Goal: Task Accomplishment & Management: Manage account settings

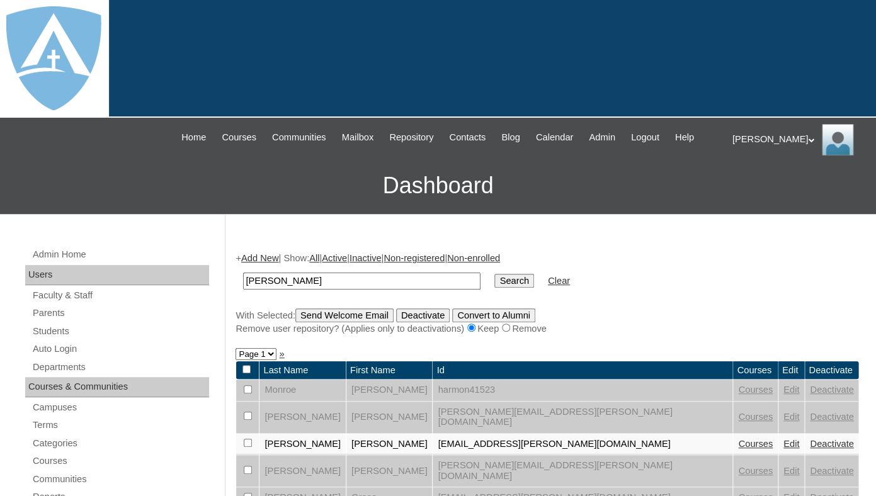
click at [346, 296] on td "perez" at bounding box center [362, 281] width 250 height 30
click at [346, 283] on td "perez" at bounding box center [362, 281] width 250 height 30
click at [346, 289] on input "perez" at bounding box center [361, 281] width 237 height 17
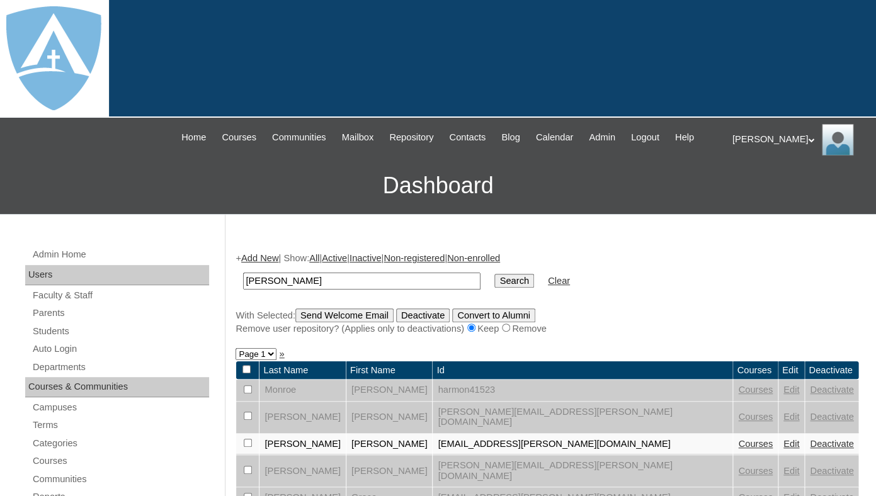
type input "heaverlo"
click at [494, 274] on input "Search" at bounding box center [513, 281] width 39 height 14
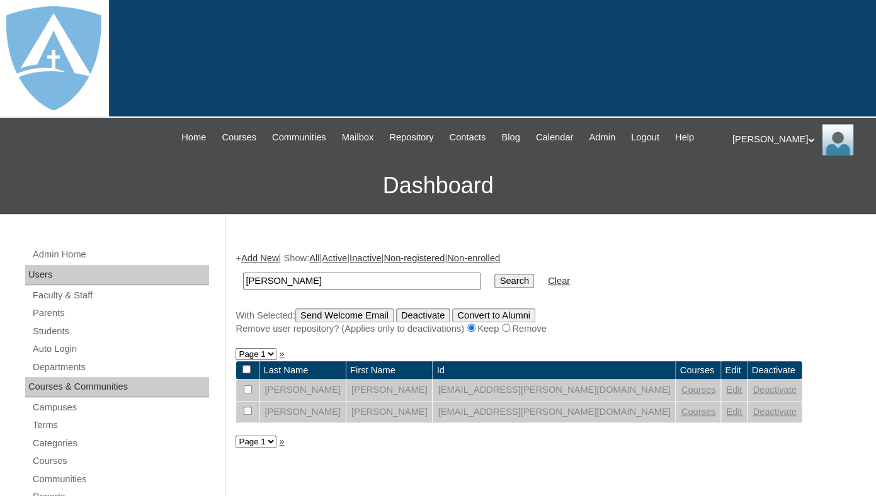
click at [323, 290] on input "[PERSON_NAME]" at bounding box center [361, 281] width 237 height 17
type input "[PERSON_NAME]"
click at [494, 274] on input "Search" at bounding box center [513, 281] width 39 height 14
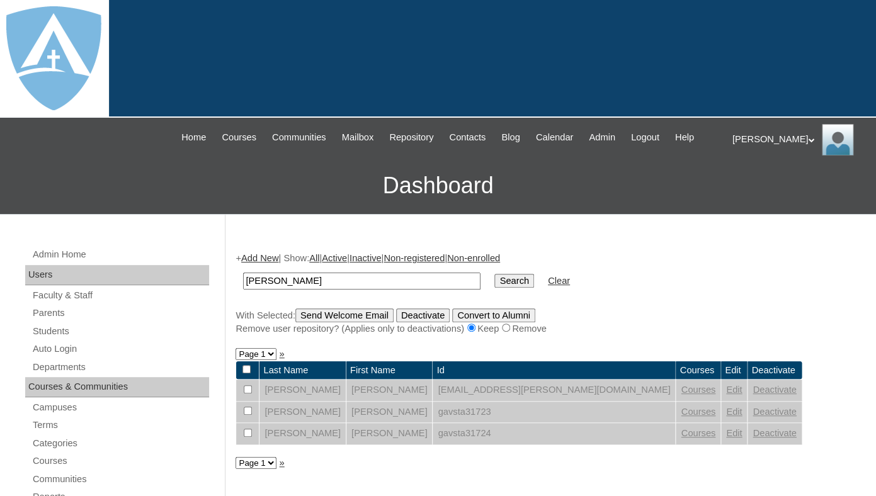
click at [305, 290] on input "[PERSON_NAME]" at bounding box center [361, 281] width 237 height 17
type input "morales"
click at [494, 274] on input "Search" at bounding box center [513, 281] width 39 height 14
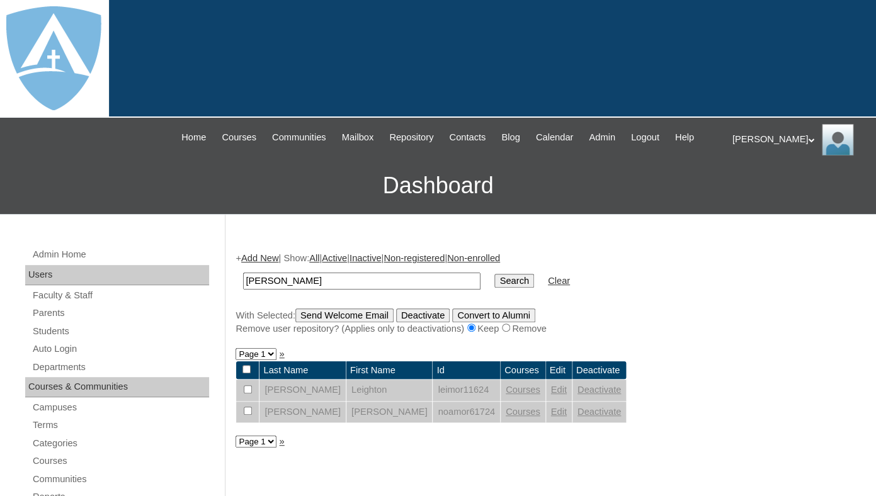
click at [306, 290] on input "morales" at bounding box center [361, 281] width 237 height 17
type input "buck"
click at [494, 274] on input "Search" at bounding box center [513, 281] width 39 height 14
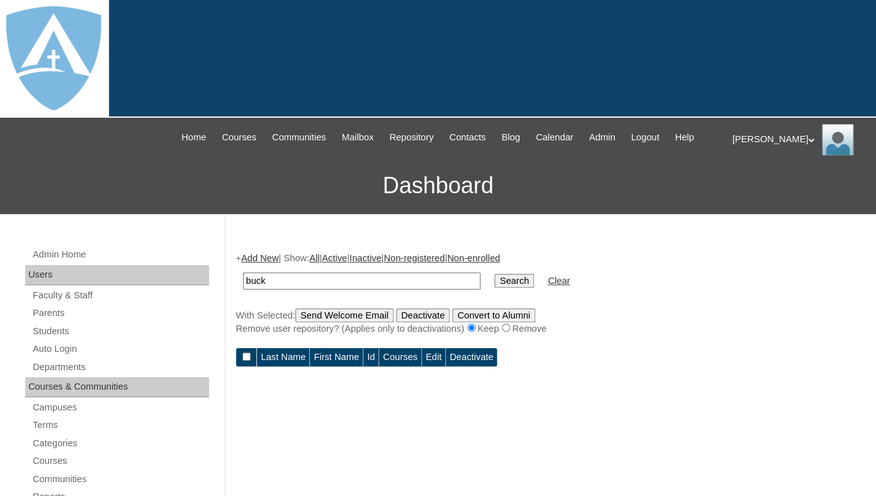
click at [324, 290] on input "buck" at bounding box center [361, 281] width 237 height 17
type input "Backues"
click at [494, 274] on input "Search" at bounding box center [513, 281] width 39 height 14
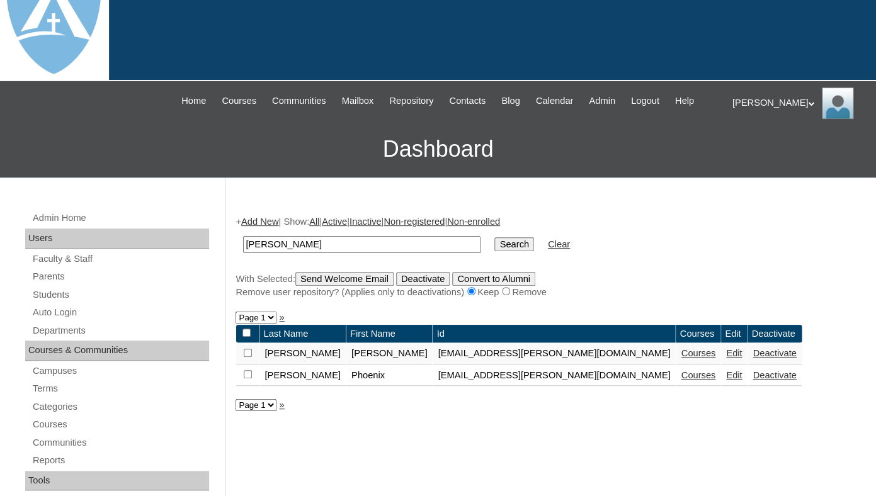
scroll to position [72, 0]
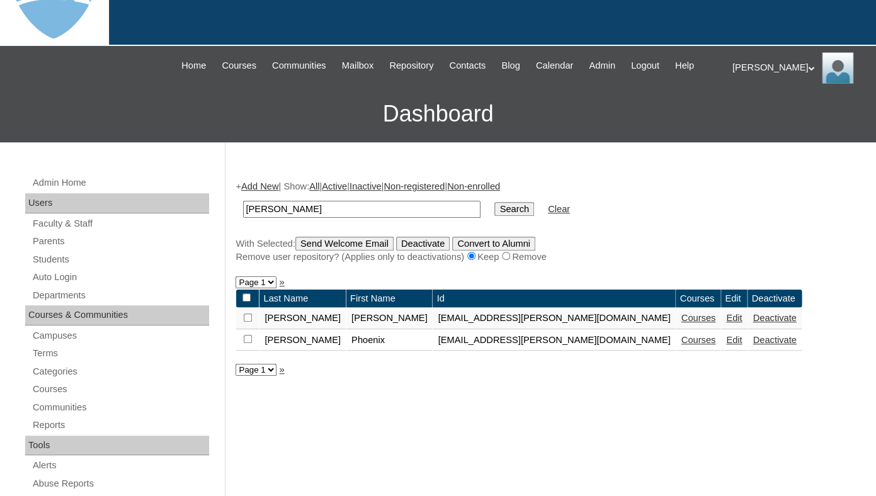
click at [753, 323] on link "Deactivate" at bounding box center [774, 318] width 43 height 10
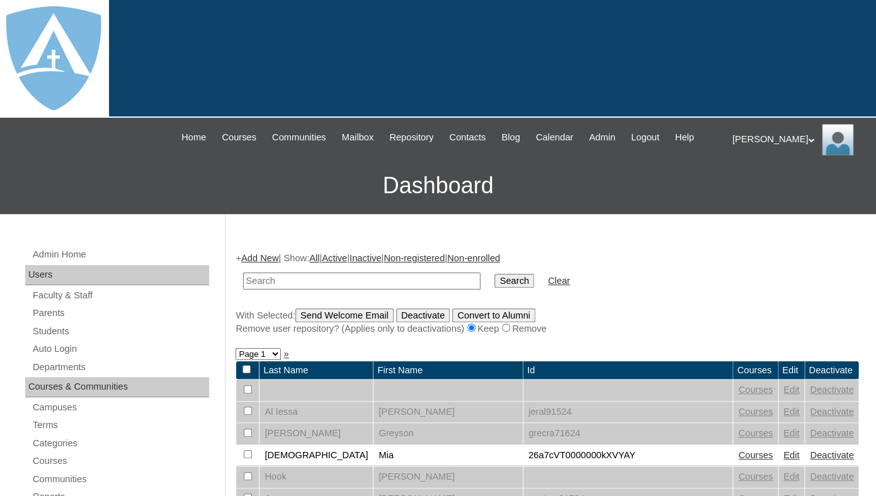
click at [390, 290] on input "text" at bounding box center [361, 281] width 237 height 17
click at [375, 290] on input "Svetlana!00012hi!" at bounding box center [361, 281] width 237 height 17
type input "[PERSON_NAME]"
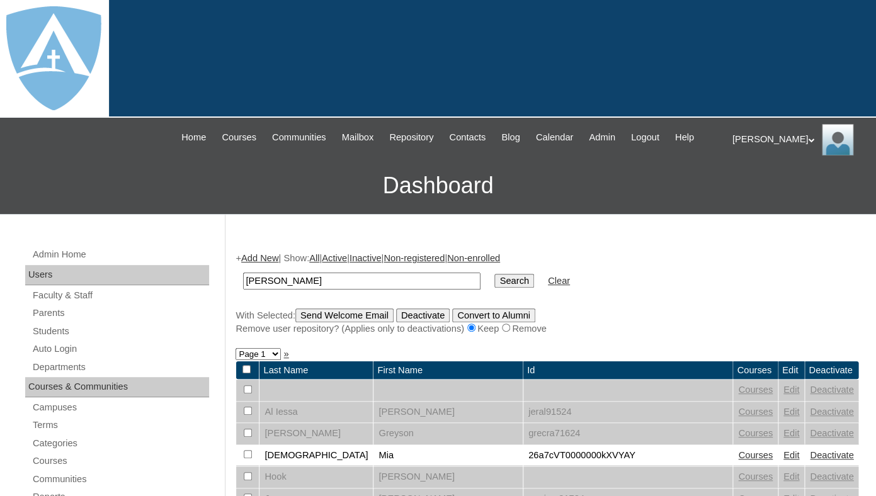
click at [494, 274] on input "Search" at bounding box center [513, 281] width 39 height 14
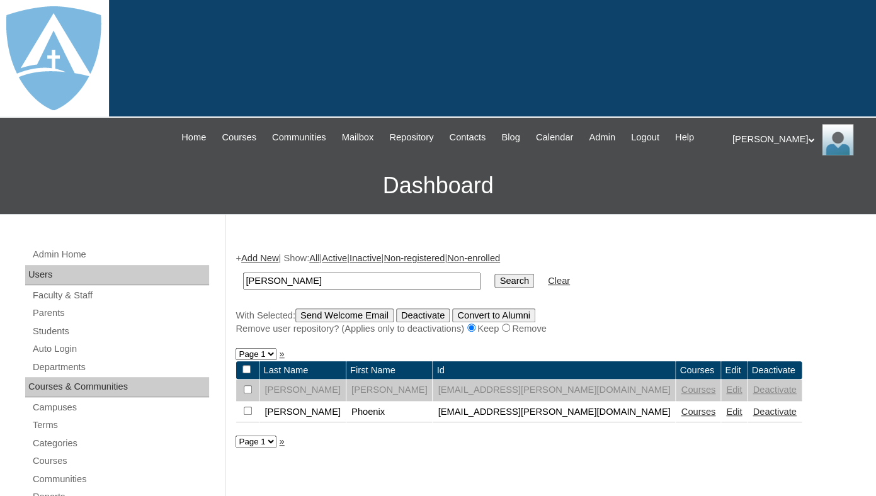
click at [753, 417] on link "Deactivate" at bounding box center [774, 412] width 43 height 10
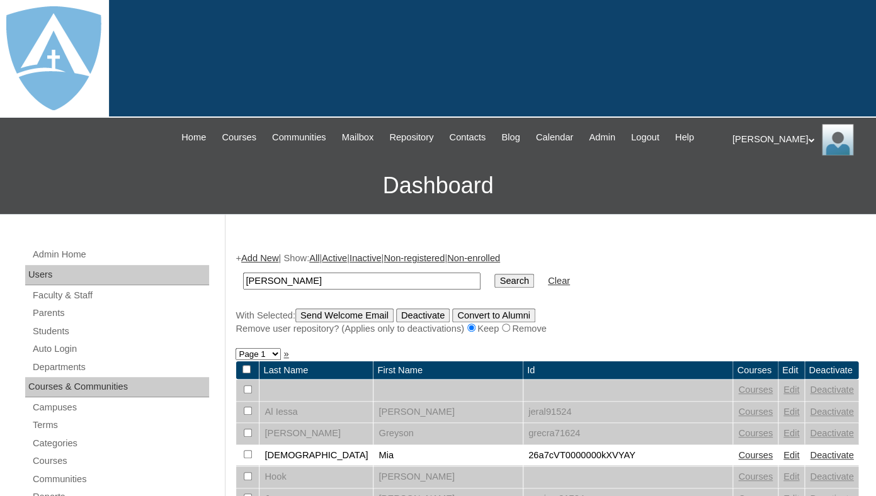
type input "[PERSON_NAME]"
click at [494, 274] on input "Search" at bounding box center [513, 281] width 39 height 14
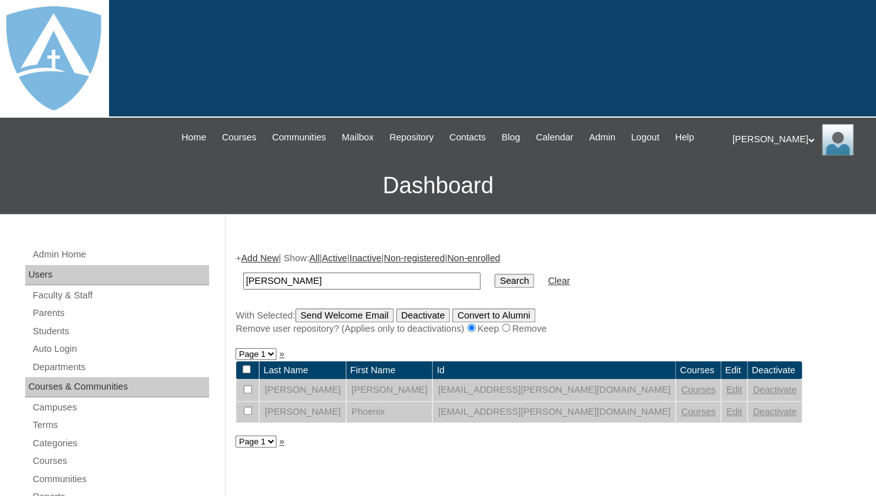
click at [726, 395] on link "Edit" at bounding box center [734, 390] width 16 height 10
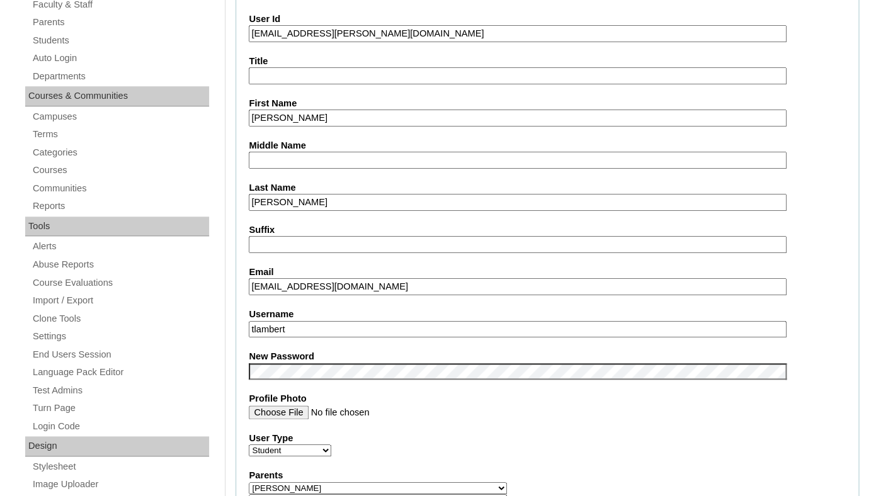
scroll to position [364, 0]
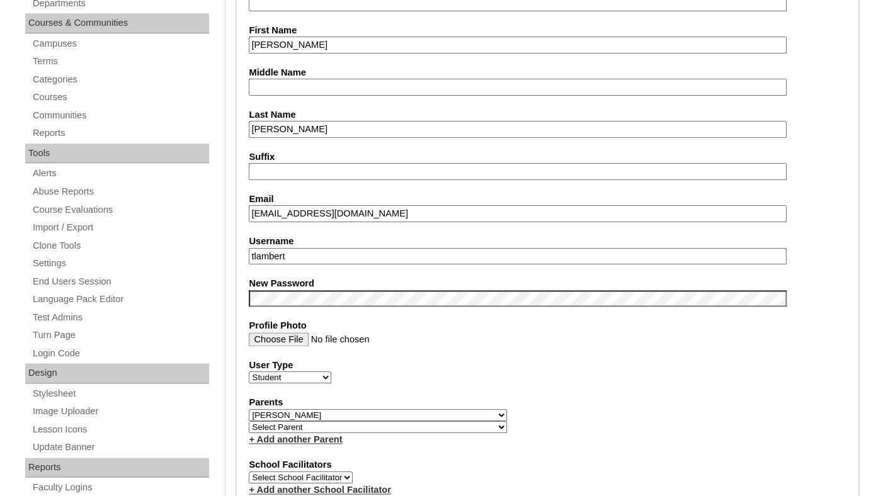
click at [348, 222] on input "[EMAIL_ADDRESS][DOMAIN_NAME]" at bounding box center [517, 213] width 537 height 17
click at [344, 265] on input "tlambert" at bounding box center [517, 256] width 537 height 17
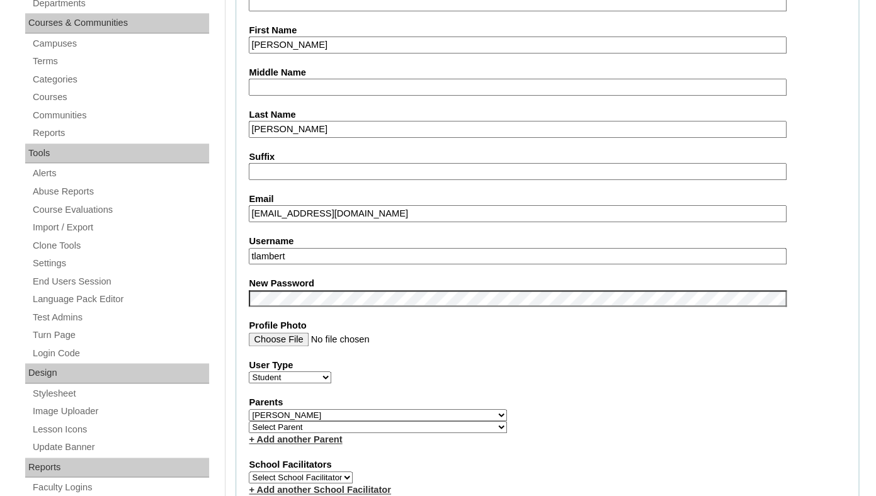
click at [344, 265] on input "tlambert" at bounding box center [517, 256] width 537 height 17
paste input "irisdesignconsulting@gmail.com"
type input "irisdesignconsulting@gmail.com"
click at [445, 431] on div "Parents Select Parent Abbas, Tahani Garcia, Rosa Kaneko, Chad Labourdette, Jess…" at bounding box center [547, 421] width 597 height 50
click at [249, 409] on select "Select Parent Abbas, Tahani Garcia, Rosa Kaneko, Chad Labourdette, Jessica Nich…" at bounding box center [378, 415] width 258 height 12
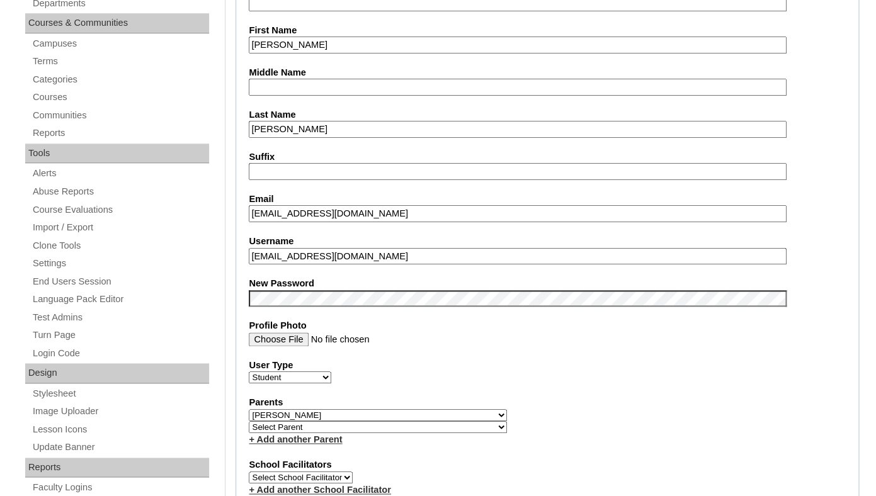
select select
click option "Select Parent" at bounding box center [0, 0] width 0 height 0
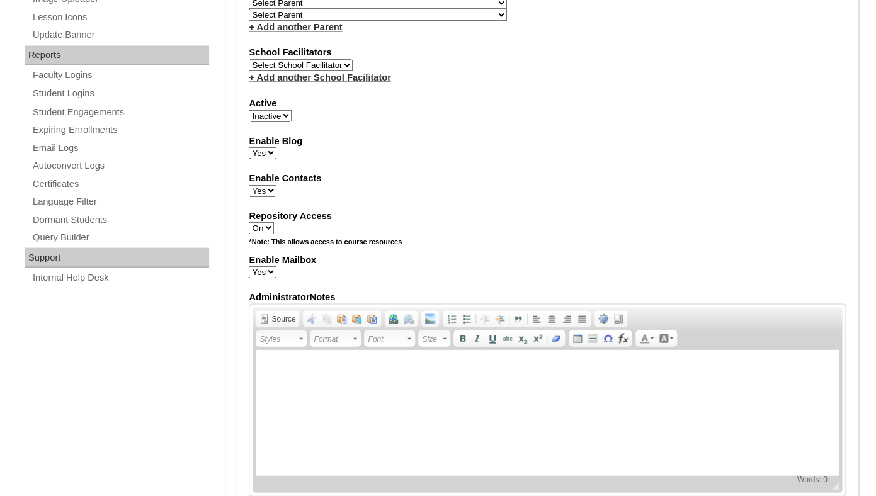
scroll to position [1524, 0]
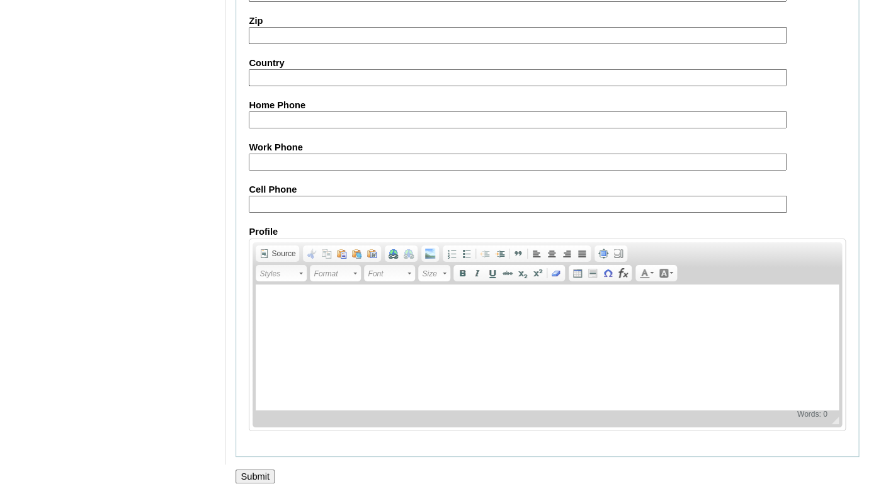
click at [259, 474] on input "Submit" at bounding box center [255, 477] width 39 height 14
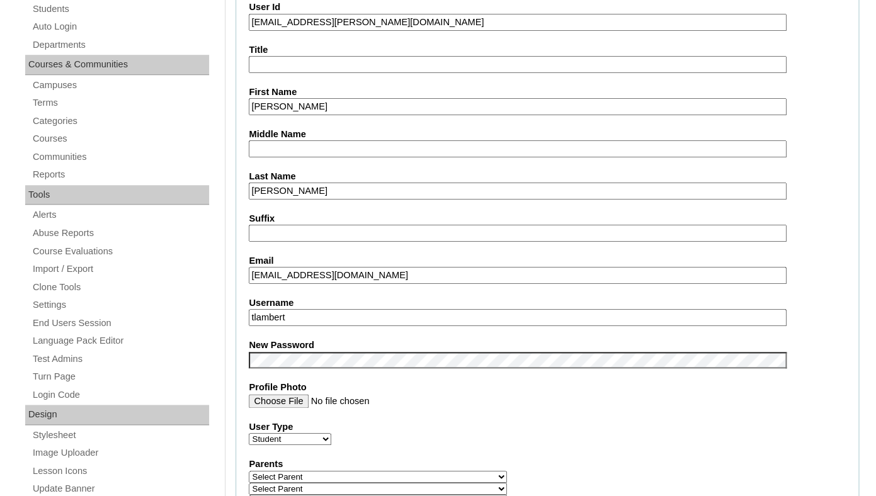
scroll to position [336, 0]
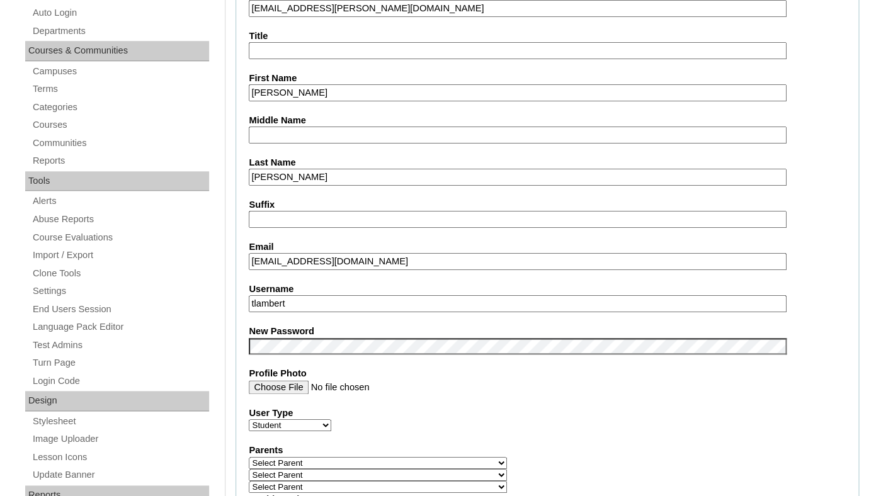
click at [312, 270] on input "[EMAIL_ADDRESS][DOMAIN_NAME]" at bounding box center [517, 261] width 537 height 17
click at [312, 270] on input "irisdesignconsulting@gmail.com" at bounding box center [517, 261] width 537 height 17
click at [320, 312] on input "tlambert" at bounding box center [517, 303] width 537 height 17
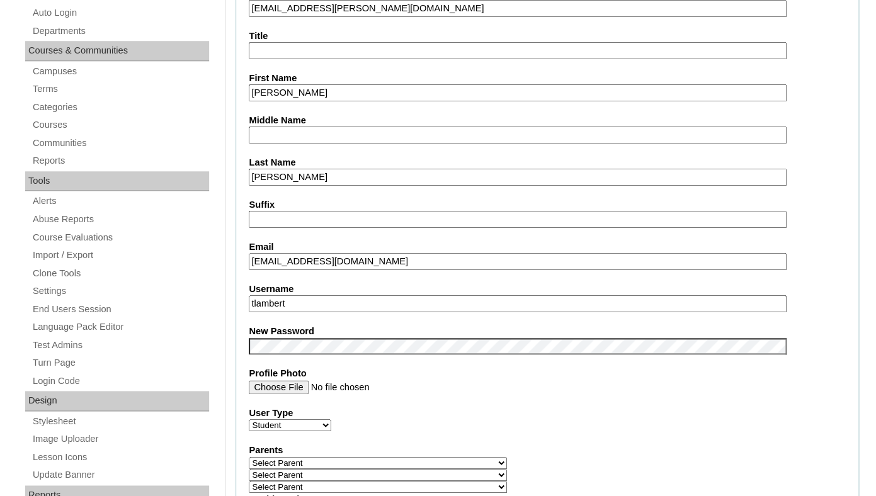
click at [320, 312] on input "tlambert" at bounding box center [517, 303] width 537 height 17
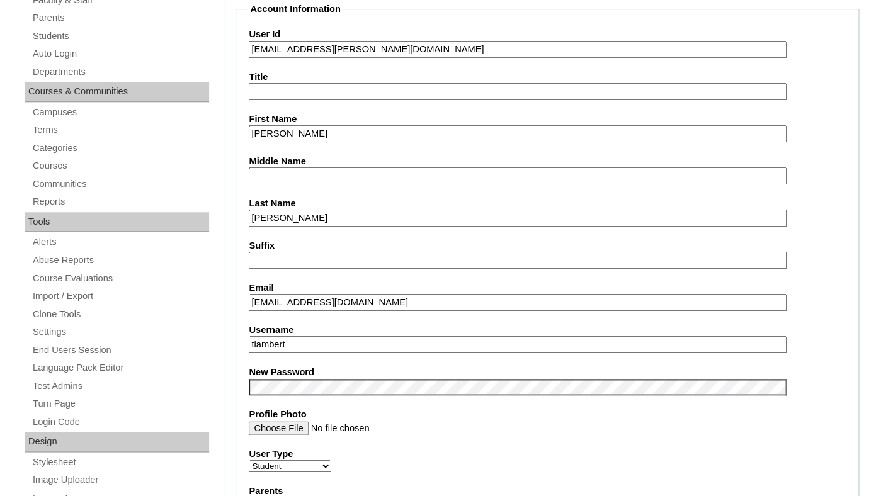
scroll to position [290, 0]
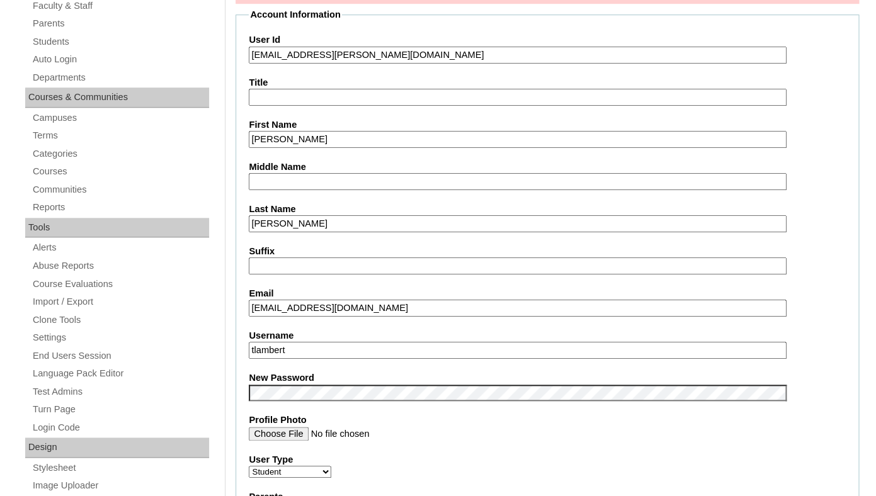
drag, startPoint x: 263, startPoint y: 69, endPoint x: 474, endPoint y: 84, distance: 211.5
click at [474, 64] on input "26lennon.backues@enlightiumstudent.com" at bounding box center [517, 55] width 537 height 17
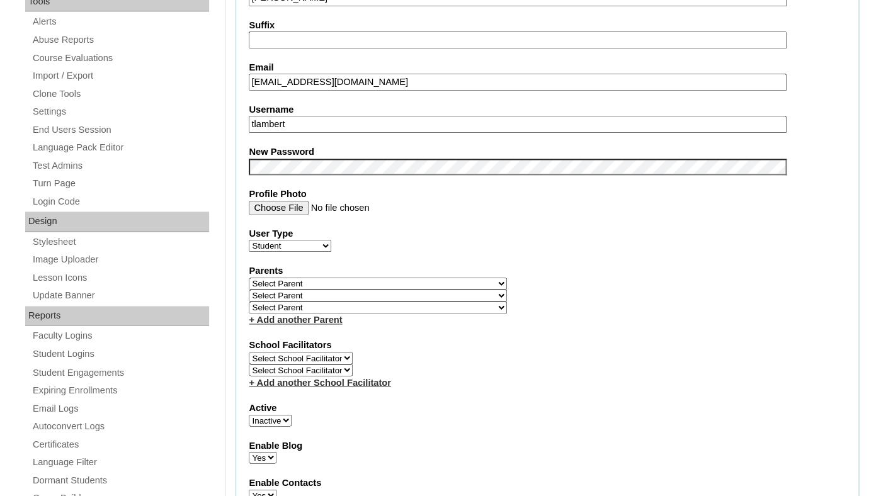
scroll to position [550, 0]
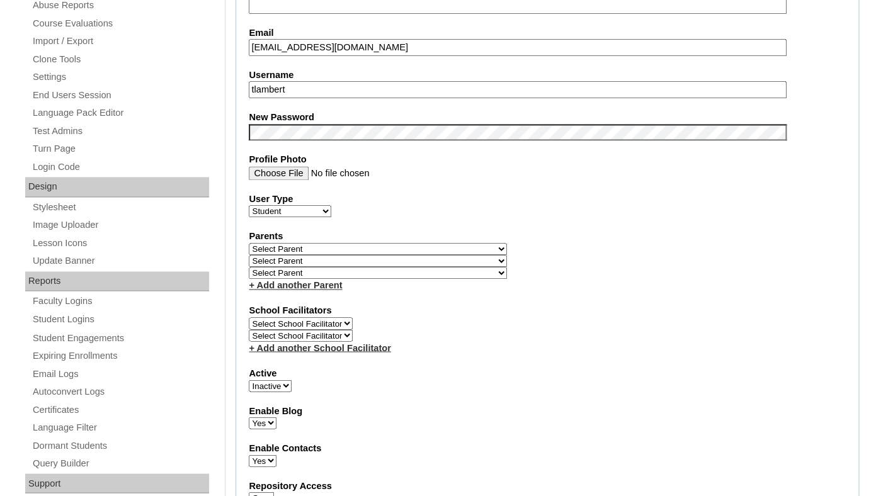
click at [375, 98] on input "tlambert" at bounding box center [517, 89] width 537 height 17
paste input "lennon.backues@enlightiumstudent.com"
type input "lennon.backues@enlightiumstudent.com"
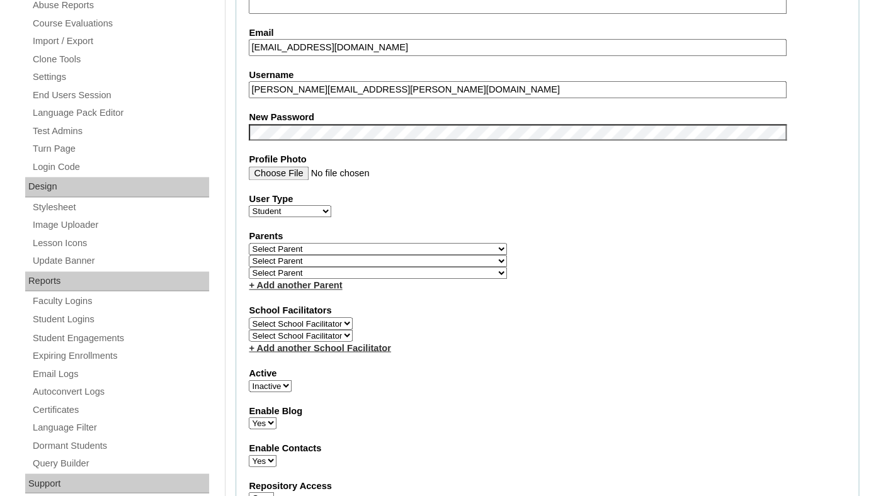
click at [481, 265] on div "Parents Select Parent Abbas, Tahani Garcia, Rosa Kaneko, Chad Labourdette, Jess…" at bounding box center [547, 261] width 597 height 62
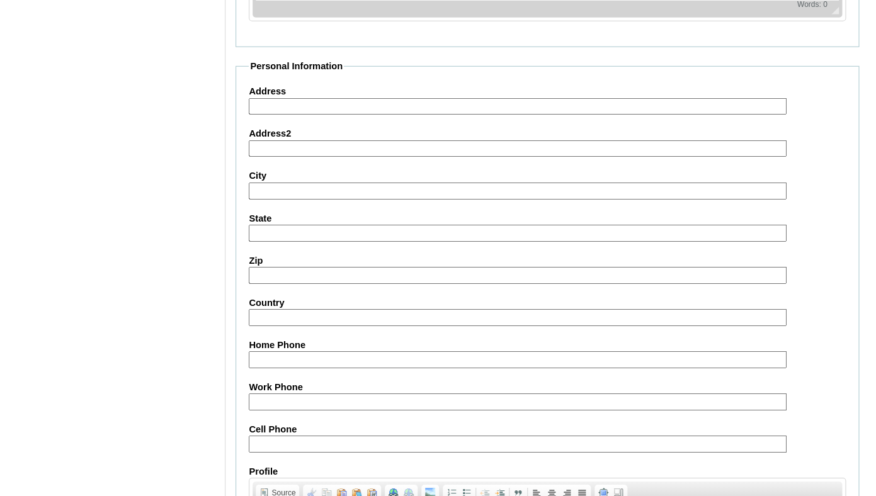
scroll to position [1572, 0]
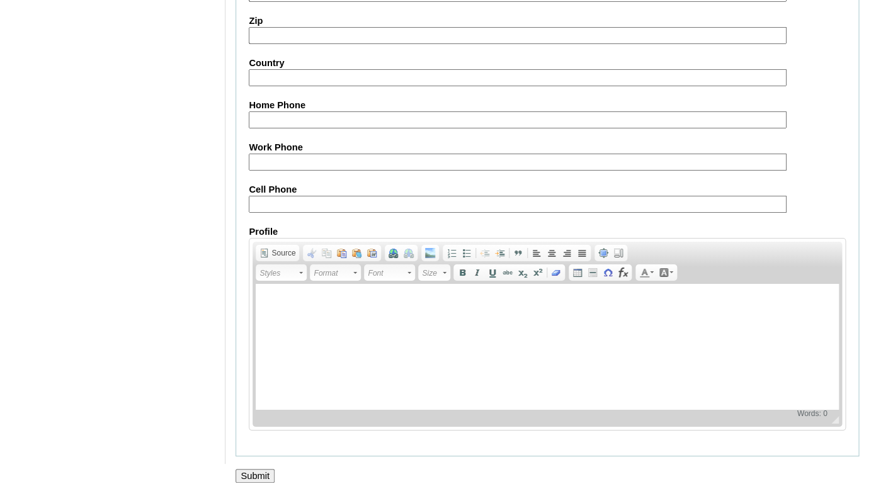
click at [260, 477] on input "Submit" at bounding box center [255, 476] width 39 height 14
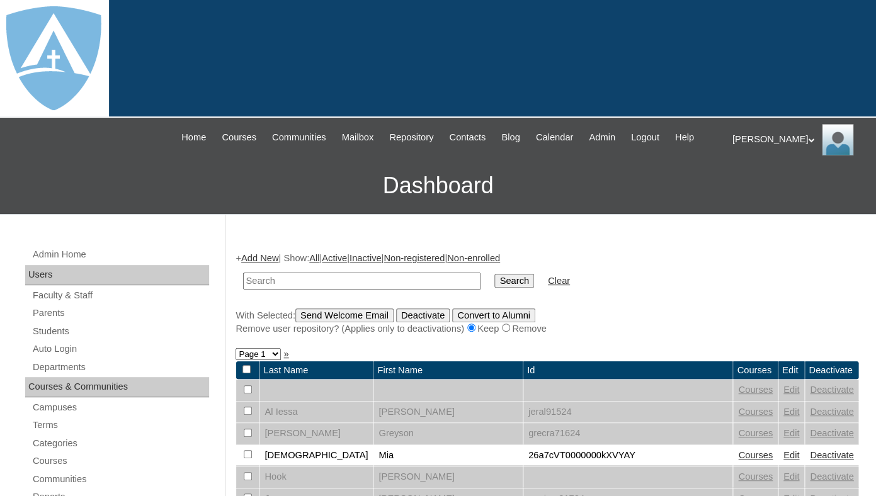
click at [299, 296] on td at bounding box center [362, 281] width 250 height 30
click at [299, 290] on input "text" at bounding box center [361, 281] width 237 height 17
paste input "[PERSON_NAME][EMAIL_ADDRESS][PERSON_NAME][DOMAIN_NAME]"
click at [299, 290] on input "lennon.backues@enlightiumstudent.com" at bounding box center [361, 281] width 237 height 17
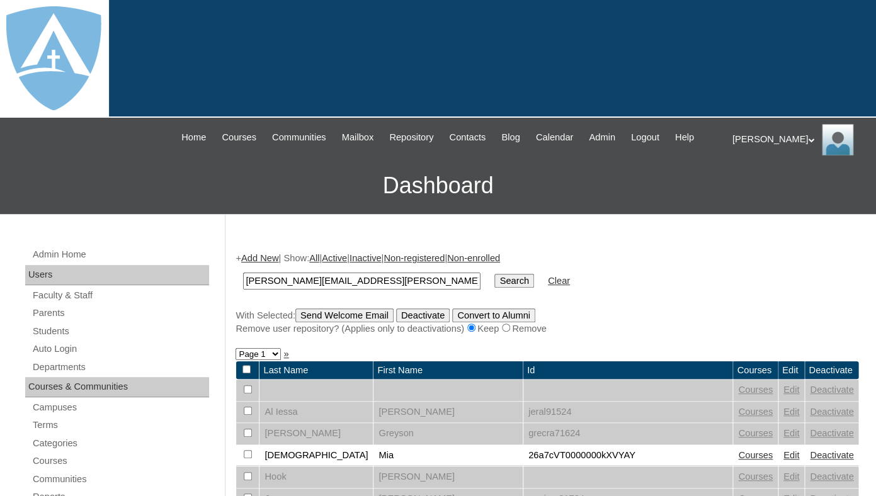
click at [299, 290] on input "lennon.backues@enlightiumstudent.com" at bounding box center [361, 281] width 237 height 17
type input "backues"
click at [494, 274] on input "Search" at bounding box center [513, 281] width 39 height 14
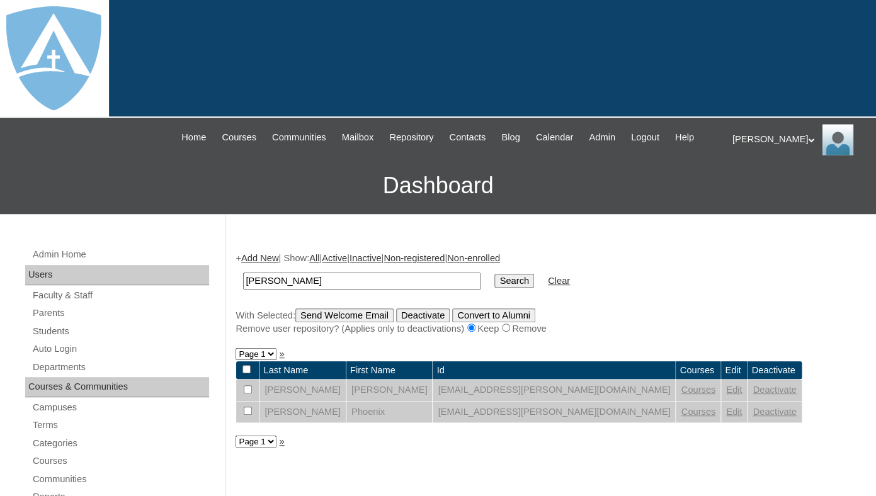
click at [726, 417] on link "Edit" at bounding box center [734, 412] width 16 height 10
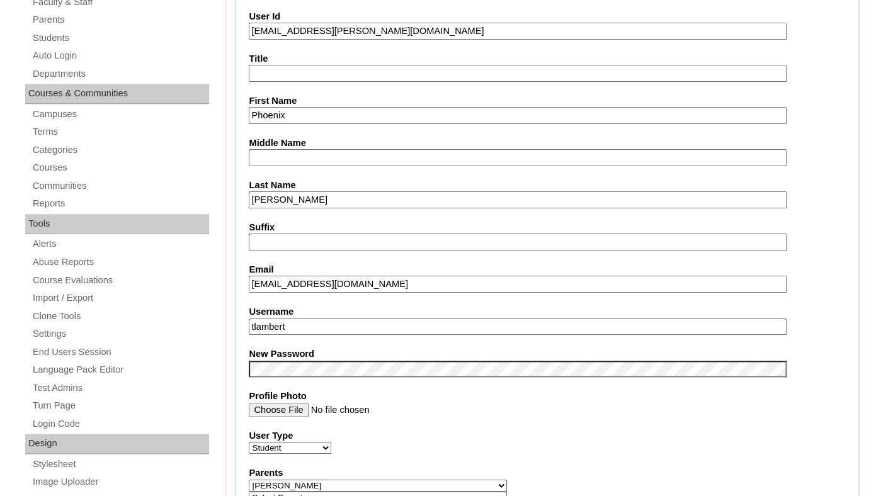
drag, startPoint x: 265, startPoint y: 45, endPoint x: 468, endPoint y: 52, distance: 202.9
click at [468, 40] on input "[EMAIL_ADDRESS][PERSON_NAME][DOMAIN_NAME]" at bounding box center [517, 31] width 537 height 17
click at [332, 336] on input "tlambert" at bounding box center [517, 327] width 537 height 17
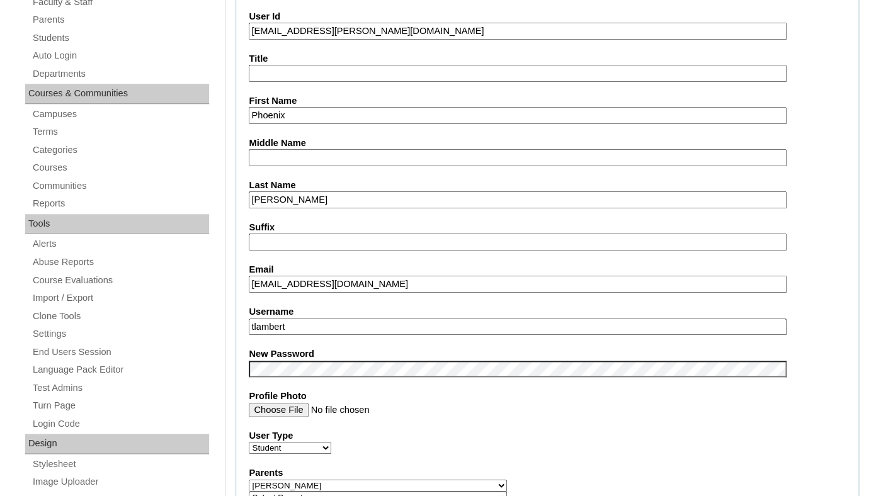
paste input "phoenix.backues@enlightiumstudent.com"
type input "phoenix.backues@enlightiumstudent.com"
click at [322, 359] on label "New Password" at bounding box center [547, 354] width 597 height 13
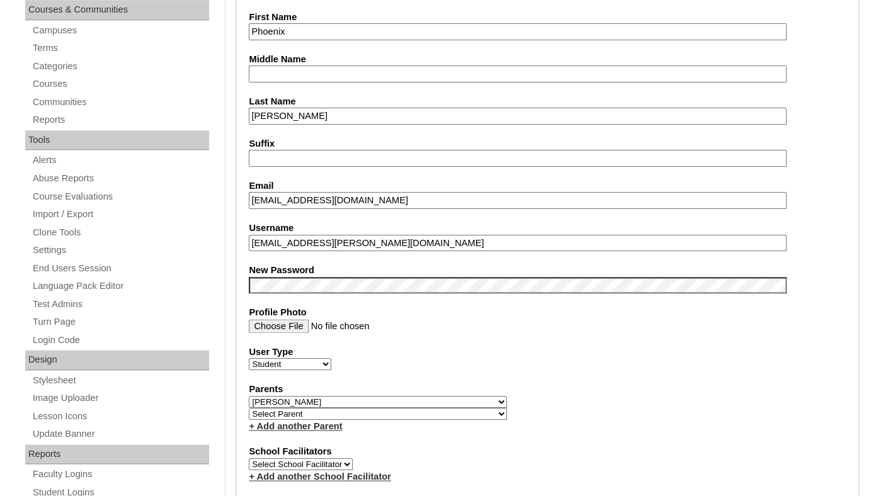
scroll to position [380, 0]
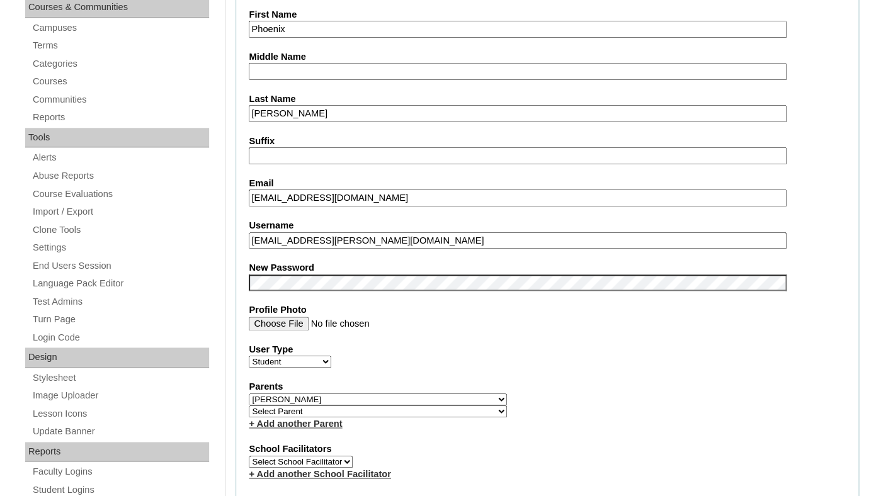
click at [410, 265] on fieldset "Account Information User Id 26phoenix.backues@enlightiumstudent.com Title First…" at bounding box center [548, 408] width 624 height 1021
click at [249, 394] on select "Select Parent Abbas, Tahani Garcia, Rosa Kaneko, Chad Labourdette, Jessica Nich…" at bounding box center [378, 400] width 258 height 12
select select
click option "Select Parent" at bounding box center [0, 0] width 0 height 0
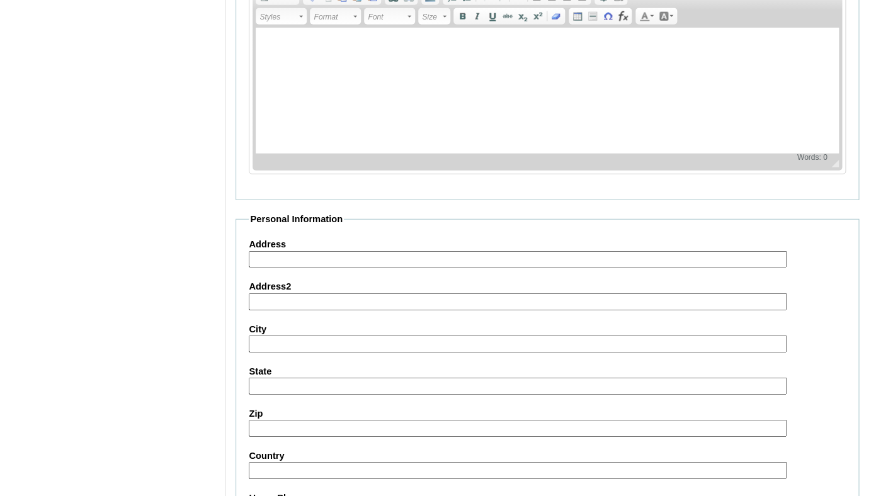
scroll to position [1524, 0]
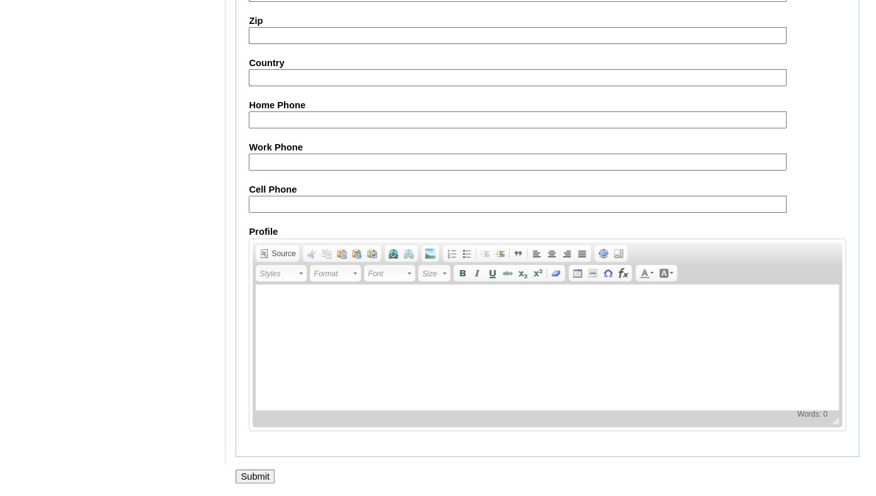
click at [256, 482] on input "Submit" at bounding box center [255, 477] width 39 height 14
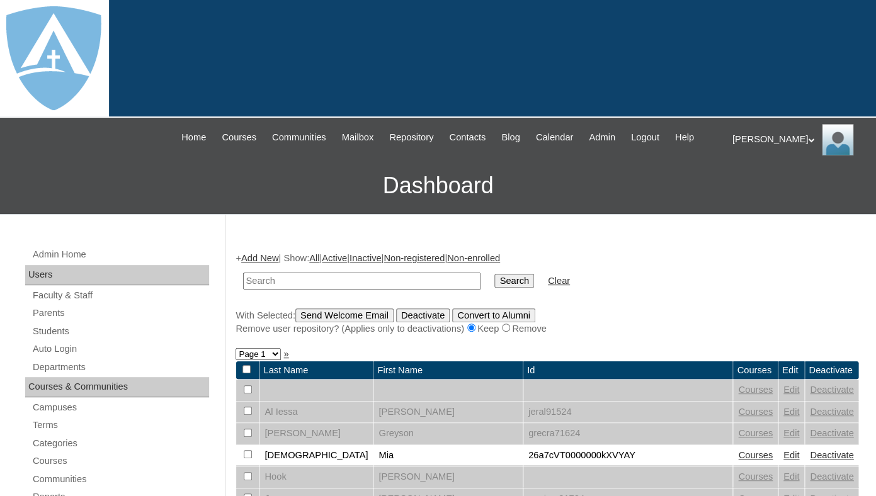
click at [323, 290] on input "text" at bounding box center [361, 281] width 237 height 17
type input "[PERSON_NAME]"
click at [494, 274] on input "Search" at bounding box center [513, 281] width 39 height 14
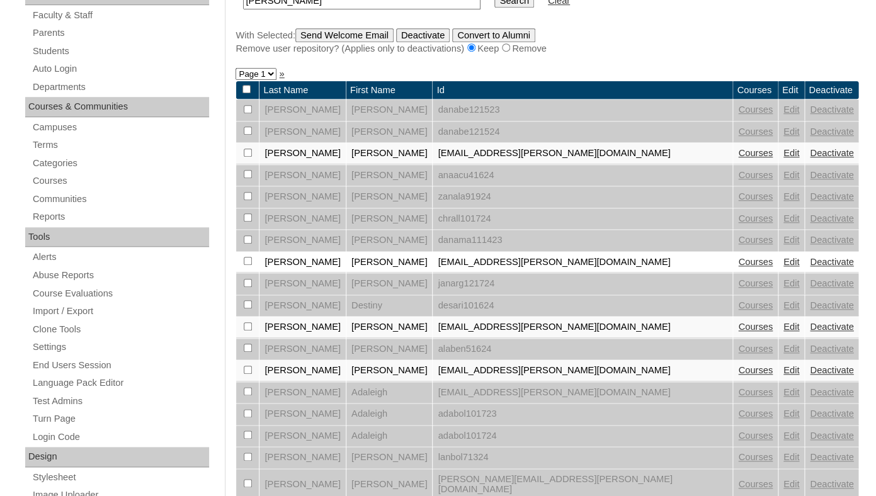
scroll to position [222, 0]
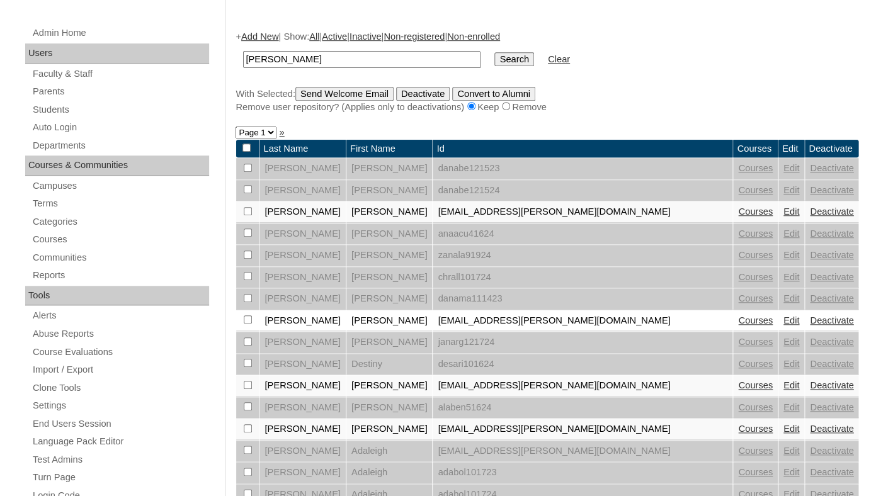
click at [281, 68] on input "[PERSON_NAME]" at bounding box center [361, 59] width 237 height 17
type input "rebierp"
click at [494, 52] on input "Search" at bounding box center [513, 59] width 39 height 14
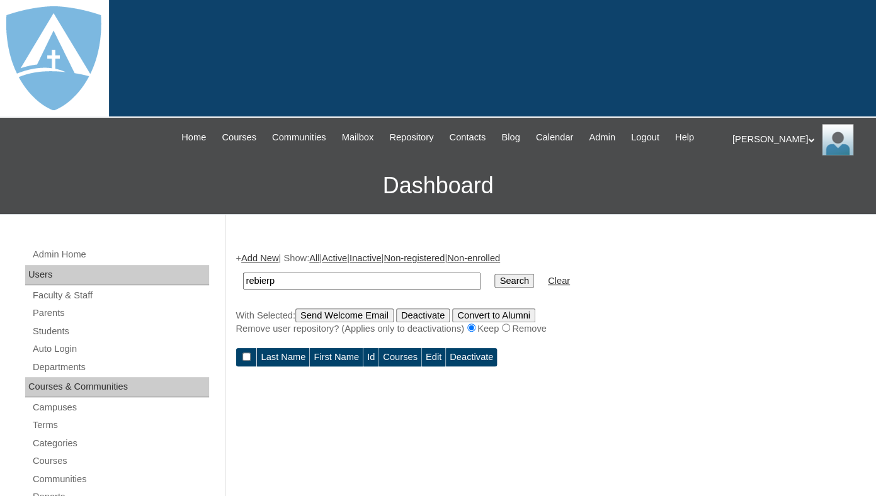
click at [297, 290] on input "rebierp" at bounding box center [361, 281] width 237 height 17
type input "rebiero"
click at [494, 274] on input "Search" at bounding box center [513, 281] width 39 height 14
click at [253, 290] on input "rebiero" at bounding box center [361, 281] width 237 height 17
click at [266, 290] on input "ribiero" at bounding box center [361, 281] width 237 height 17
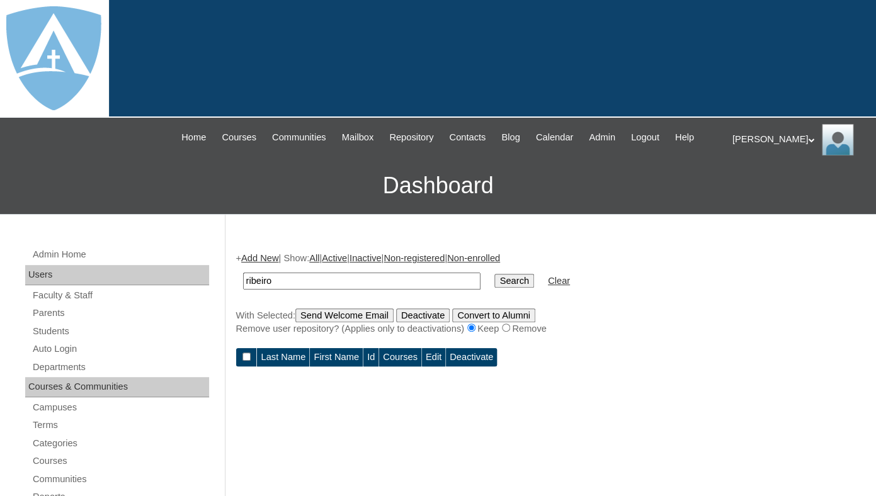
type input "ribeiro"
click at [494, 274] on input "Search" at bounding box center [513, 281] width 39 height 14
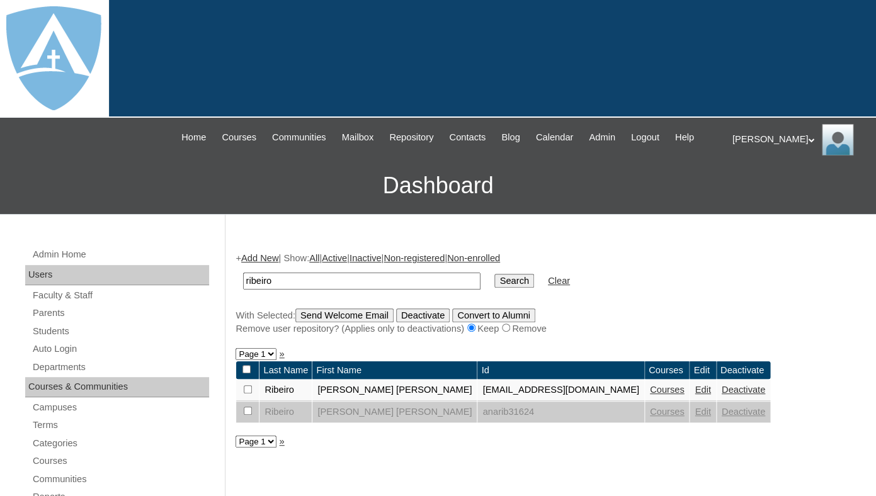
click at [695, 395] on link "Edit" at bounding box center [703, 390] width 16 height 10
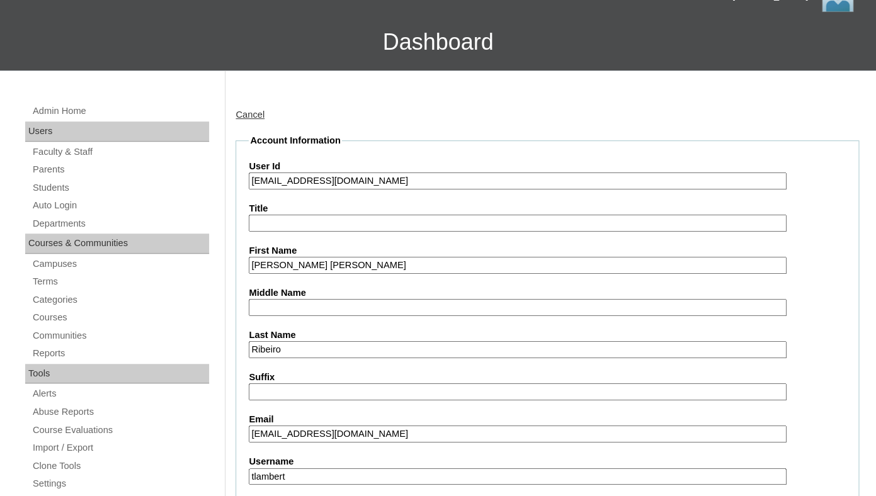
drag, startPoint x: 263, startPoint y: 195, endPoint x: 479, endPoint y: 214, distance: 217.4
click at [479, 190] on input "26anaelisa.ribeiro@enlightiumstudent.com" at bounding box center [517, 181] width 537 height 17
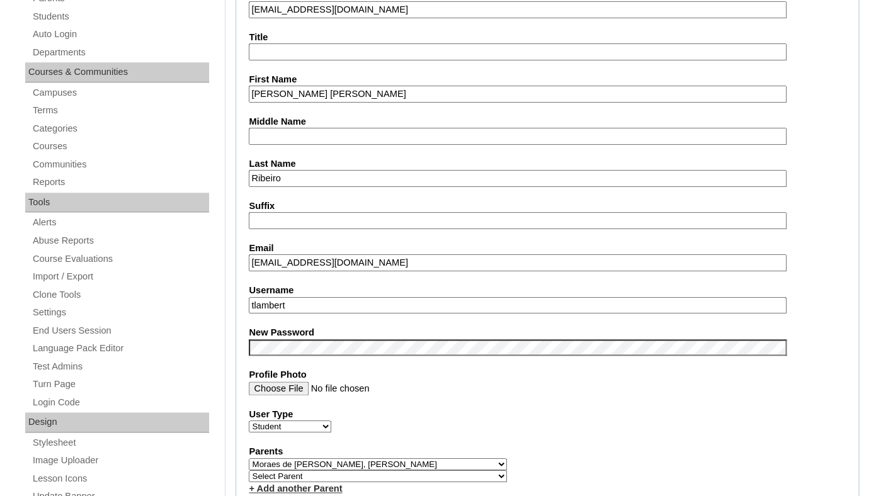
scroll to position [317, 0]
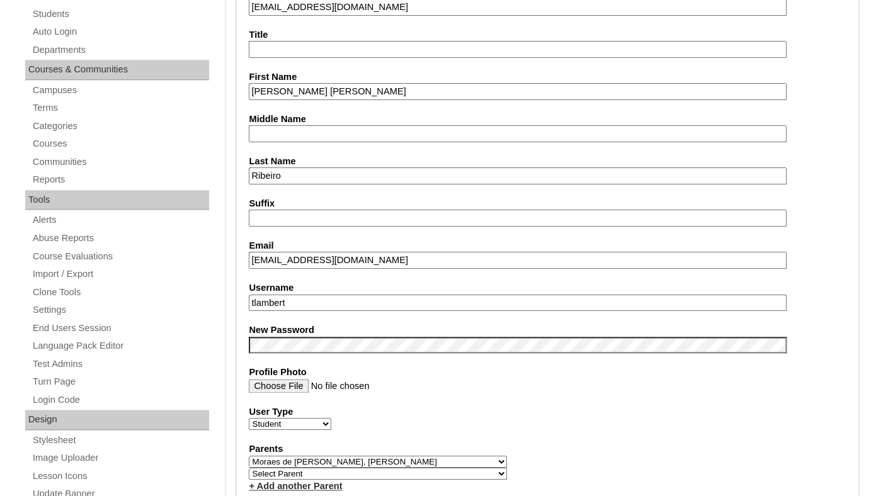
click at [359, 295] on label "Username" at bounding box center [547, 288] width 597 height 13
click at [359, 305] on input "tlambert" at bounding box center [517, 303] width 537 height 17
paste input "anaelisa.ribeiro@enlightiumstudent.com"
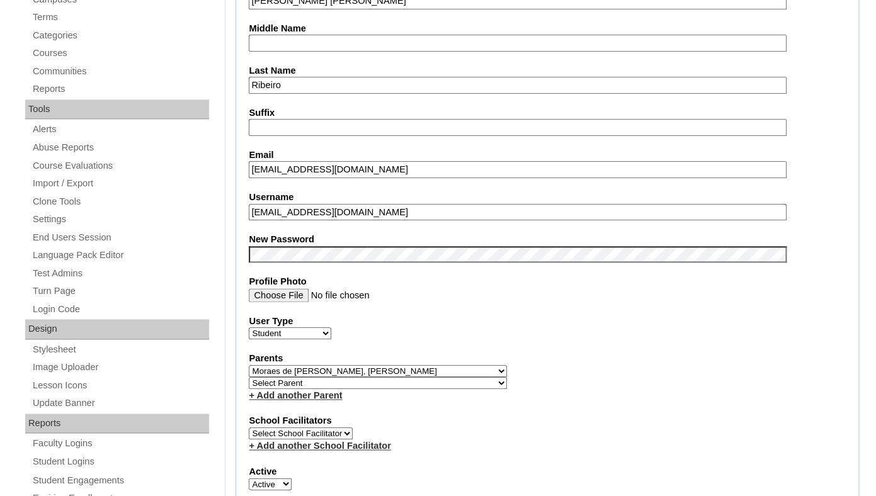
scroll to position [416, 0]
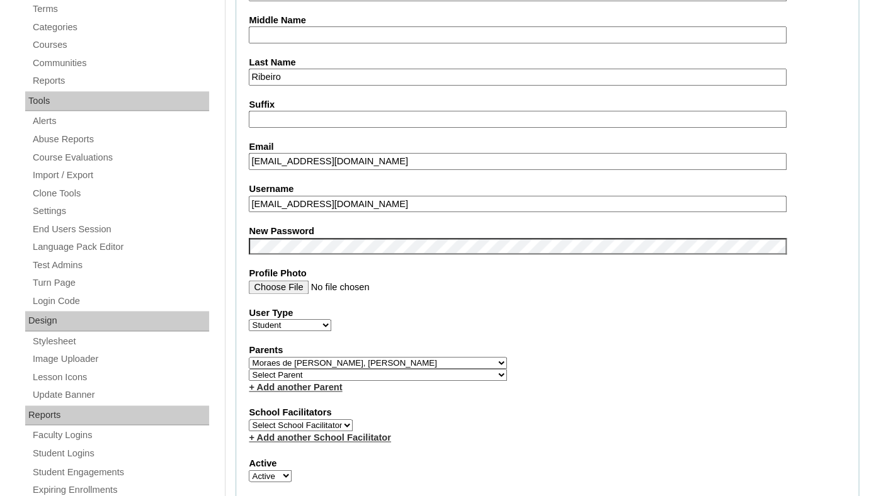
type input "anaelisa.ribeiro@enlightiumstudent.com"
click at [342, 227] on fieldset "Account Information User Id 26anaelisa.ribeiro@enlightiumstudent.com Title Firs…" at bounding box center [548, 371] width 624 height 1021
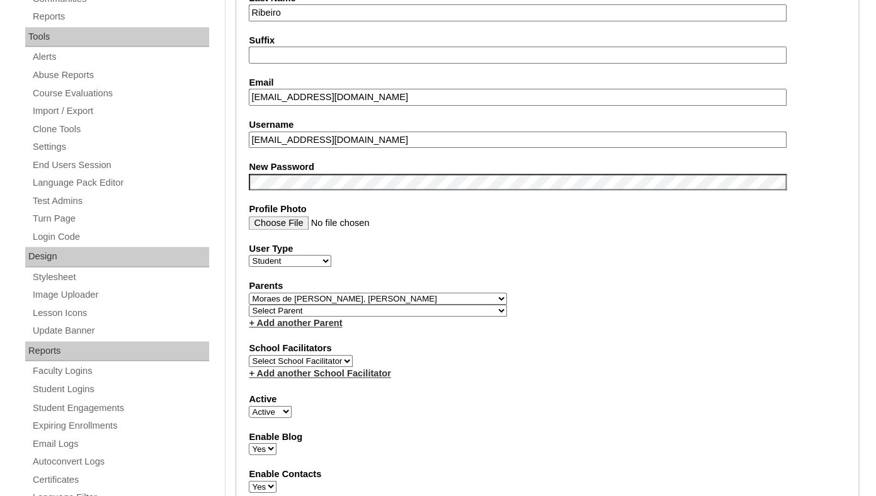
scroll to position [504, 0]
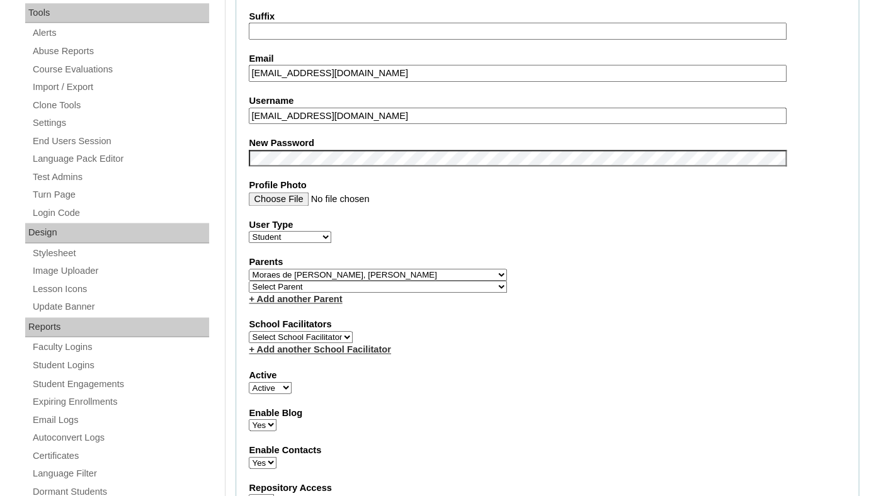
click at [249, 269] on select "Select Parent Abbas, Tahani Garcia, Rosa Kaneko, Chad Labourdette, Jessica Nich…" at bounding box center [378, 275] width 258 height 12
select select
click option "Select Parent" at bounding box center [0, 0] width 0 height 0
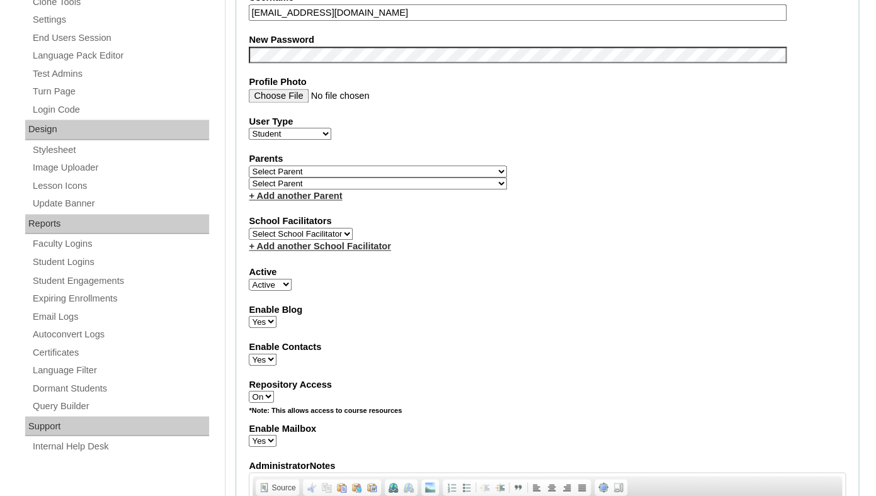
scroll to position [622, 0]
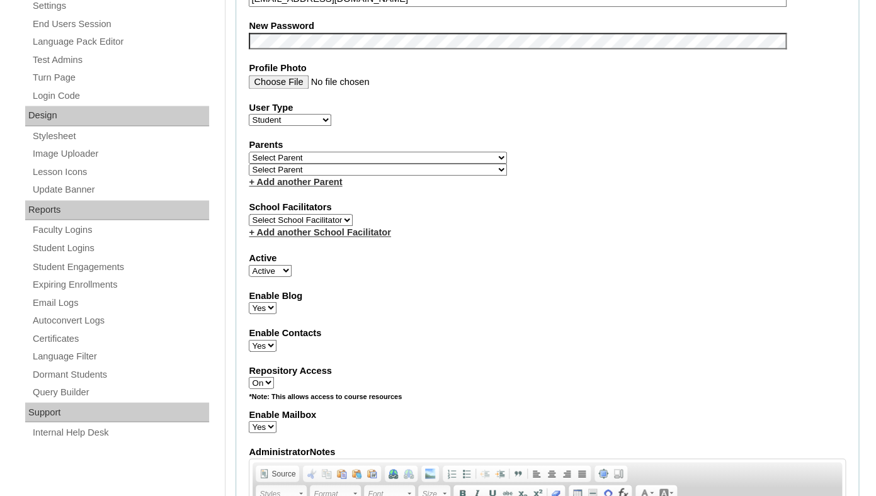
select select "0"
click option "Inactive" at bounding box center [0, 0] width 0 height 0
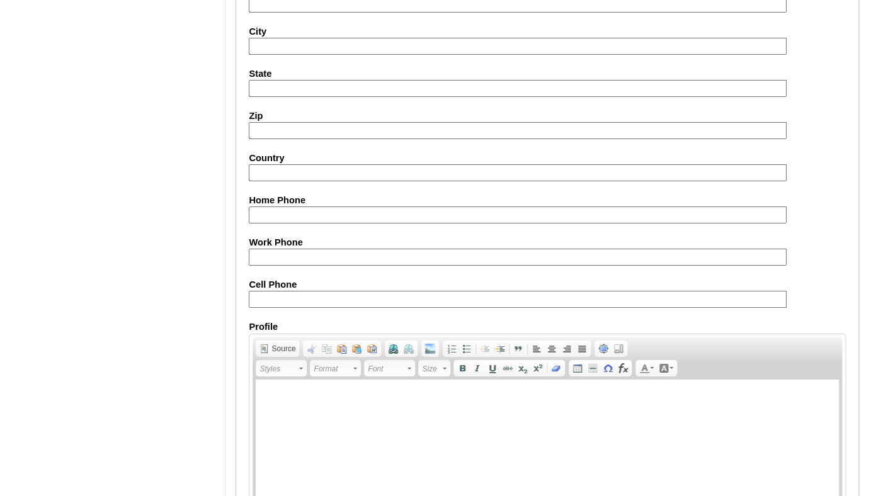
scroll to position [1524, 0]
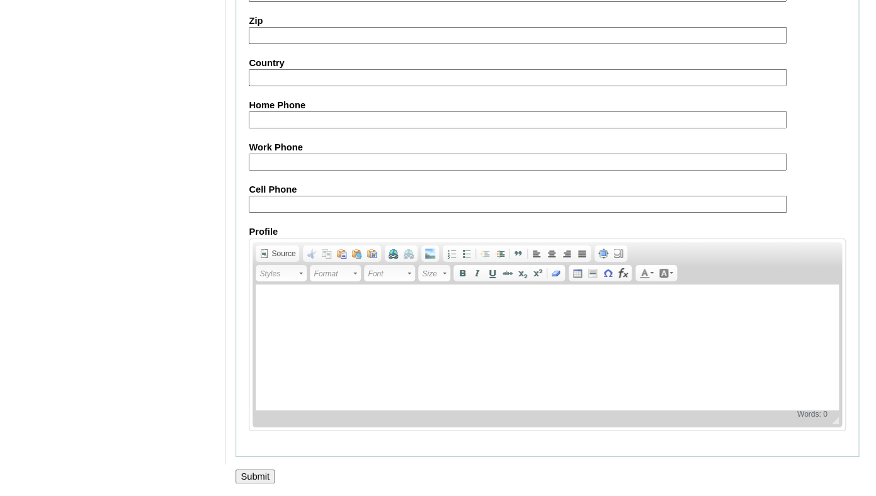
click at [251, 470] on input "Submit" at bounding box center [255, 477] width 39 height 14
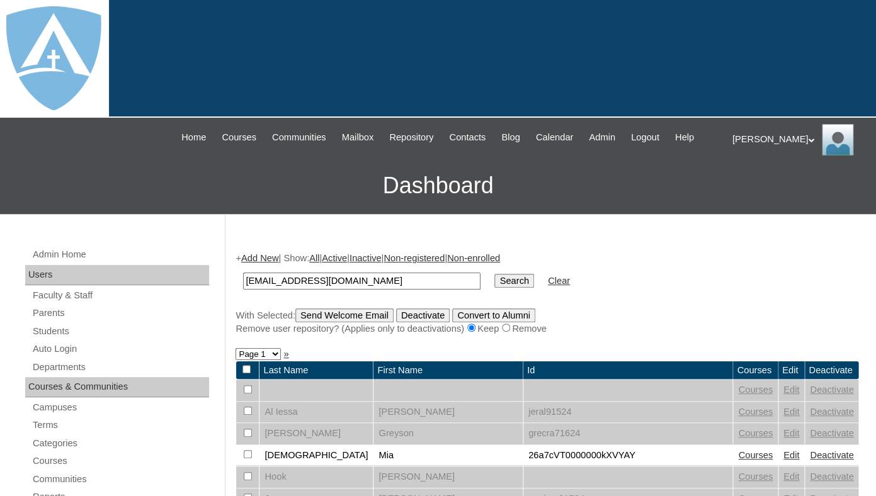
type input "[EMAIL_ADDRESS][DOMAIN_NAME]"
click at [494, 274] on input "Search" at bounding box center [513, 281] width 39 height 14
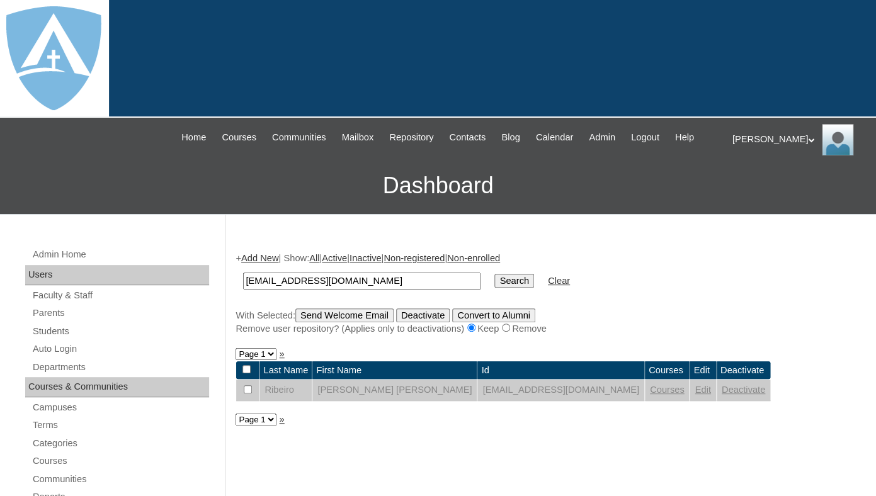
click at [288, 290] on input "[EMAIL_ADDRESS][DOMAIN_NAME]" at bounding box center [361, 281] width 237 height 17
click at [288, 290] on input "anaelisa.ribeiro@enlightiumstudent.com" at bounding box center [361, 281] width 237 height 17
type input "[PERSON_NAME]"
click at [307, 290] on input "[PERSON_NAME]" at bounding box center [361, 281] width 237 height 17
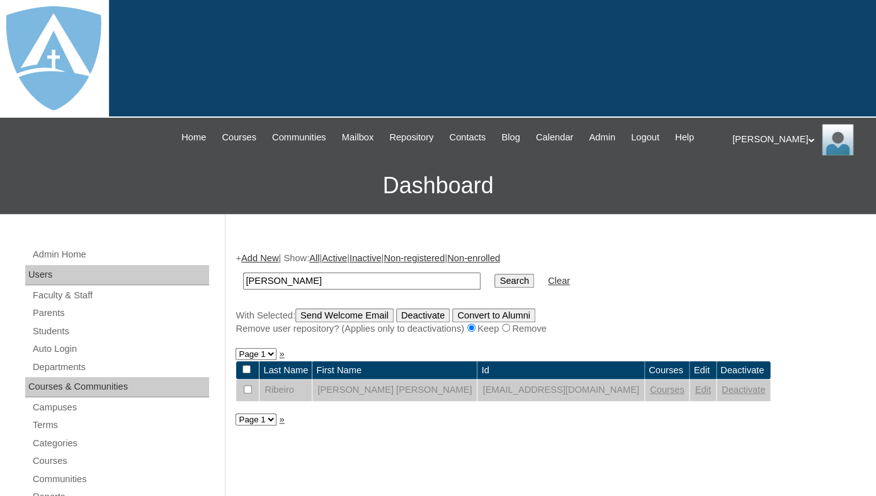
click at [494, 274] on input "Search" at bounding box center [513, 281] width 39 height 14
click at [303, 286] on input "[PERSON_NAME]" at bounding box center [361, 281] width 237 height 17
type input "[PERSON_NAME]"
click at [494, 274] on input "Search" at bounding box center [513, 281] width 39 height 14
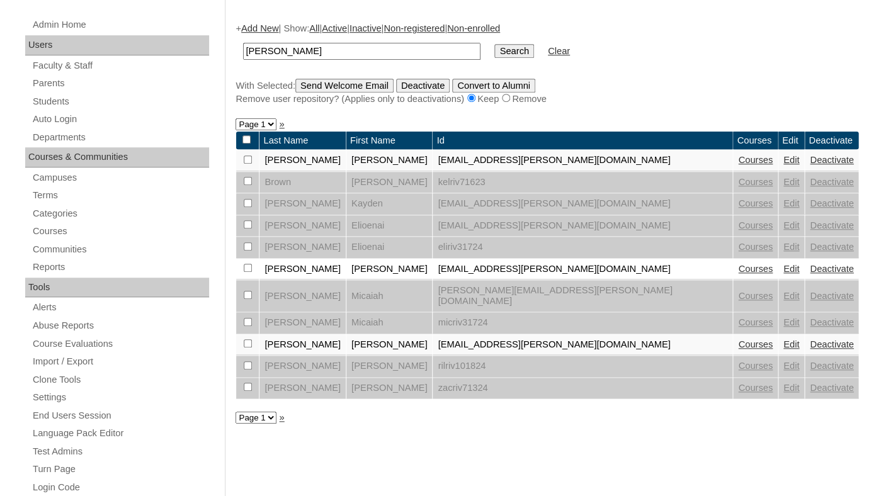
scroll to position [236, 0]
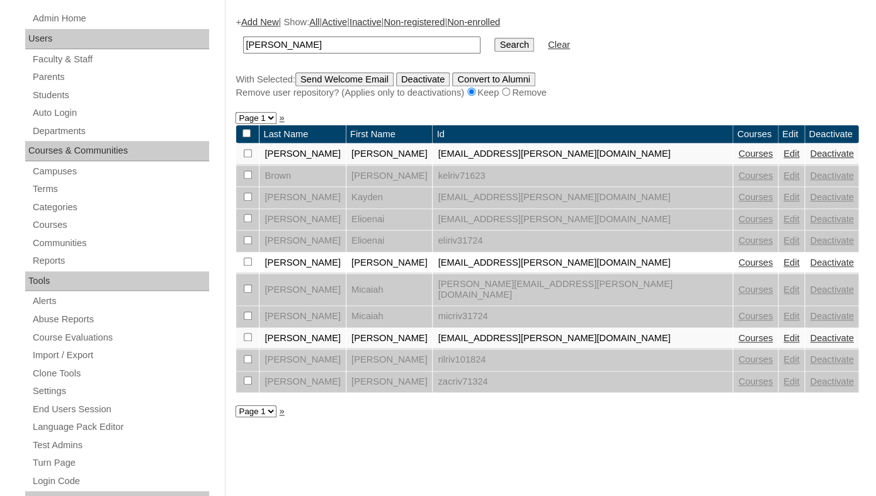
click at [783, 343] on link "Edit" at bounding box center [791, 338] width 16 height 10
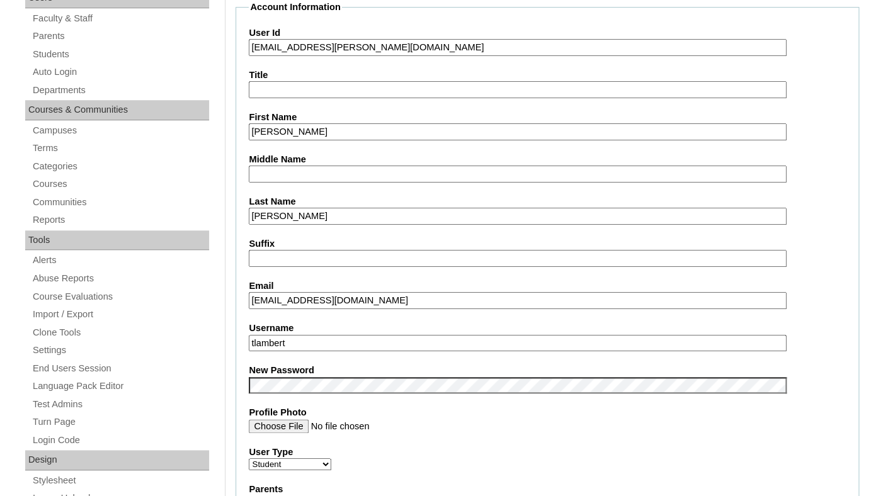
drag, startPoint x: 264, startPoint y: 62, endPoint x: 430, endPoint y: 72, distance: 166.5
click at [430, 56] on input "26rileyelani.rivera@enlightiumstudent.com" at bounding box center [517, 47] width 537 height 17
click at [323, 352] on input "tlambert" at bounding box center [517, 343] width 537 height 17
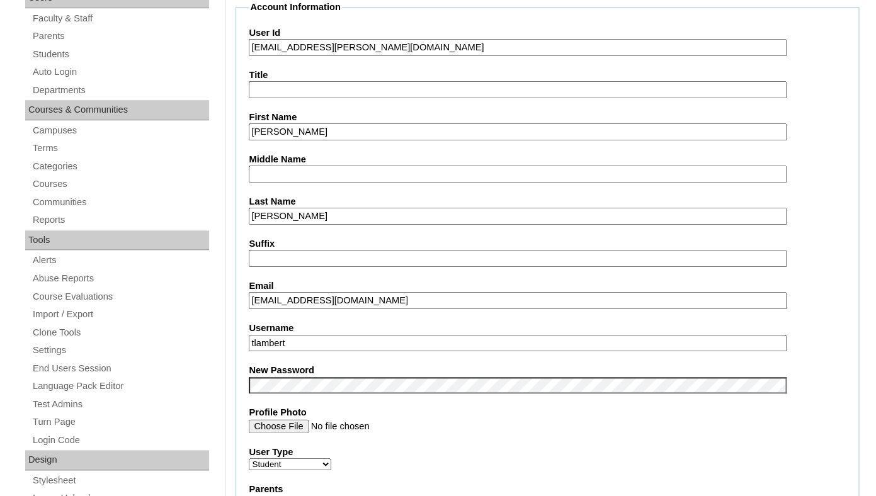
paste input "rileyelani.rivera@enlightiumstudent.com"
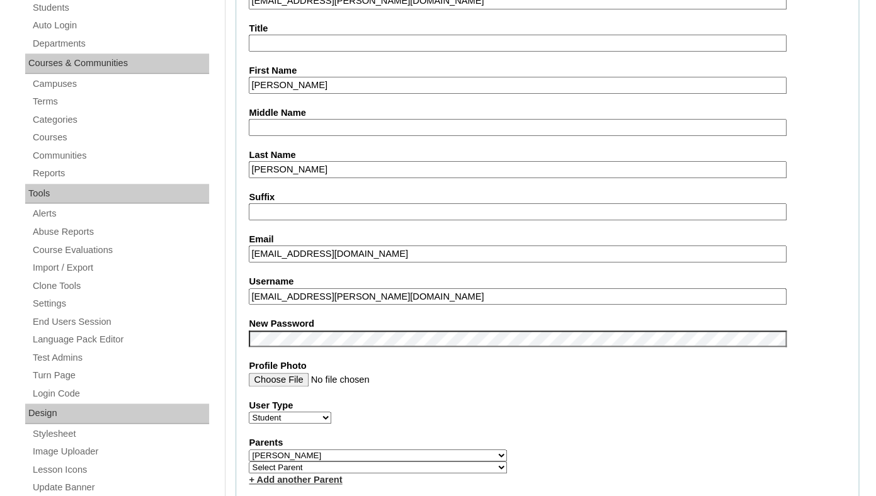
scroll to position [328, 0]
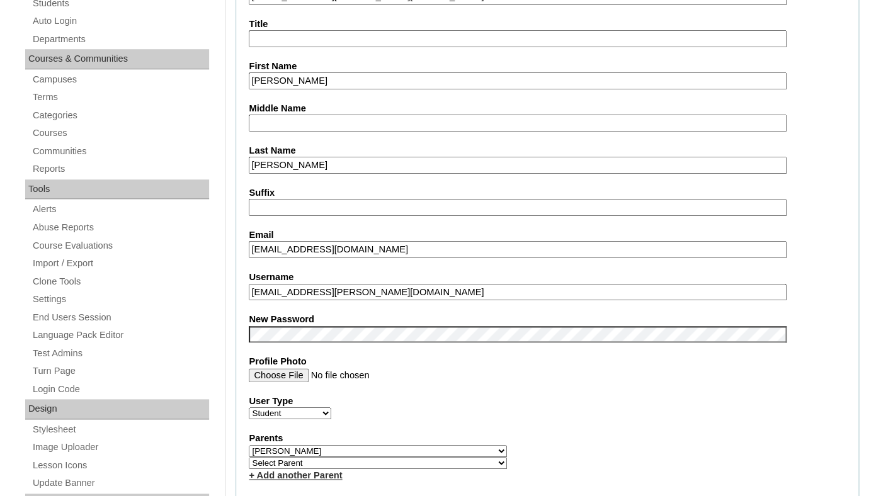
type input "rileyelani.rivera@enlightiumstudent.com"
click at [329, 321] on fieldset "Account Information User Id 26rileyelani.rivera@enlightiumstudent.com Title Fir…" at bounding box center [548, 460] width 624 height 1021
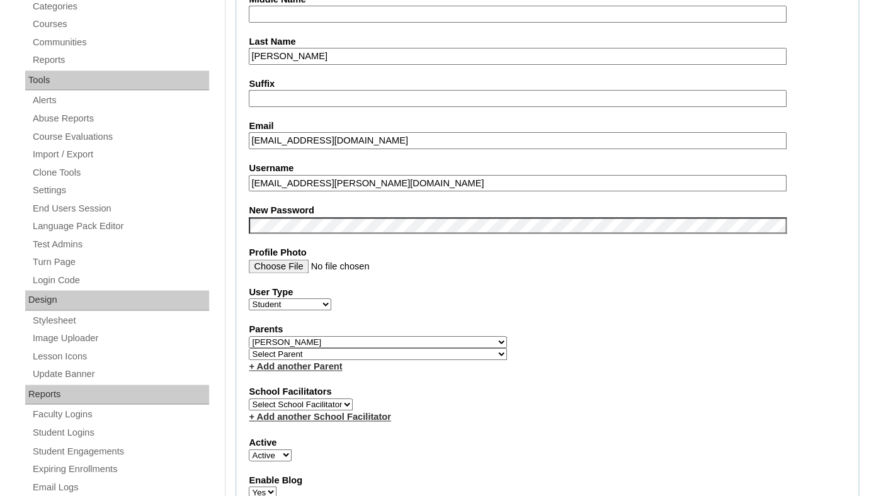
scroll to position [441, 0]
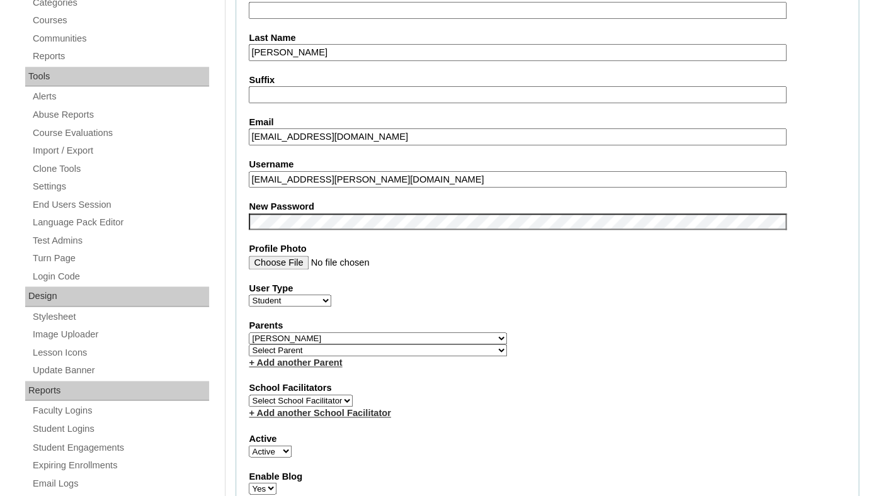
click at [249, 333] on select "Select Parent Abbas, Tahani Garcia, Rosa Kaneko, Chad Labourdette, Jessica Nich…" at bounding box center [378, 339] width 258 height 12
select select
click option "Select Parent" at bounding box center [0, 0] width 0 height 0
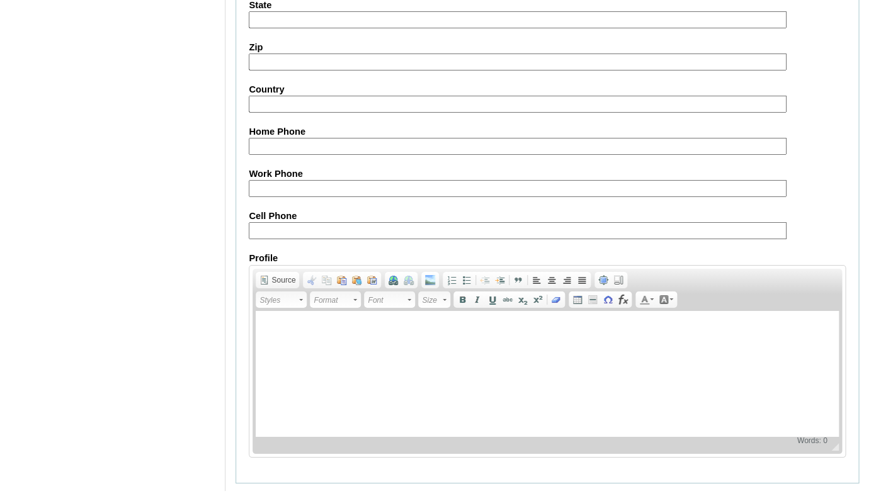
scroll to position [1524, 0]
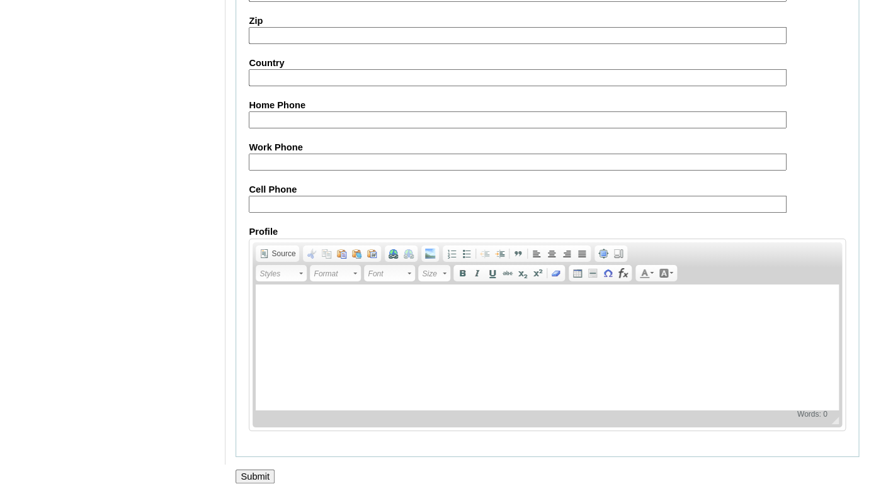
click at [259, 470] on input "Submit" at bounding box center [255, 477] width 39 height 14
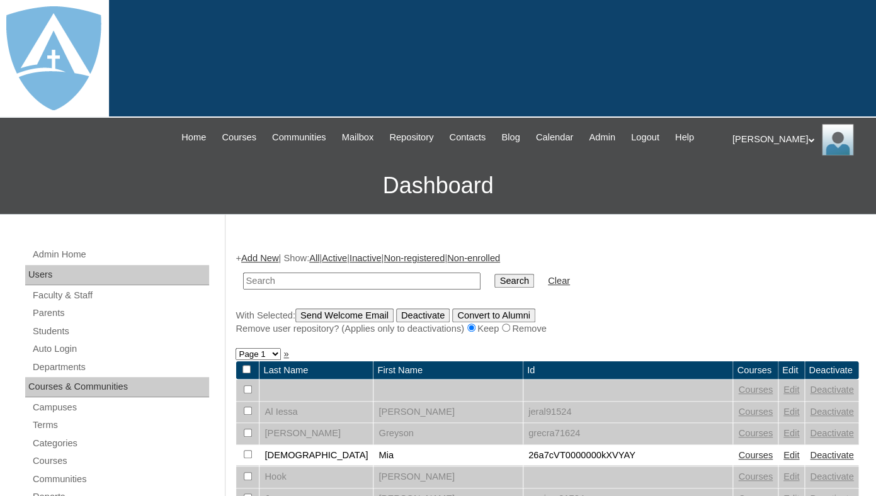
click at [286, 282] on td at bounding box center [362, 281] width 250 height 30
click at [284, 290] on input "text" at bounding box center [361, 281] width 237 height 17
type input "[PERSON_NAME]"
click at [494, 274] on input "Search" at bounding box center [513, 281] width 39 height 14
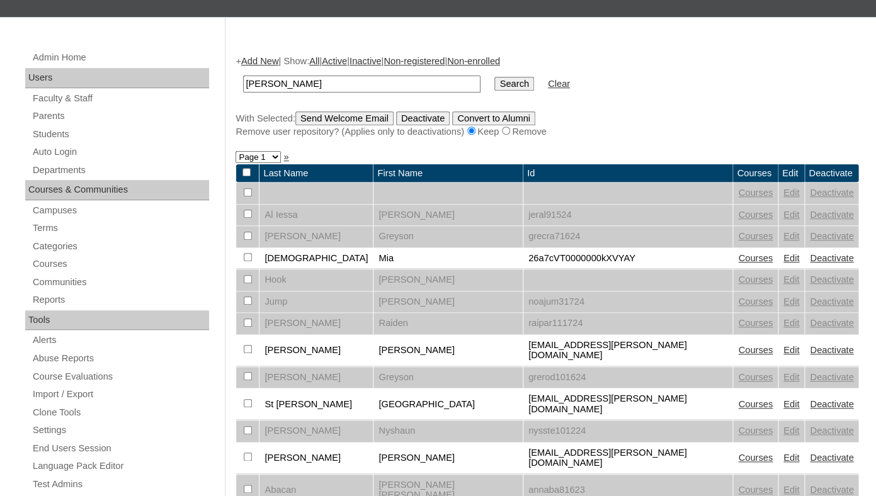
scroll to position [199, 0]
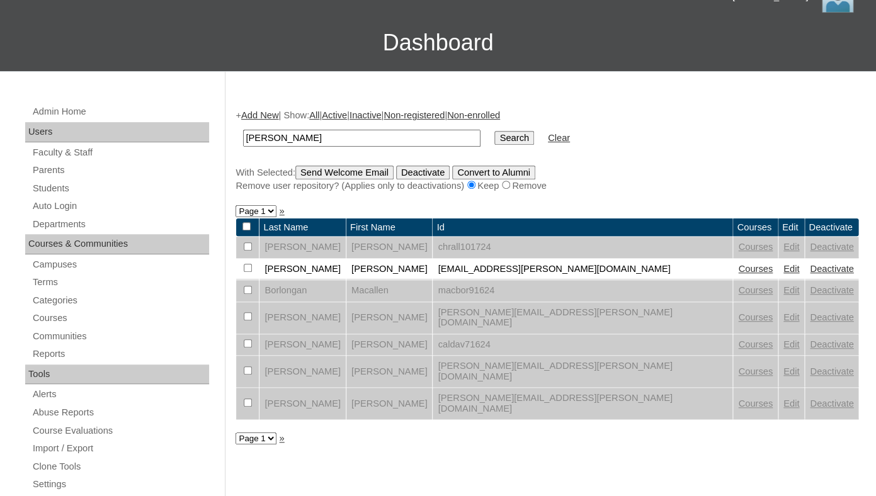
scroll to position [153, 0]
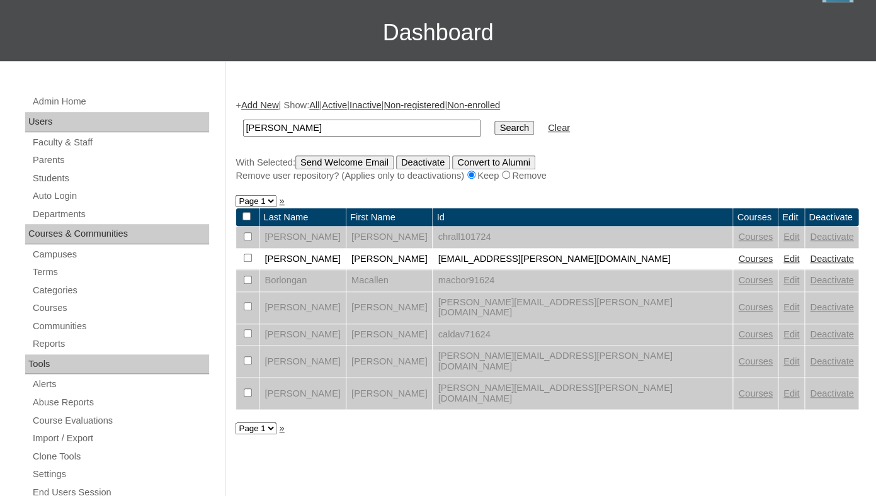
click at [783, 264] on link "Edit" at bounding box center [791, 259] width 16 height 10
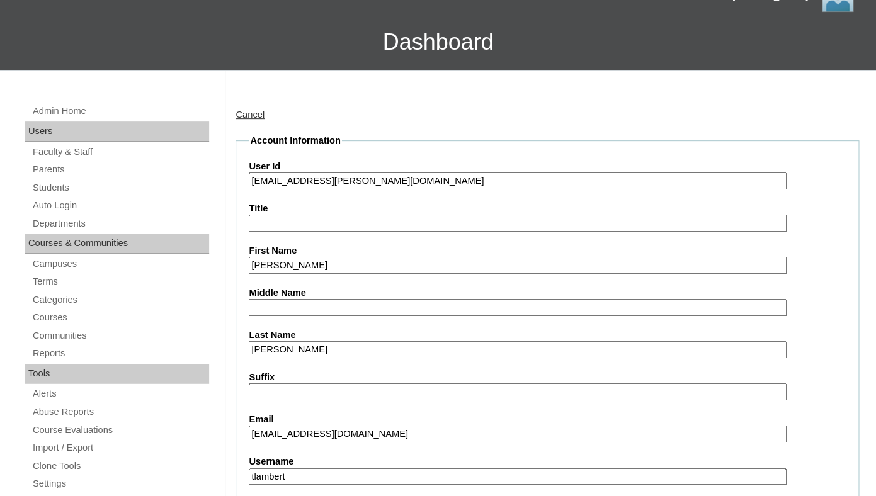
drag, startPoint x: 263, startPoint y: 194, endPoint x: 483, endPoint y: 196, distance: 219.8
click at [483, 190] on input "[EMAIL_ADDRESS][PERSON_NAME][DOMAIN_NAME]" at bounding box center [517, 181] width 537 height 17
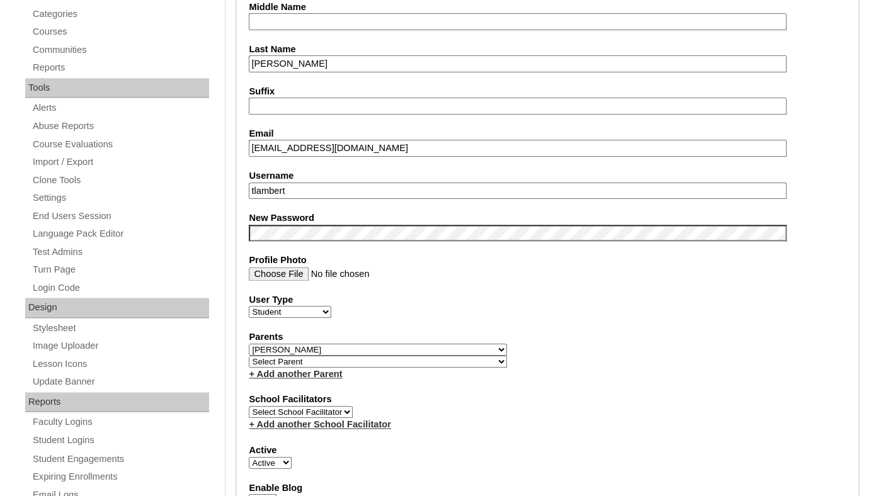
scroll to position [457, 0]
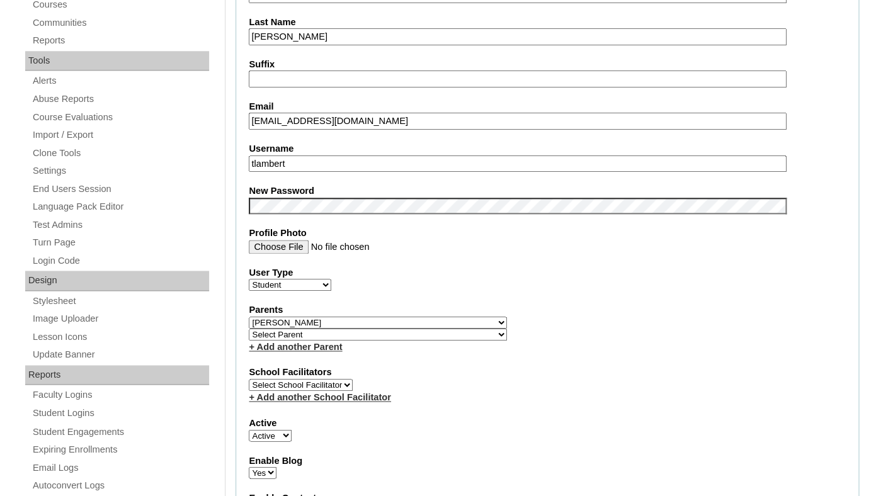
click at [384, 172] on input "tlambert" at bounding box center [517, 164] width 537 height 17
paste input "kennedy.allen@enlightiumstudent.com"
type input "kennedy.allen@enlightiumstudent.com"
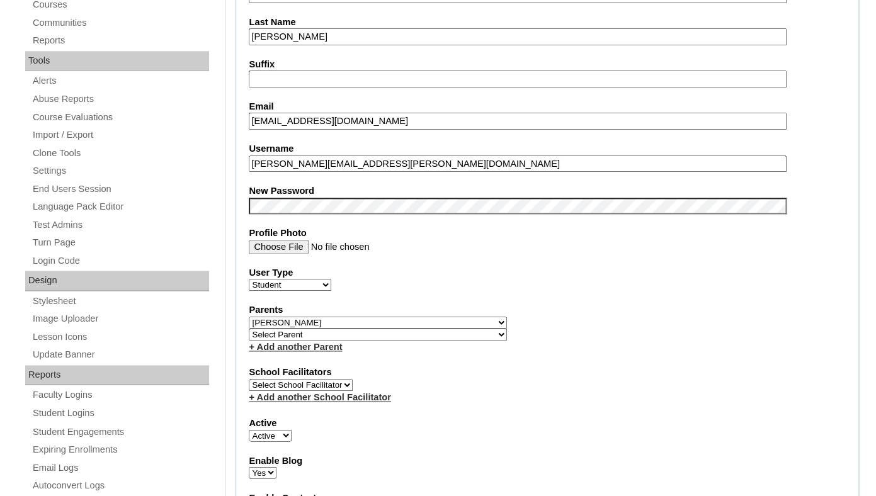
click at [359, 198] on label "New Password" at bounding box center [547, 191] width 597 height 13
click at [441, 275] on fieldset "Account Information User Id 26kennedy.allen@enlightiumstudent.com Title First N…" at bounding box center [548, 331] width 624 height 1021
click at [249, 317] on select "Select Parent Abbas, Tahani Garcia, Rosa Kaneko, Chad Labourdette, Jessica Nich…" at bounding box center [378, 323] width 258 height 12
select select
click option "Select Parent" at bounding box center [0, 0] width 0 height 0
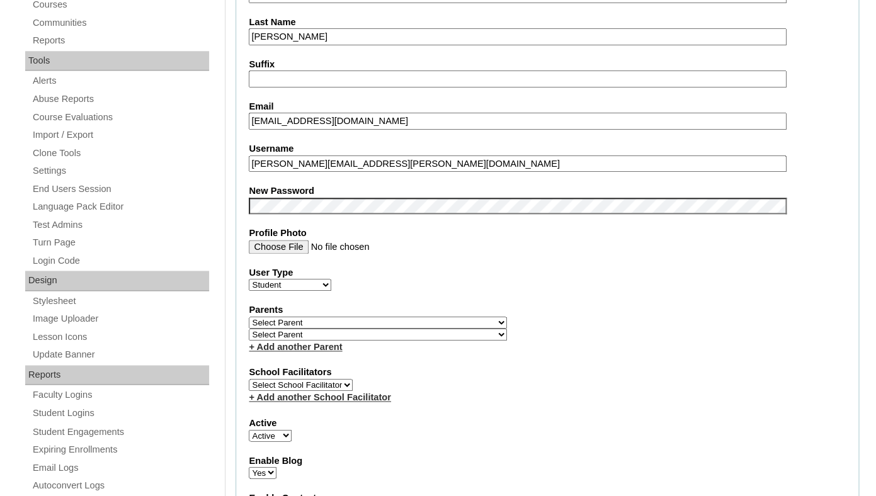
click at [516, 308] on fieldset "Account Information User Id 26kennedy.allen@enlightiumstudent.com Title First N…" at bounding box center [548, 331] width 624 height 1021
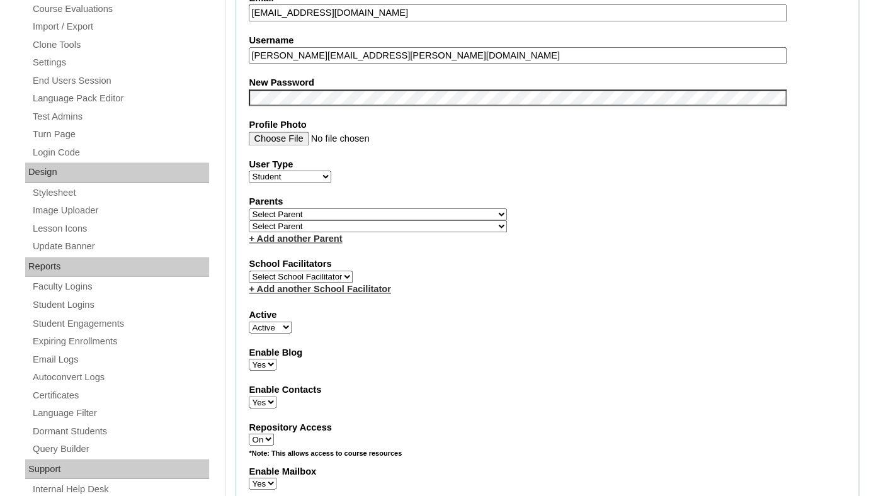
scroll to position [569, 0]
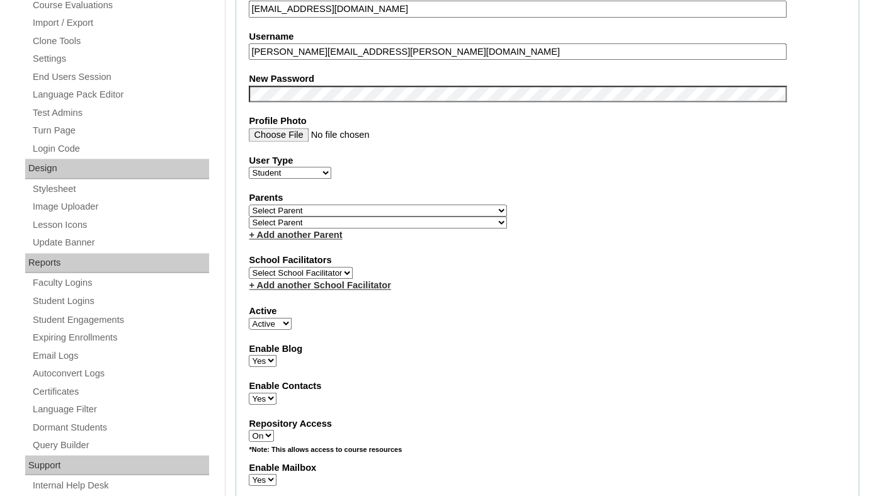
select select "0"
click option "Inactive" at bounding box center [0, 0] width 0 height 0
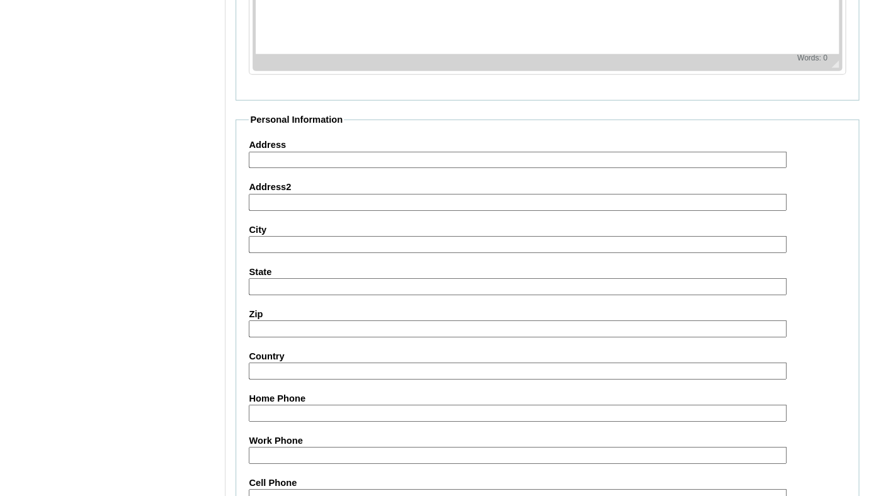
scroll to position [1524, 0]
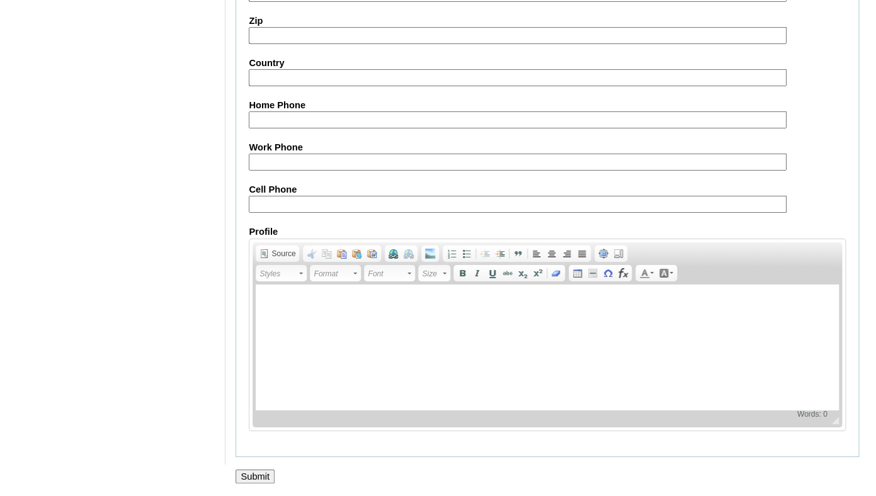
click at [256, 476] on input "Submit" at bounding box center [255, 477] width 39 height 14
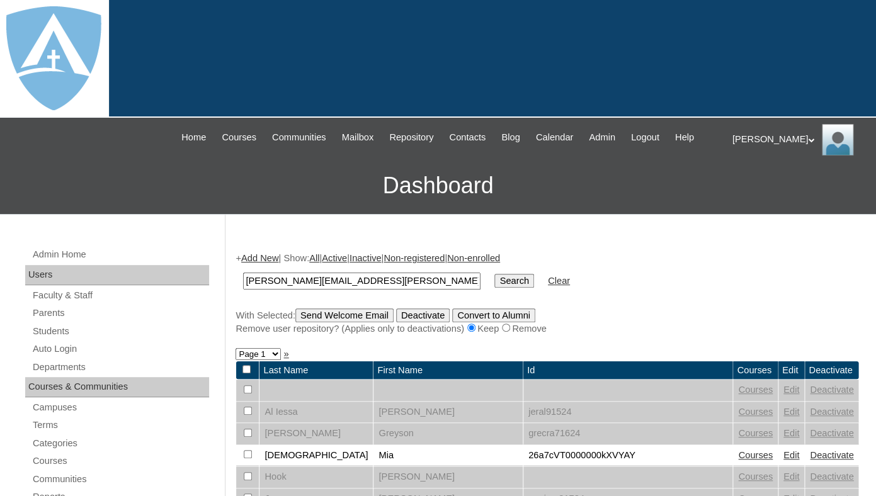
type input "[PERSON_NAME][EMAIL_ADDRESS][PERSON_NAME][DOMAIN_NAME]"
click at [494, 274] on input "Search" at bounding box center [513, 281] width 39 height 14
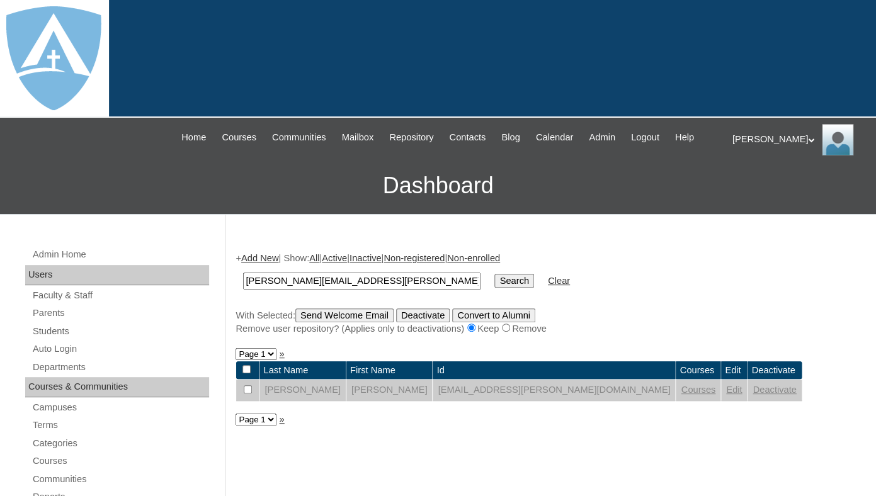
click at [408, 290] on input "[PERSON_NAME][EMAIL_ADDRESS][PERSON_NAME][DOMAIN_NAME]" at bounding box center [361, 281] width 237 height 17
paste input "n"
click at [408, 290] on input "[PERSON_NAME][EMAIL_ADDRESS][PERSON_NAME][DOMAIN_NAME]" at bounding box center [361, 281] width 237 height 17
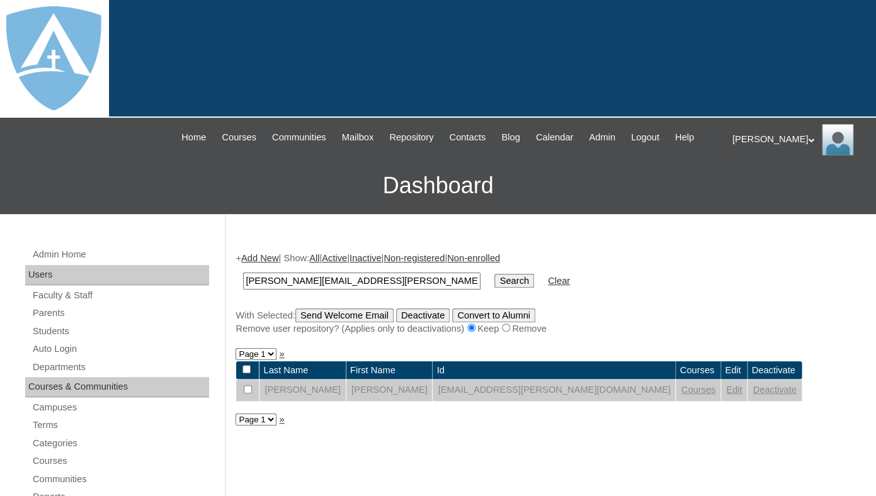
click at [408, 290] on input "[PERSON_NAME][EMAIL_ADDRESS][PERSON_NAME][DOMAIN_NAME]" at bounding box center [361, 281] width 237 height 17
type input "napoleon"
click at [494, 274] on input "Search" at bounding box center [513, 281] width 39 height 14
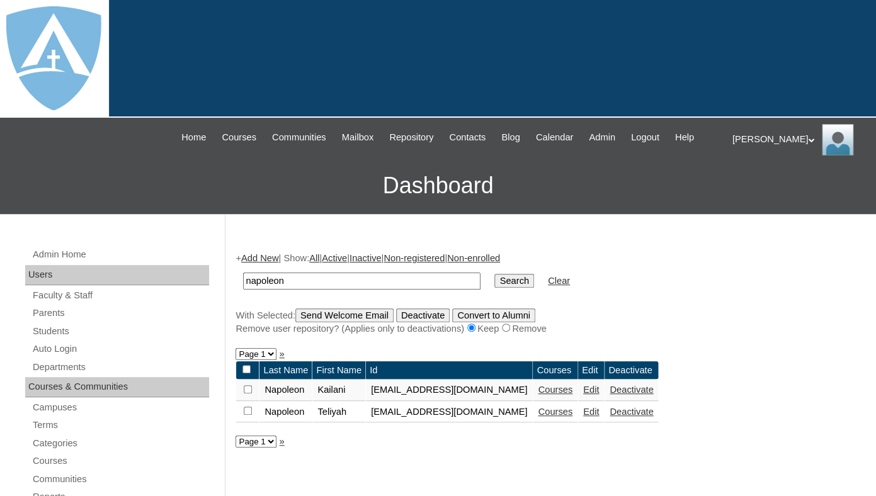
click at [653, 395] on link "Deactivate" at bounding box center [631, 390] width 43 height 10
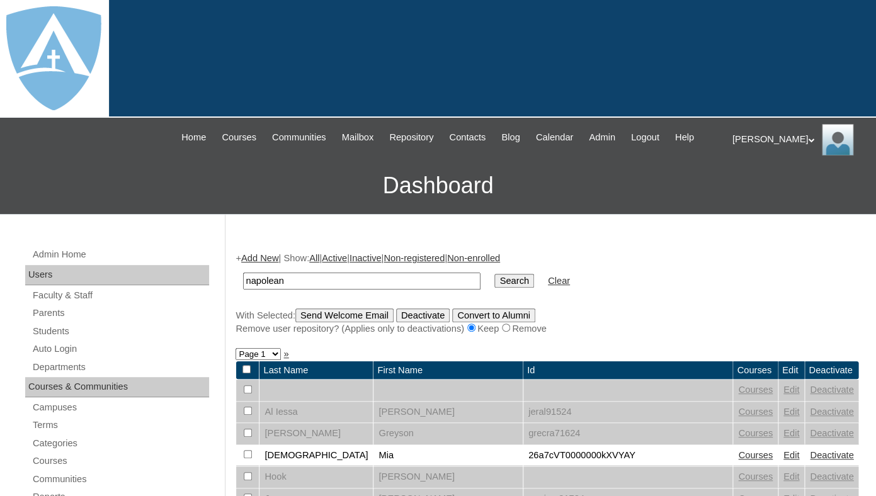
type input "napolean"
click at [494, 274] on input "Search" at bounding box center [513, 281] width 39 height 14
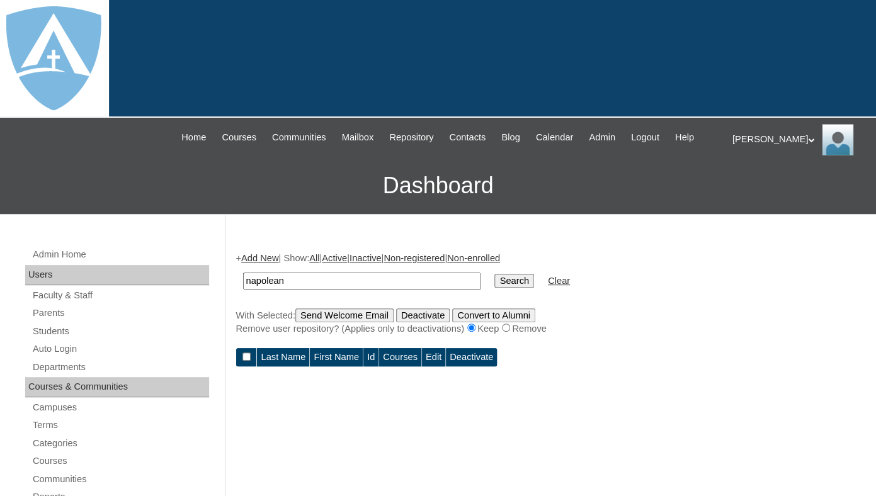
click at [296, 290] on input "napolean" at bounding box center [361, 281] width 237 height 17
type input "napolion"
click at [494, 274] on input "Search" at bounding box center [513, 281] width 39 height 14
click at [285, 289] on input "napolion" at bounding box center [361, 281] width 237 height 17
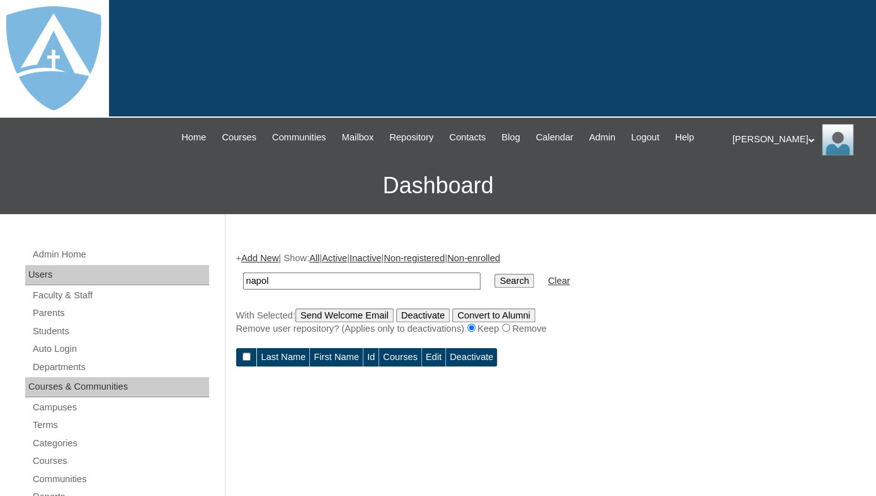
type input "napol"
click at [494, 274] on input "Search" at bounding box center [513, 281] width 39 height 14
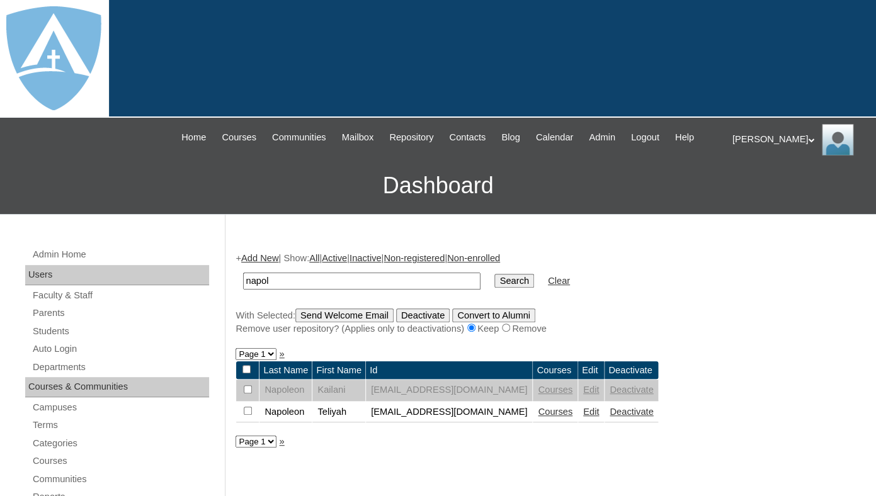
click at [653, 417] on link "Deactivate" at bounding box center [631, 412] width 43 height 10
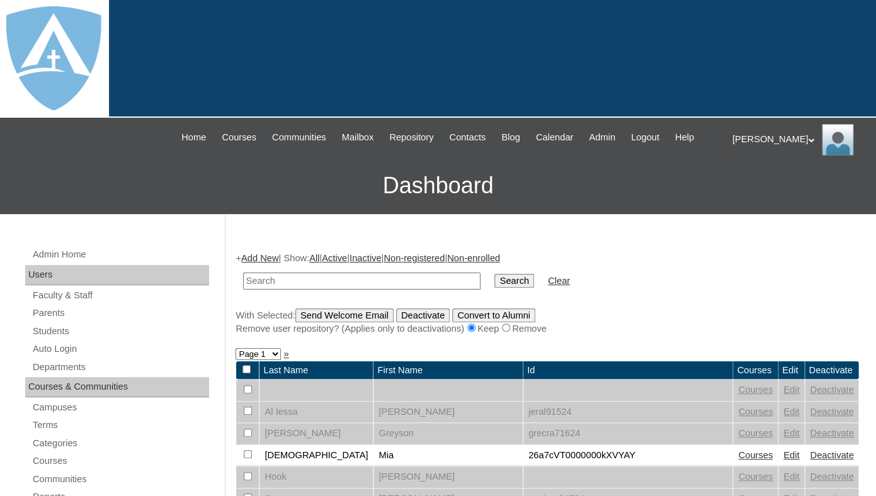
click at [289, 290] on input "text" at bounding box center [361, 281] width 237 height 17
type input "nap"
click at [494, 274] on input "Search" at bounding box center [513, 281] width 39 height 14
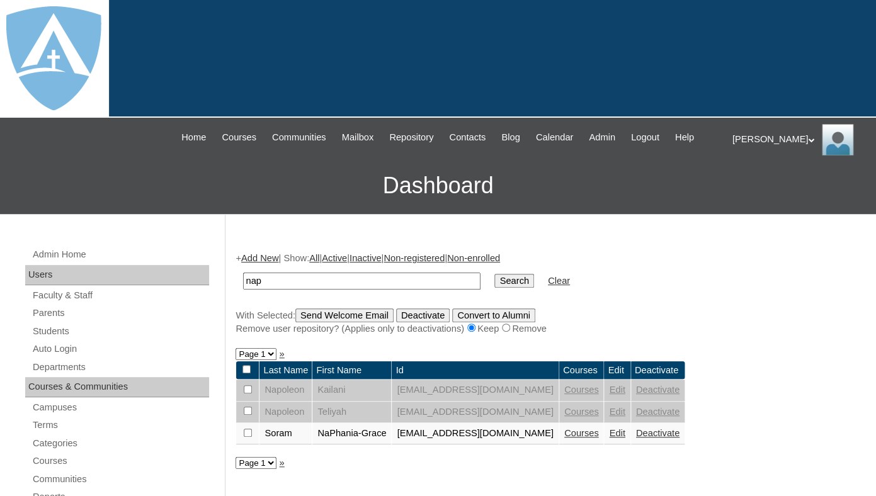
click at [625, 395] on link "Edit" at bounding box center [617, 390] width 16 height 10
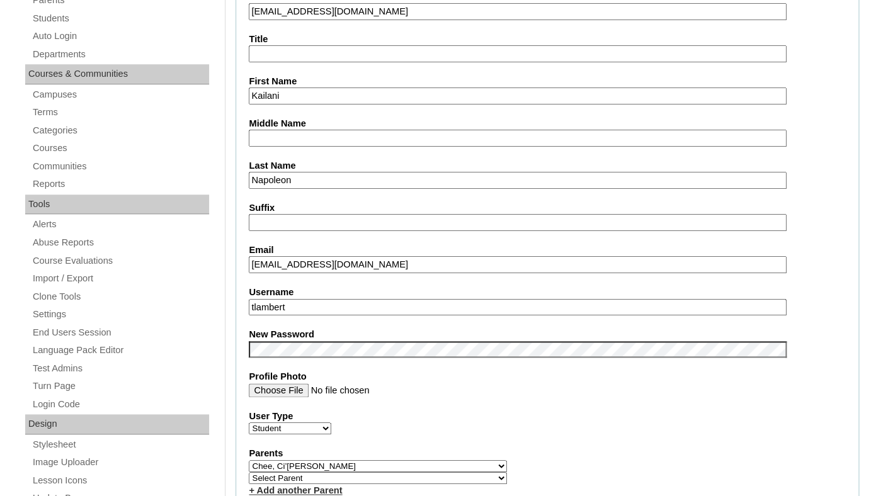
drag, startPoint x: 264, startPoint y: 26, endPoint x: 499, endPoint y: 35, distance: 235.7
click at [499, 20] on input "26kailani.napoleon@enlightiumstudent.com" at bounding box center [517, 11] width 537 height 17
click at [323, 315] on input "tlambert" at bounding box center [517, 307] width 537 height 17
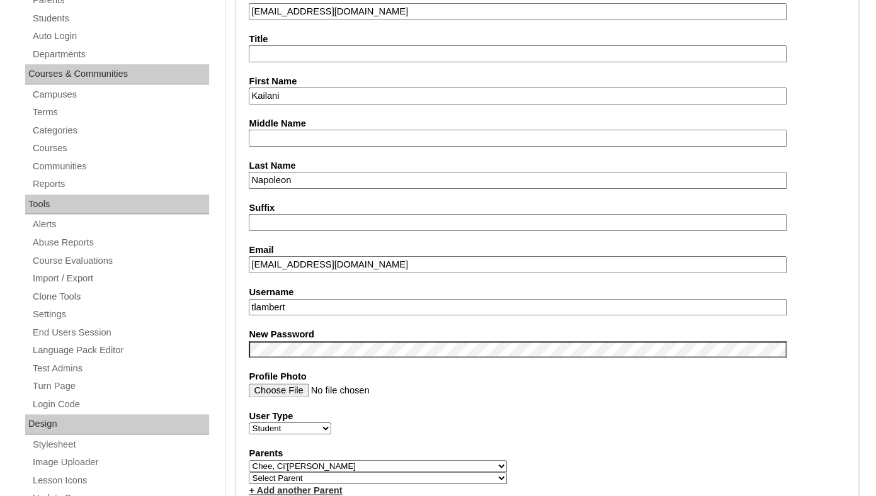
paste input "kailani.napoleon@enlightiumstudent.com"
type input "kailani.napoleon@enlightiumstudent.com"
click at [299, 341] on label "New Password" at bounding box center [547, 334] width 597 height 13
click at [300, 336] on fieldset "Account Information User Id 26kailani.napoleon@enlightiumstudent.com Title Firs…" at bounding box center [548, 475] width 624 height 1021
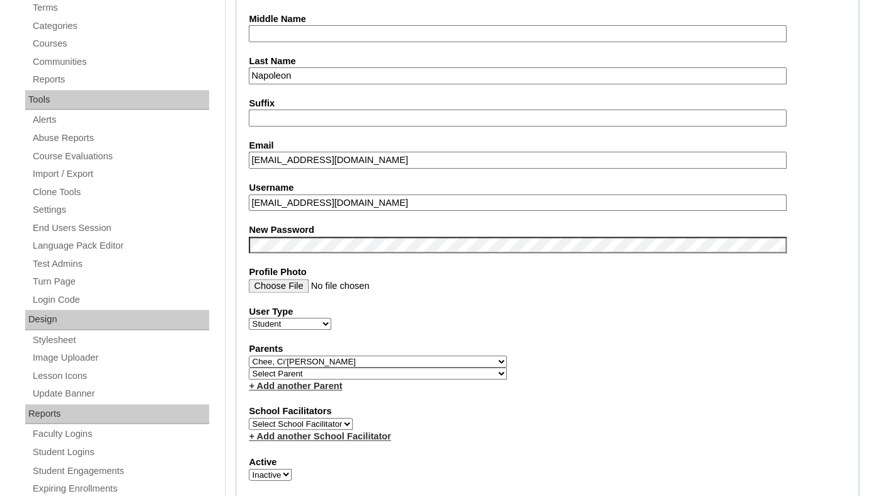
scroll to position [481, 0]
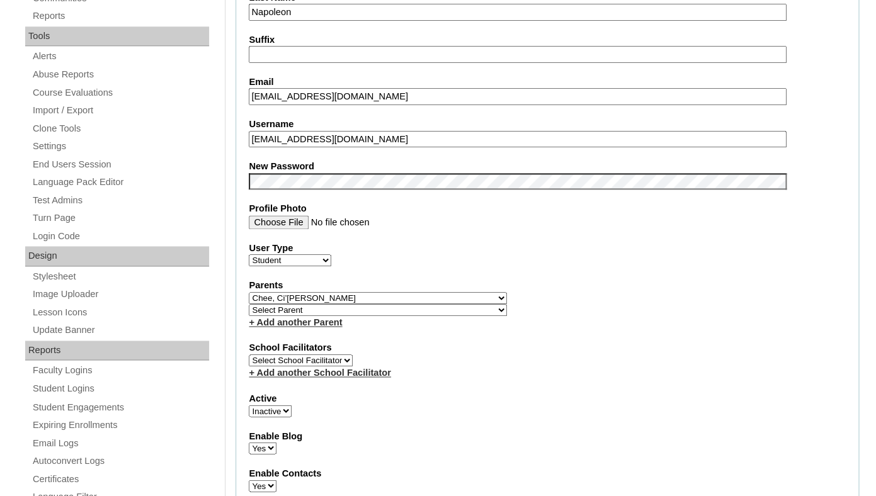
click at [249, 292] on select "Select Parent Abbas, Tahani Garcia, Rosa Kaneko, Chad Labourdette, Jessica Nich…" at bounding box center [378, 298] width 258 height 12
select select
click option "Select Parent" at bounding box center [0, 0] width 0 height 0
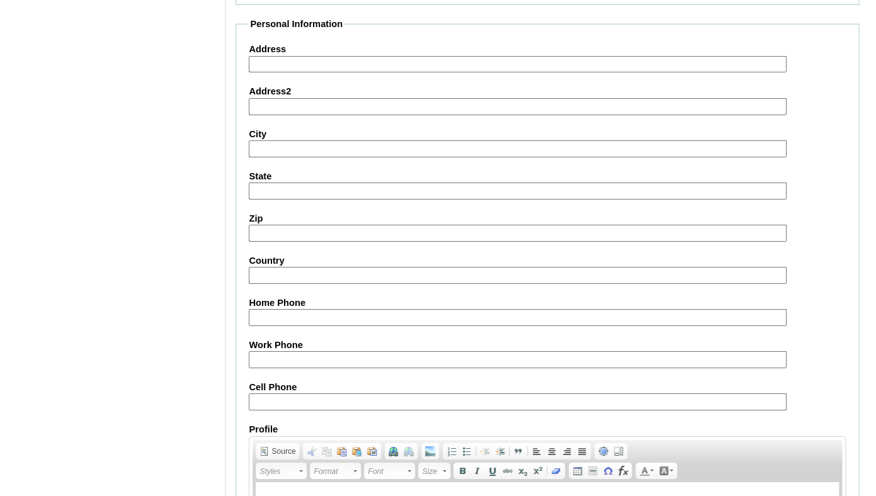
scroll to position [1524, 0]
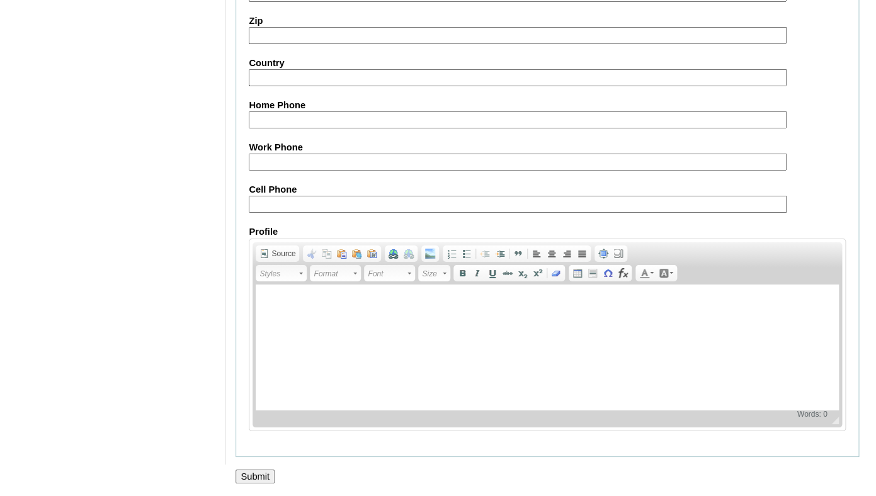
click at [251, 470] on input "Submit" at bounding box center [255, 477] width 39 height 14
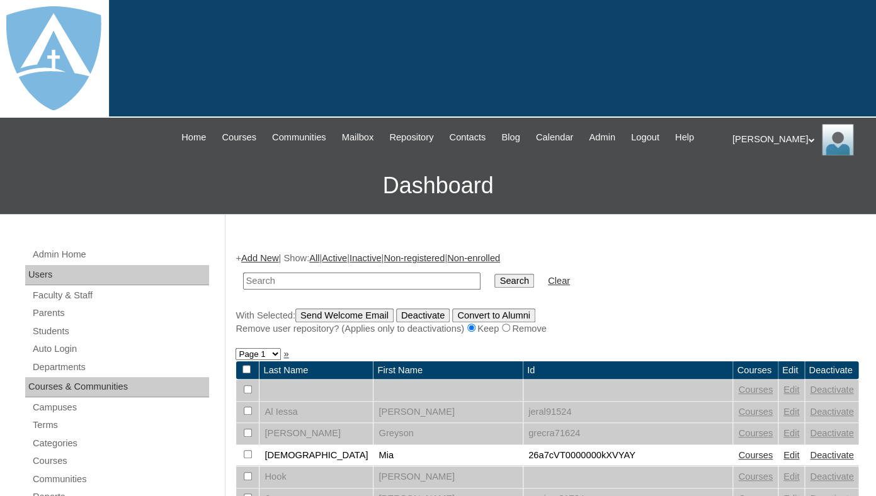
click at [316, 290] on input "text" at bounding box center [361, 281] width 237 height 17
type input "napo"
click at [494, 274] on input "Search" at bounding box center [513, 281] width 39 height 14
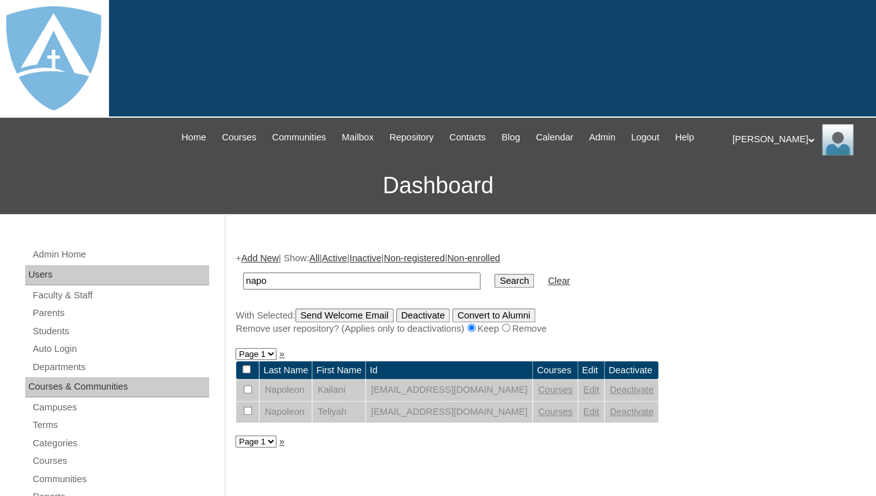
click at [599, 417] on link "Edit" at bounding box center [591, 412] width 16 height 10
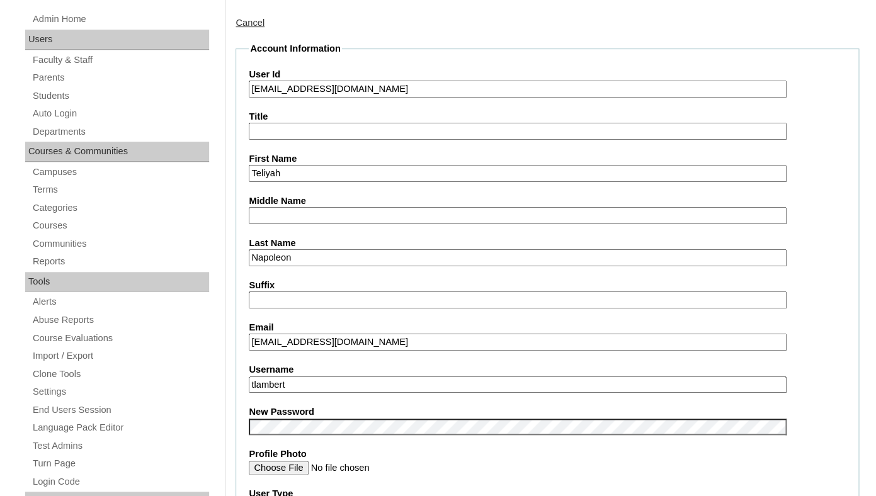
drag, startPoint x: 264, startPoint y: 103, endPoint x: 446, endPoint y: 127, distance: 183.6
click at [446, 98] on input "26teliyah.napoleon@enlightiumstudent.com" at bounding box center [517, 89] width 537 height 17
click at [338, 394] on input "tlambert" at bounding box center [517, 385] width 537 height 17
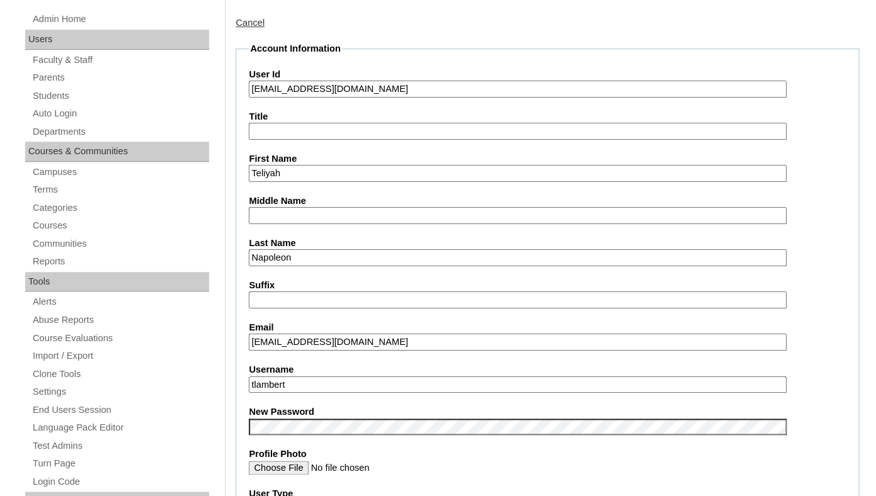
paste input "eliyah.napoleon@enlightiumstudent.com"
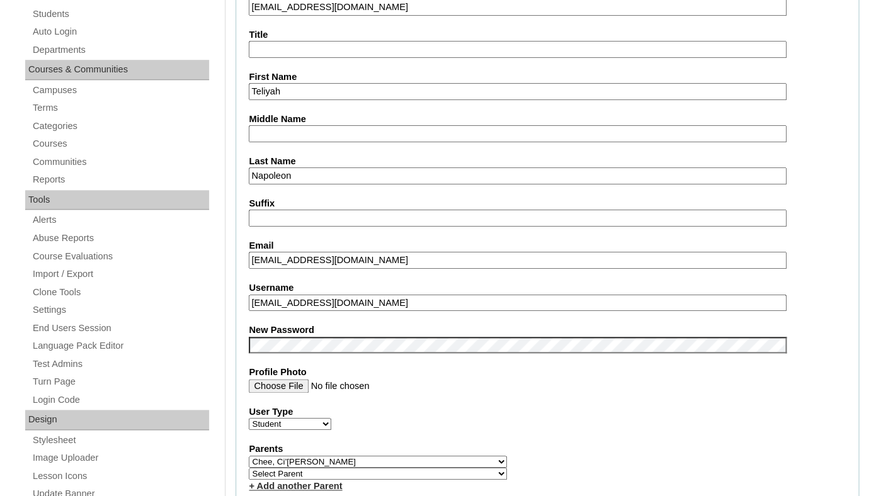
scroll to position [332, 0]
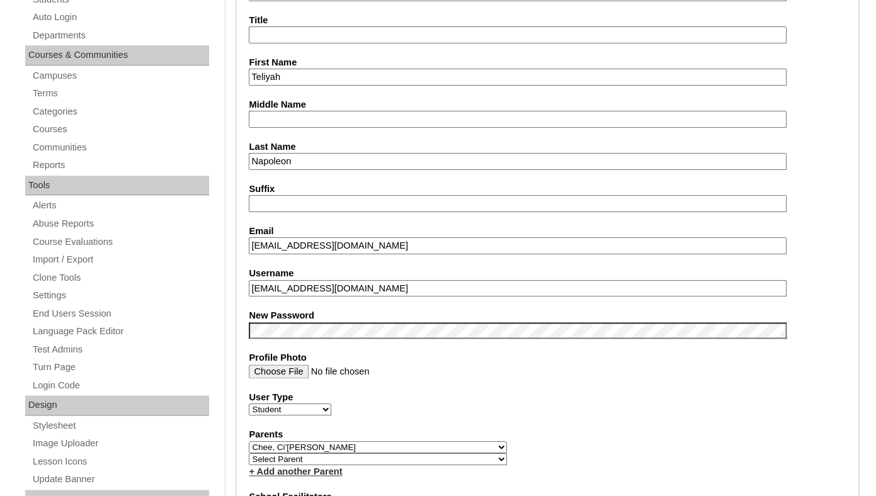
type input "teliyah.napoleon@enlightiumstudent.com"
click at [336, 321] on label "New Password" at bounding box center [547, 315] width 597 height 13
click at [430, 379] on input "Profile Photo" at bounding box center [517, 372] width 537 height 14
click at [249, 441] on select "Select [PERSON_NAME], [PERSON_NAME], [PERSON_NAME], [PERSON_NAME], [PERSON_NAME…" at bounding box center [378, 447] width 258 height 12
select select
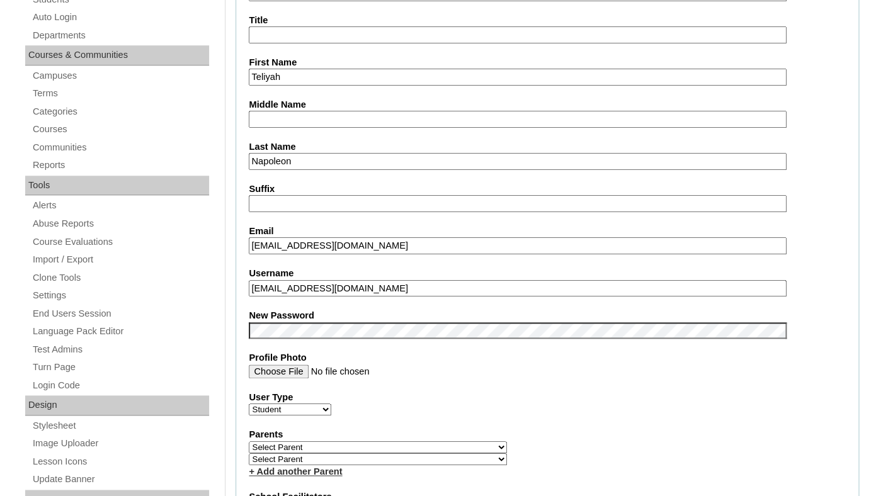
click option "Select Parent" at bounding box center [0, 0] width 0 height 0
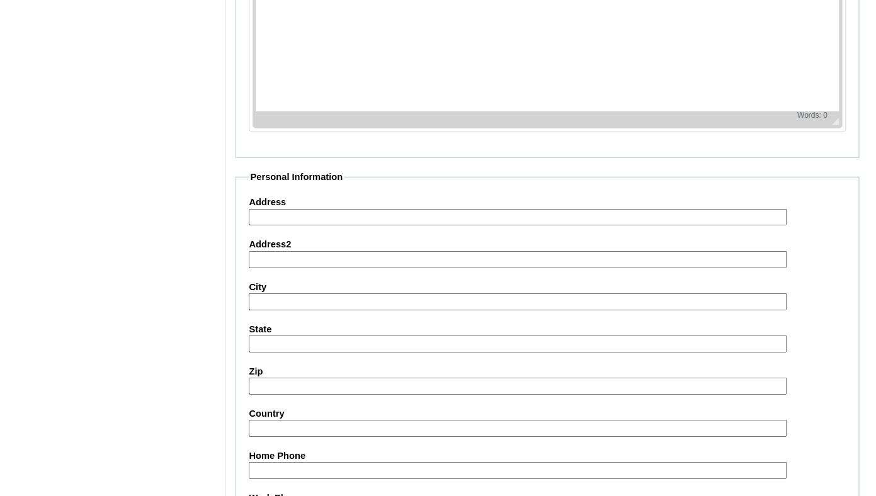
scroll to position [1524, 0]
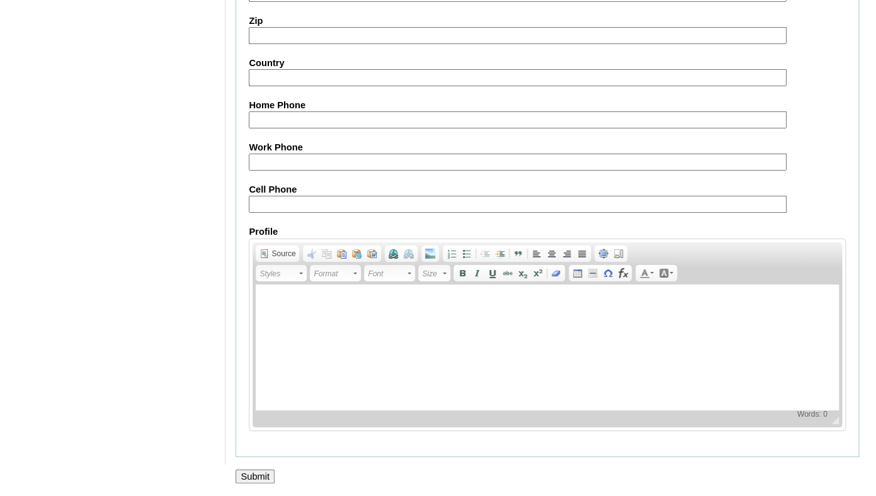
click at [245, 470] on input "Submit" at bounding box center [255, 477] width 39 height 14
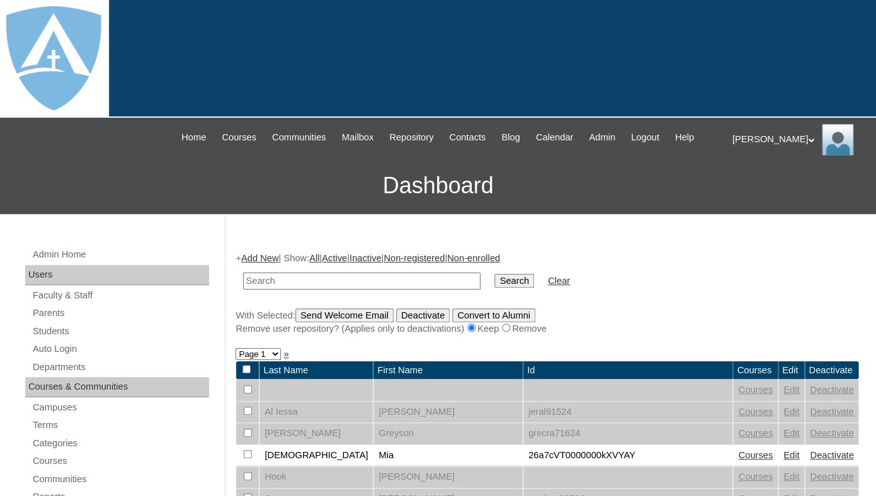
click at [314, 290] on input "text" at bounding box center [361, 281] width 237 height 17
type input "[PERSON_NAME]"
click at [494, 274] on input "Search" at bounding box center [513, 281] width 39 height 14
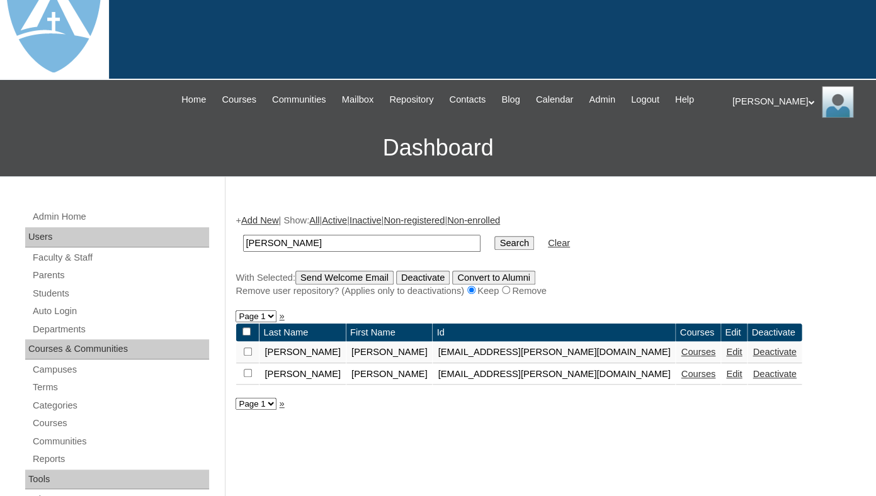
scroll to position [55, 0]
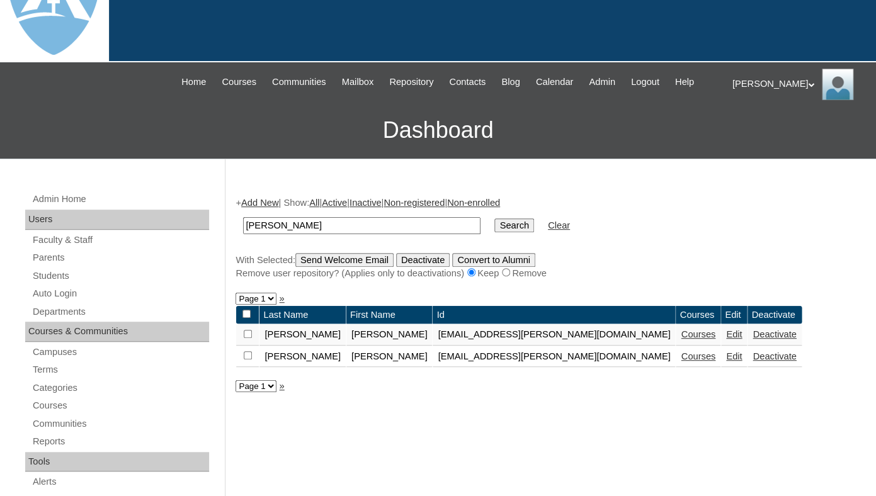
click at [726, 339] on link "Edit" at bounding box center [734, 334] width 16 height 10
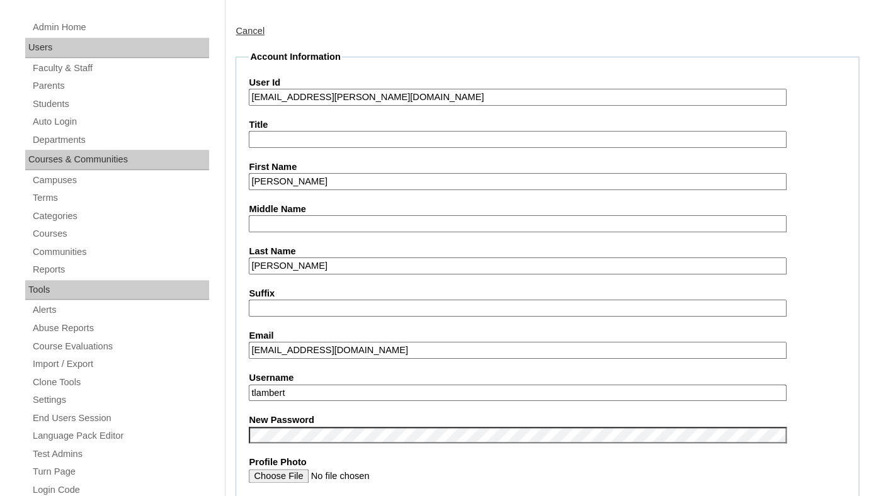
drag, startPoint x: 264, startPoint y: 113, endPoint x: 508, endPoint y: 130, distance: 244.3
click at [508, 106] on input "[EMAIL_ADDRESS][PERSON_NAME][DOMAIN_NAME]" at bounding box center [517, 97] width 537 height 17
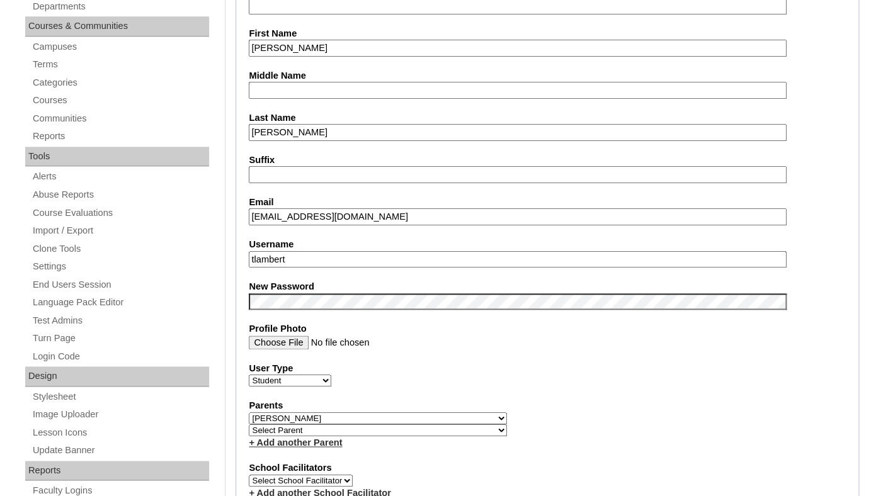
scroll to position [440, 0]
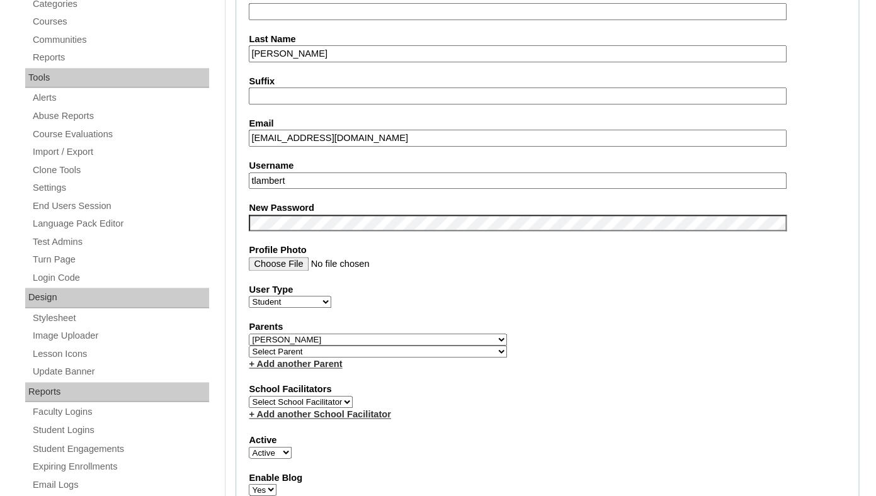
click at [382, 190] on input "tlambert" at bounding box center [517, 181] width 537 height 17
paste input "james.rollins@enlightiumstudent.com"
type input "james.rollins@enlightiumstudent.com"
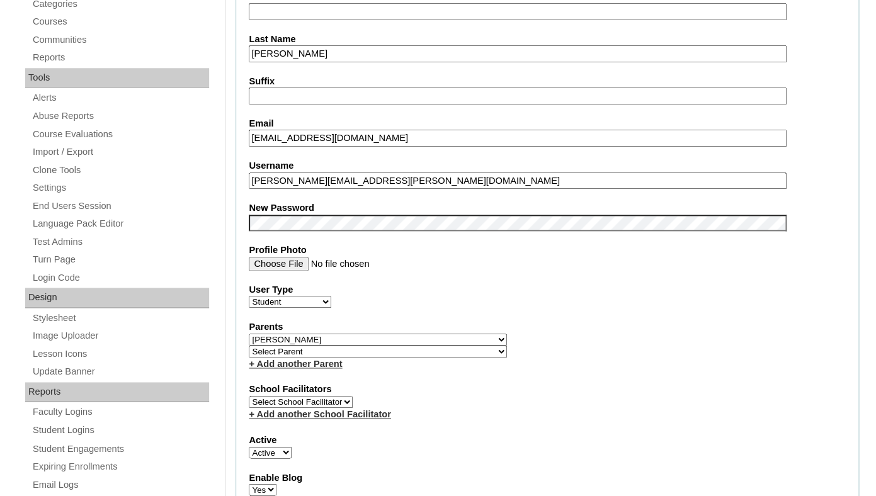
click at [357, 214] on label "New Password" at bounding box center [547, 208] width 597 height 13
click at [501, 297] on label "User Type" at bounding box center [547, 289] width 597 height 13
click at [331, 305] on select "Faculty Staff Student Parents School Facilitators" at bounding box center [290, 302] width 83 height 12
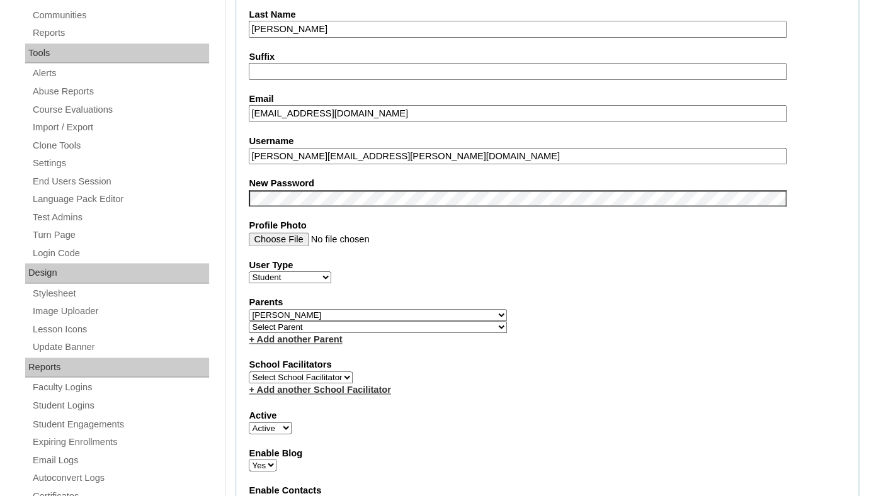
scroll to position [491, 0]
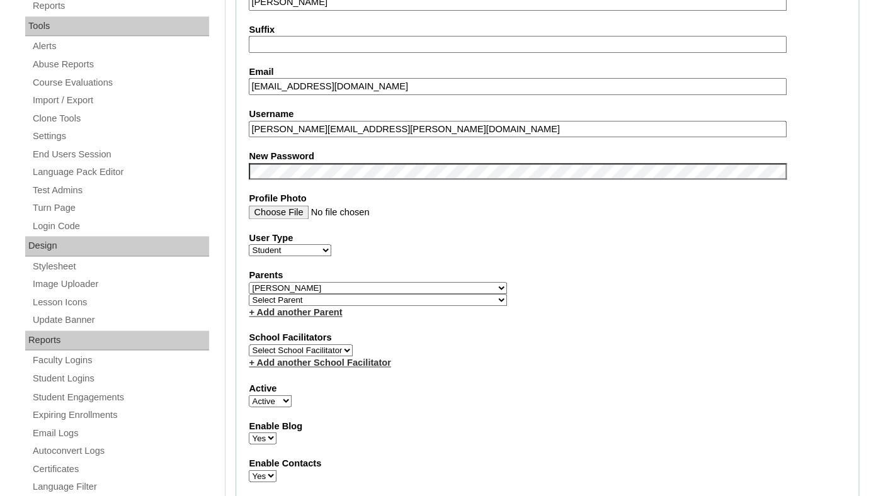
click at [249, 282] on select "Select Parent Abbas, Tahani Garcia, Rosa Kaneko, Chad Labourdette, Jessica Nich…" at bounding box center [378, 288] width 258 height 12
select select
click option "Select Parent" at bounding box center [0, 0] width 0 height 0
select select "0"
click option "Inactive" at bounding box center [0, 0] width 0 height 0
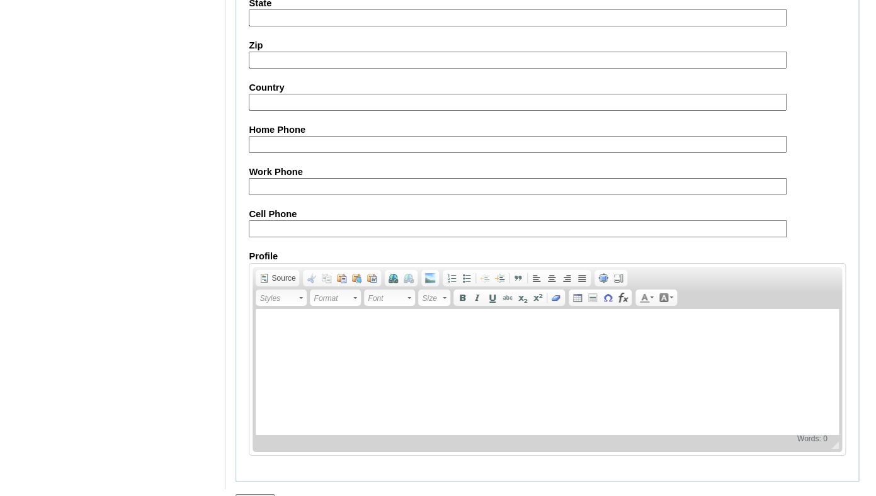
scroll to position [1524, 0]
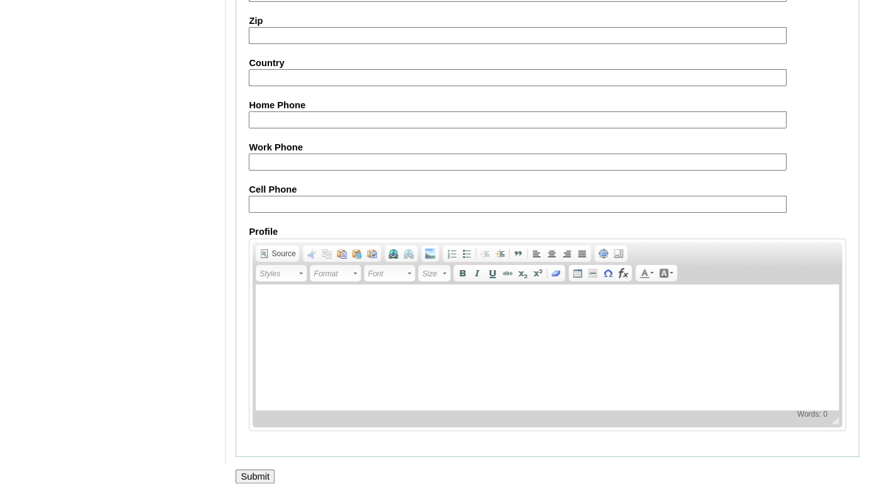
click at [258, 475] on input "Submit" at bounding box center [255, 477] width 39 height 14
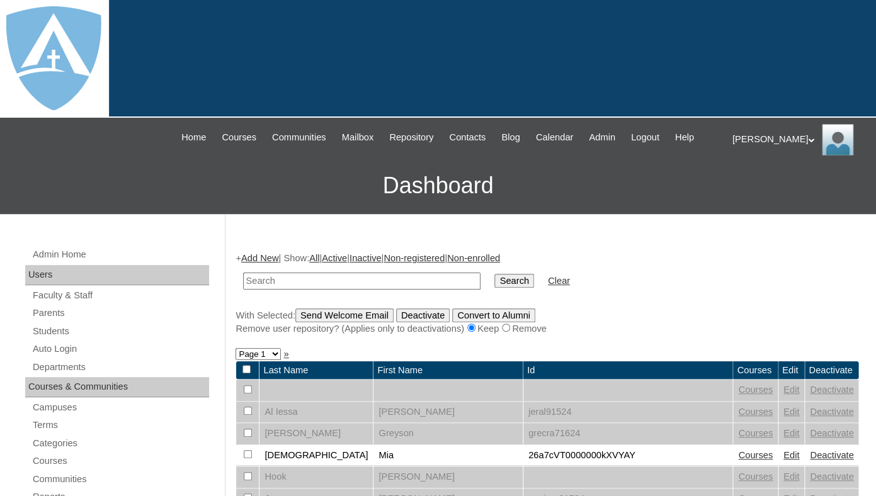
click at [317, 290] on input "text" at bounding box center [361, 281] width 237 height 17
type input "tanzel"
click at [494, 274] on input "Search" at bounding box center [513, 281] width 39 height 14
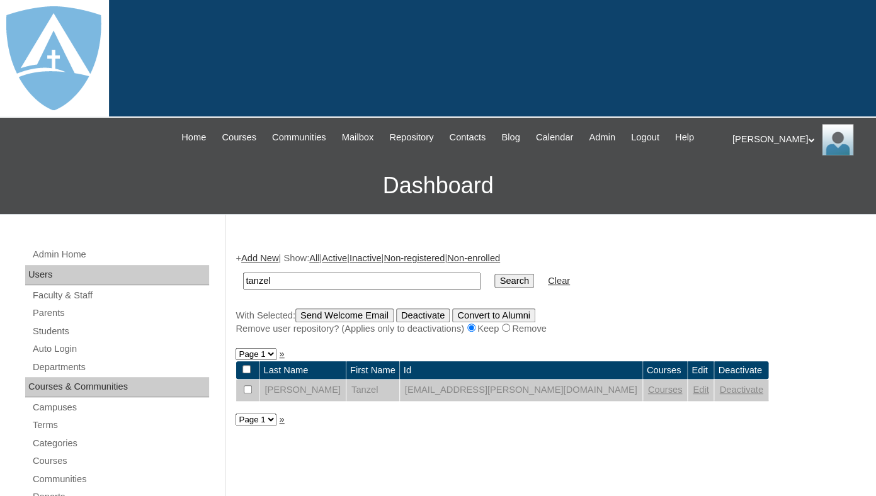
click at [338, 290] on input "tanzel" at bounding box center [361, 281] width 237 height 17
paste input "[PERSON_NAME]"
type input "[PERSON_NAME]"
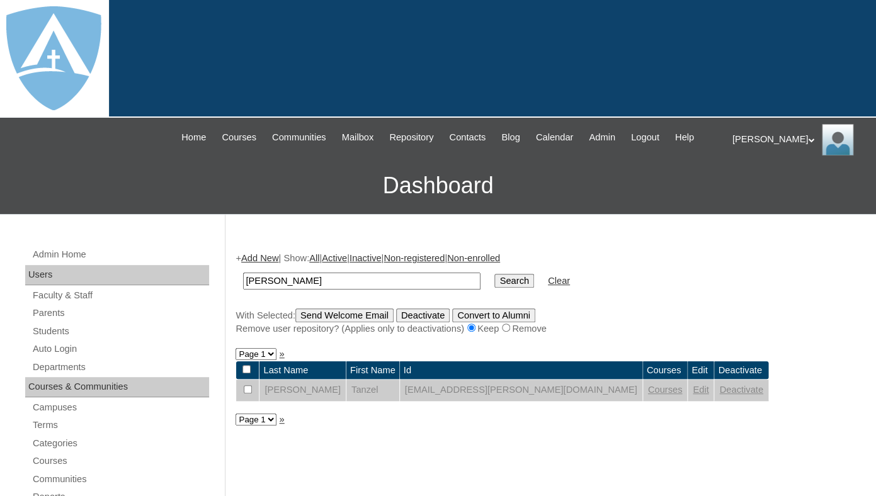
click at [494, 274] on input "Search" at bounding box center [513, 281] width 39 height 14
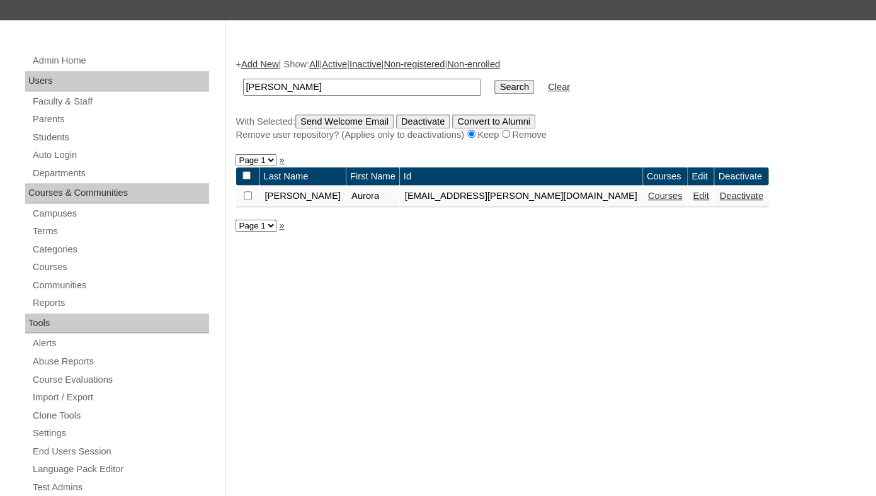
scroll to position [200, 0]
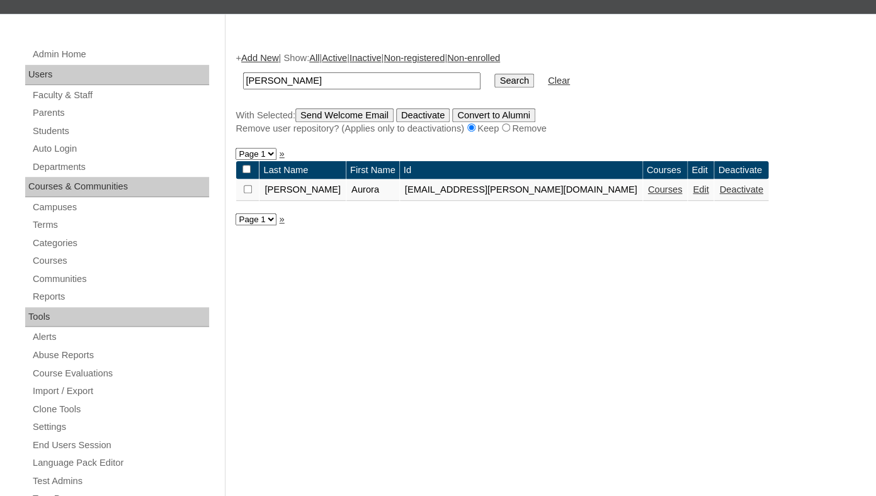
click at [693, 195] on link "Edit" at bounding box center [701, 190] width 16 height 10
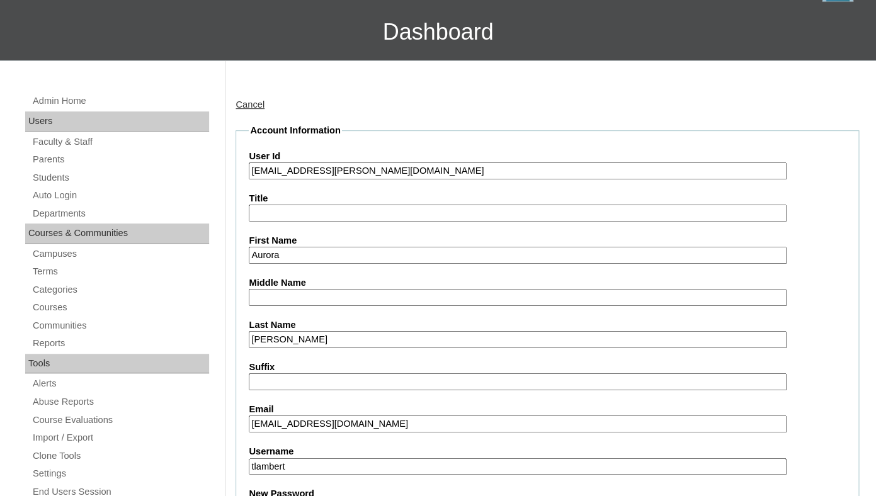
scroll to position [161, 0]
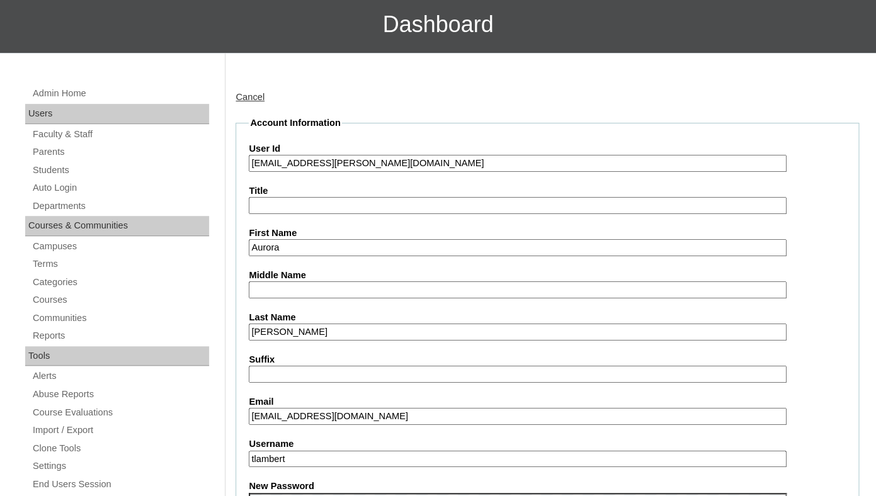
drag, startPoint x: 264, startPoint y: 176, endPoint x: 475, endPoint y: 178, distance: 211.0
click at [475, 172] on input "[EMAIL_ADDRESS][PERSON_NAME][DOMAIN_NAME]" at bounding box center [517, 163] width 537 height 17
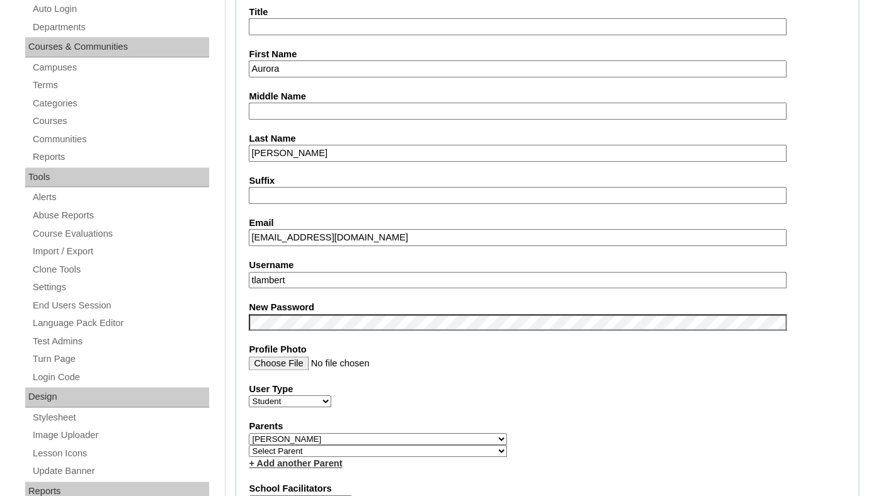
scroll to position [343, 0]
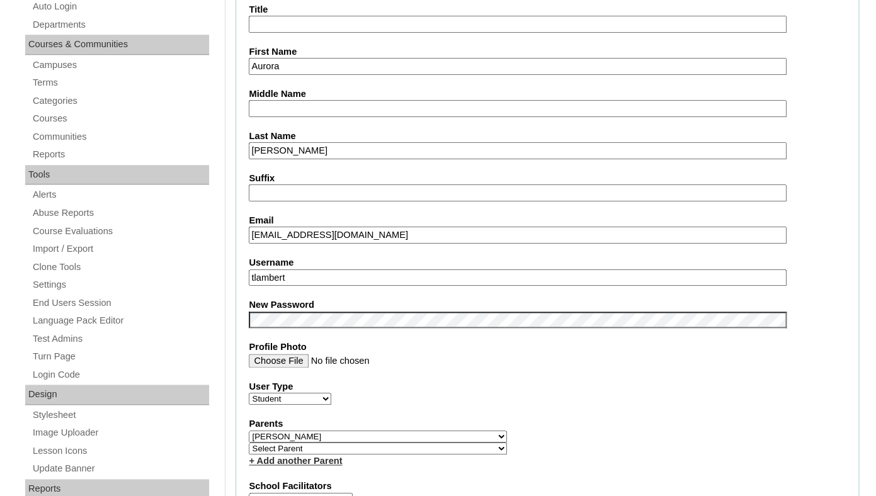
click at [363, 287] on input "tlambert" at bounding box center [517, 278] width 537 height 17
paste input "aurora.heimbaugh@enlightiumstudent.com"
type input "aurora.heimbaugh@enlightiumstudent.com"
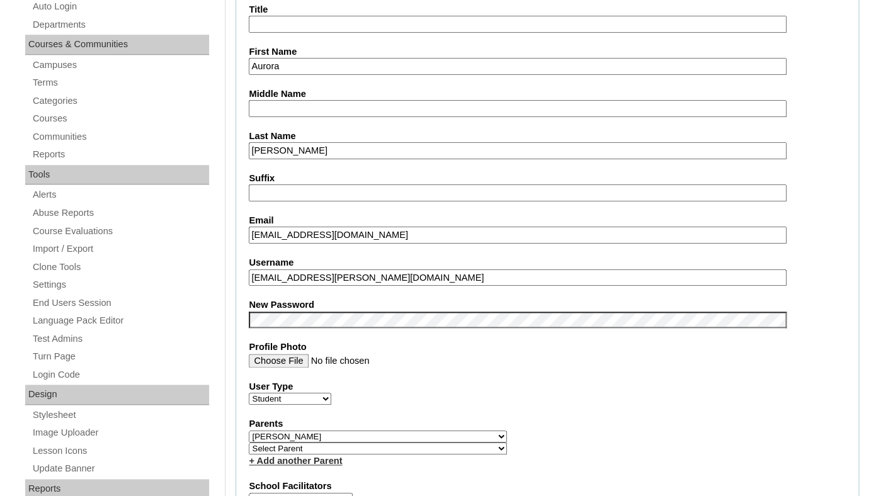
click at [344, 312] on label "New Password" at bounding box center [547, 305] width 597 height 13
click at [346, 304] on fieldset "Account Information User Id 26aurora.heimbaugh@enlightiumstudent.com Title Firs…" at bounding box center [548, 445] width 624 height 1021
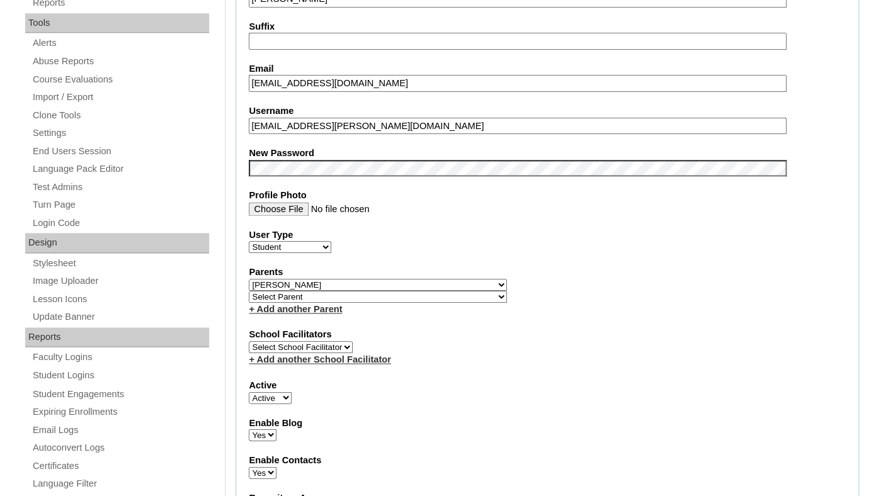
scroll to position [509, 0]
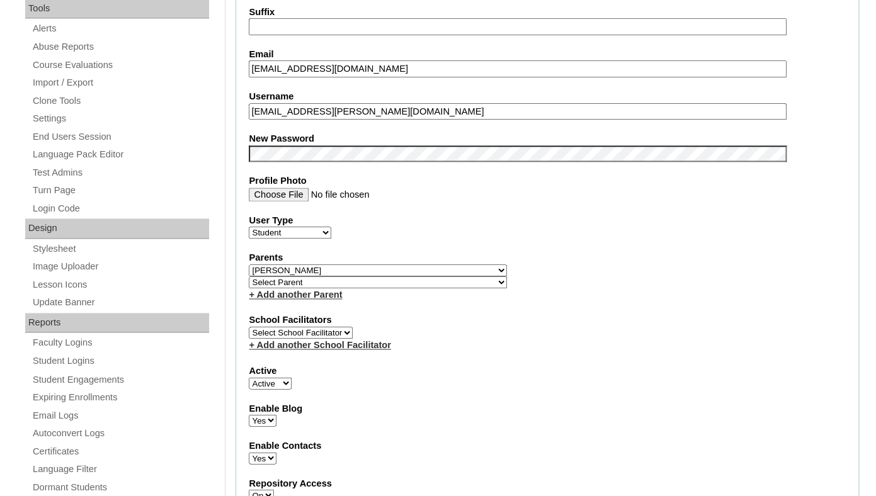
click at [249, 265] on select "Select [PERSON_NAME], [PERSON_NAME], [PERSON_NAME], [PERSON_NAME], [PERSON_NAME…" at bounding box center [378, 271] width 258 height 12
select select
click option "Select Parent" at bounding box center [0, 0] width 0 height 0
select select "0"
click option "Inactive" at bounding box center [0, 0] width 0 height 0
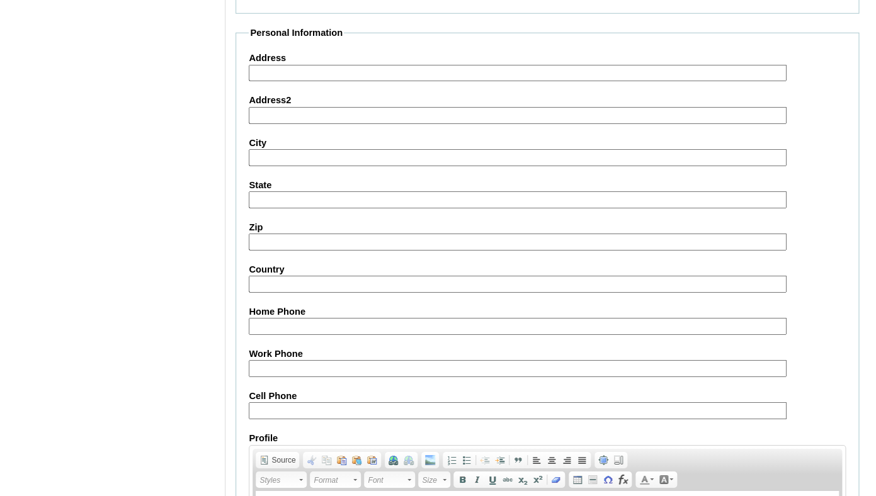
scroll to position [1524, 0]
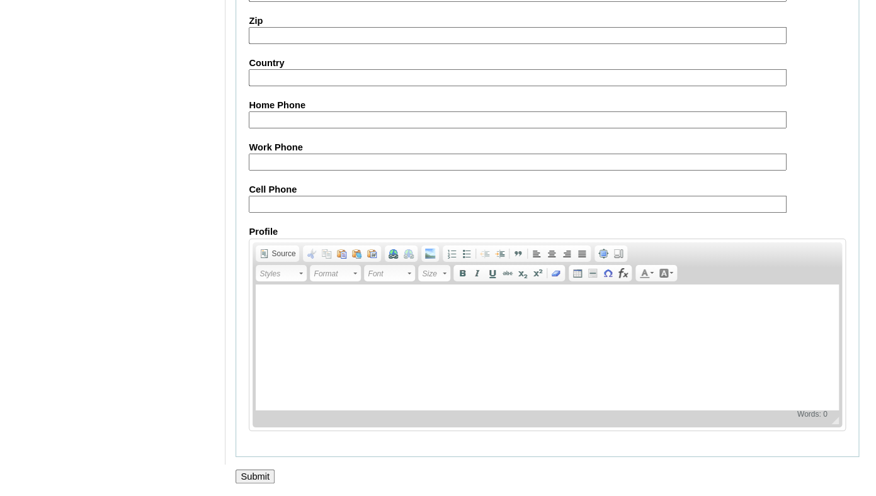
click at [256, 475] on input "Submit" at bounding box center [255, 477] width 39 height 14
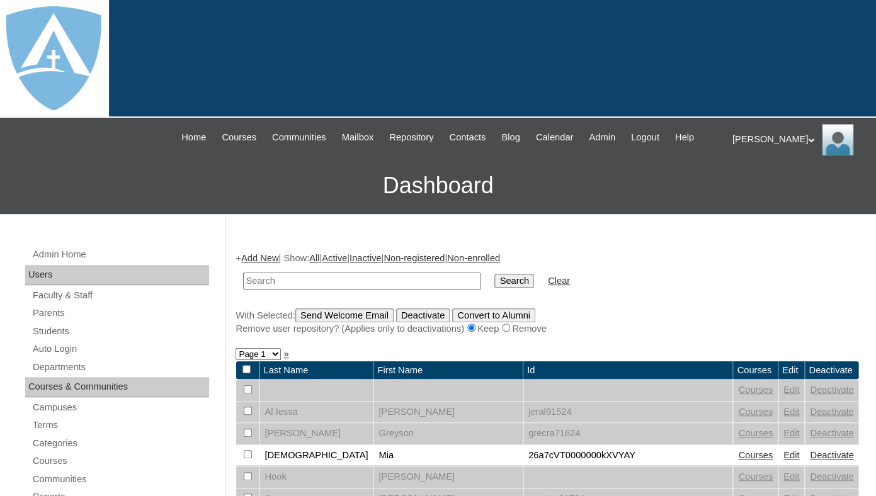
click at [323, 287] on input "text" at bounding box center [361, 281] width 237 height 17
paste input "[EMAIL_ADDRESS][PERSON_NAME][DOMAIN_NAME]"
type input "[EMAIL_ADDRESS][PERSON_NAME][DOMAIN_NAME]"
click at [494, 274] on input "Search" at bounding box center [513, 281] width 39 height 14
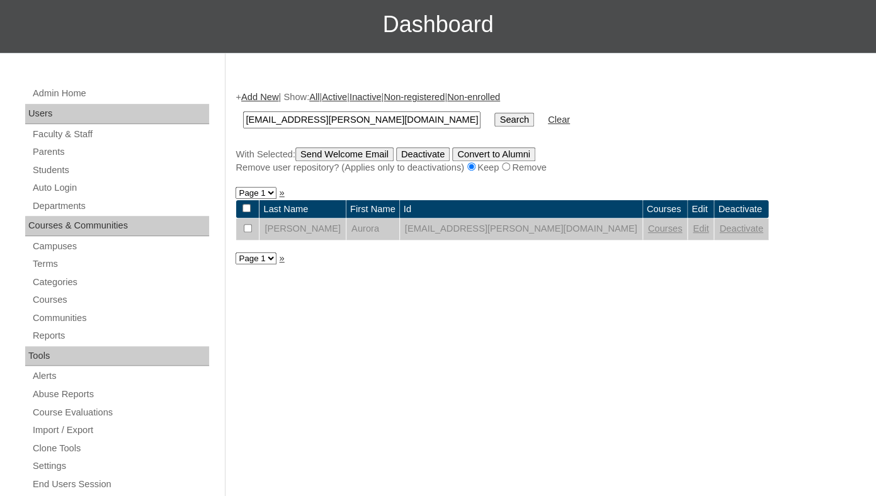
scroll to position [166, 0]
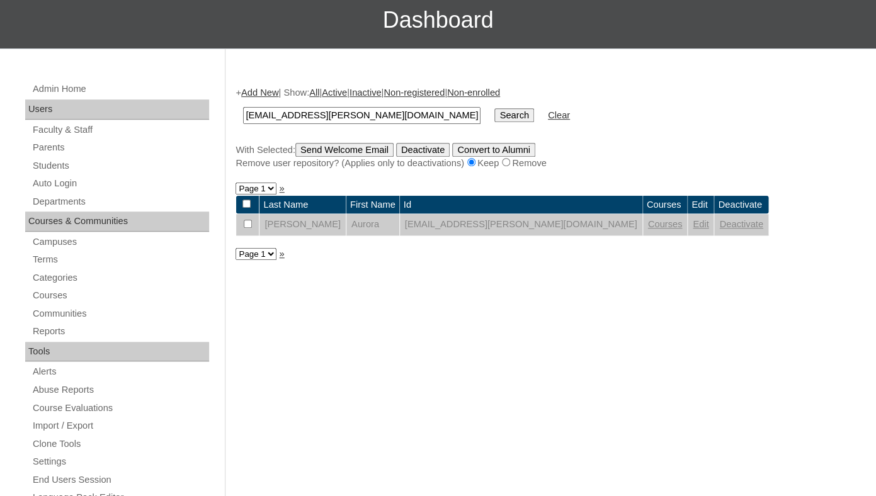
click at [336, 122] on input "[EMAIL_ADDRESS][PERSON_NAME][DOMAIN_NAME]" at bounding box center [361, 115] width 237 height 17
type input "[EMAIL_ADDRESS][DOMAIN_NAME]"
click at [494, 108] on input "Search" at bounding box center [513, 115] width 39 height 14
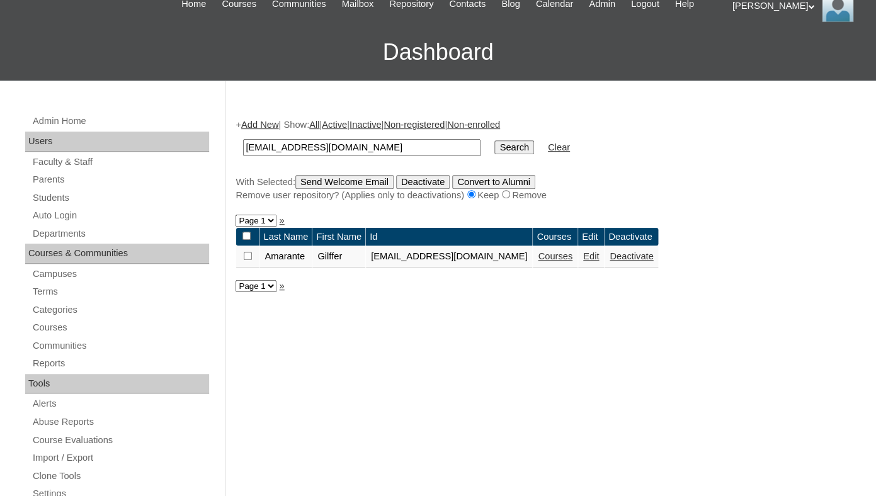
scroll to position [165, 0]
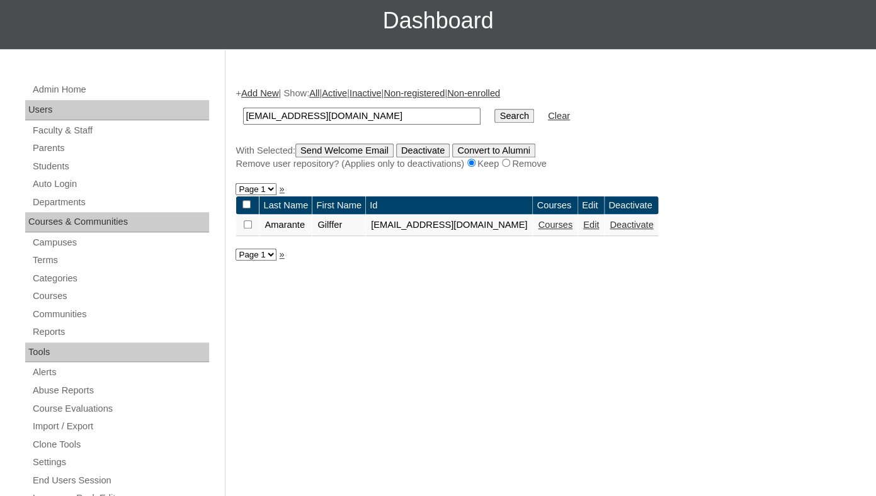
click at [599, 230] on link "Edit" at bounding box center [591, 225] width 16 height 10
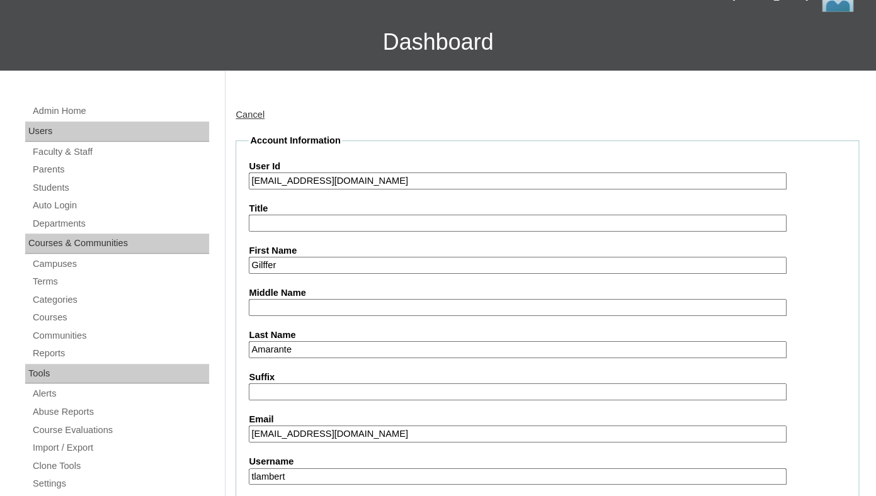
drag, startPoint x: 263, startPoint y: 193, endPoint x: 478, endPoint y: 207, distance: 215.2
click at [478, 190] on input "[EMAIL_ADDRESS][DOMAIN_NAME]" at bounding box center [517, 181] width 537 height 17
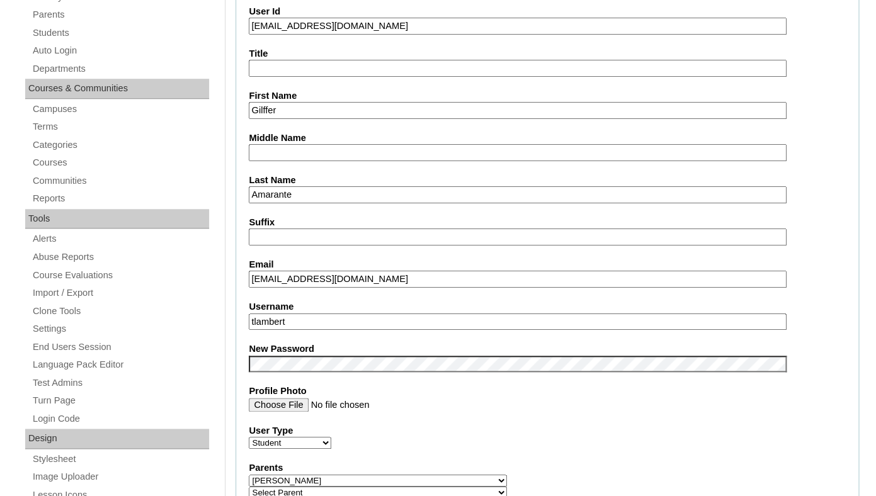
scroll to position [401, 0]
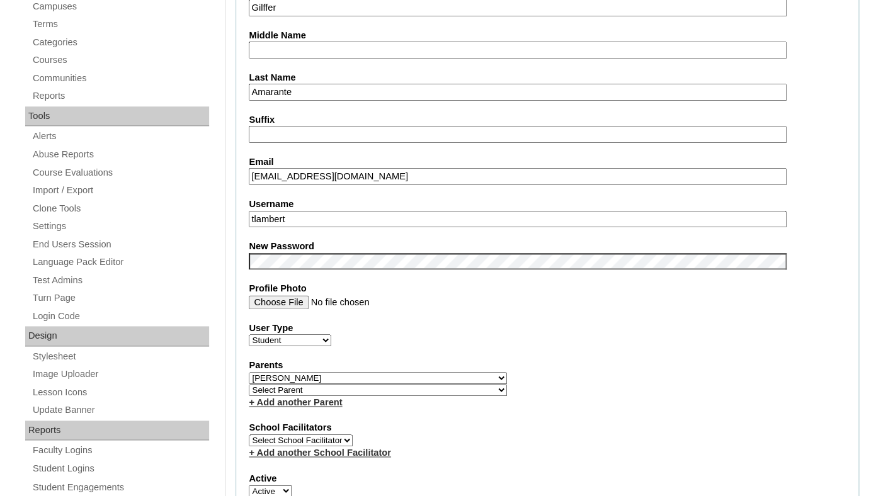
click at [363, 228] on input "tlambert" at bounding box center [517, 219] width 537 height 17
paste input "gilffer.amarante@enlightiumstudent.com"
type input "gilffer.amarante@enlightiumstudent.com"
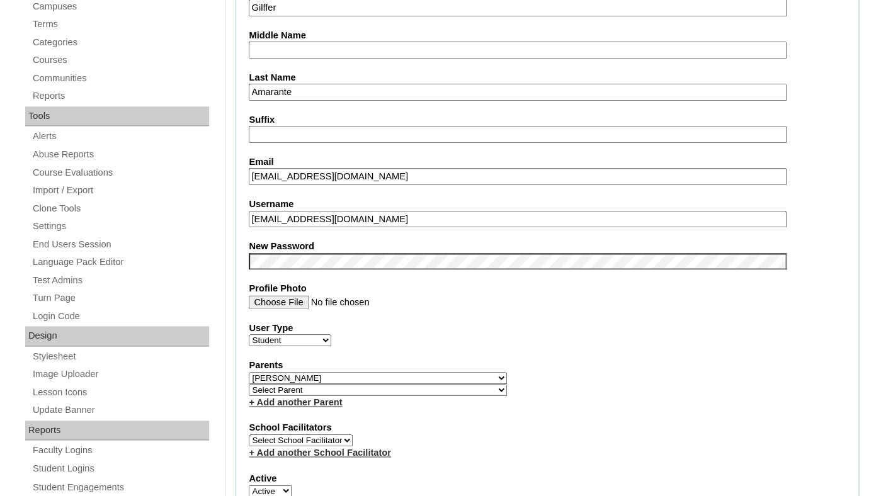
click at [344, 248] on fieldset "Account Information User Id 26gilffer.amarante@enlightiumstudent.com Title Firs…" at bounding box center [548, 387] width 624 height 1021
click at [249, 372] on select "Select [PERSON_NAME], [PERSON_NAME], [PERSON_NAME], [PERSON_NAME], [PERSON_NAME…" at bounding box center [378, 378] width 258 height 12
select select
click option "Select Parent" at bounding box center [0, 0] width 0 height 0
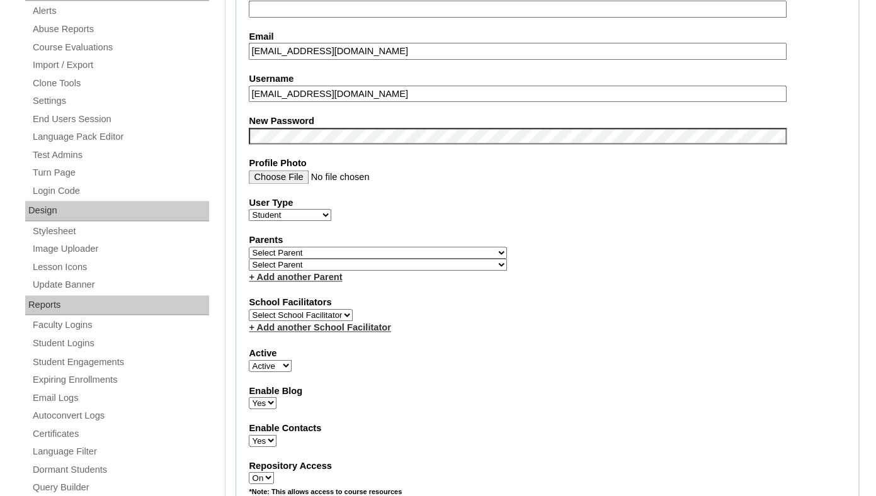
scroll to position [632, 0]
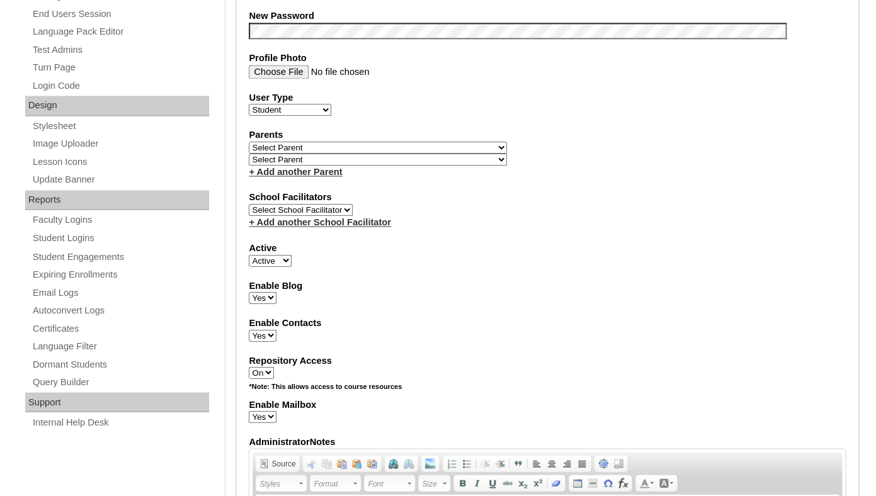
select select "0"
click option "Inactive" at bounding box center [0, 0] width 0 height 0
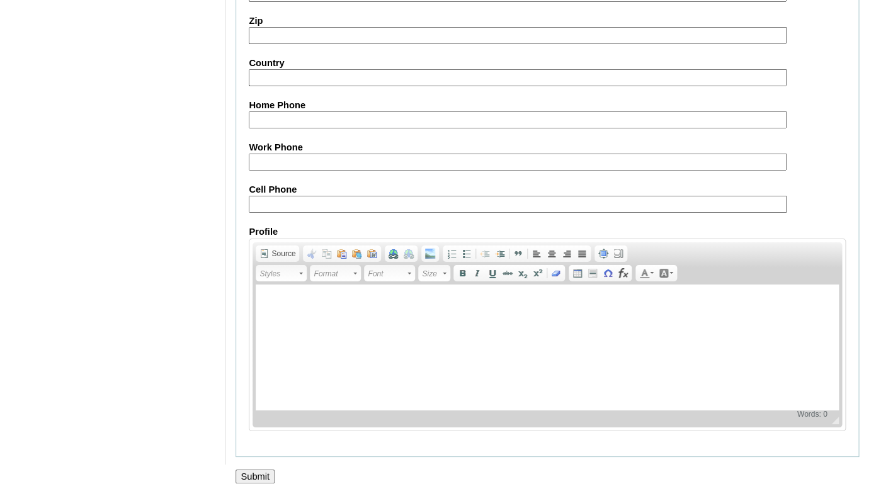
scroll to position [1524, 0]
click at [250, 478] on input "Submit" at bounding box center [255, 477] width 39 height 14
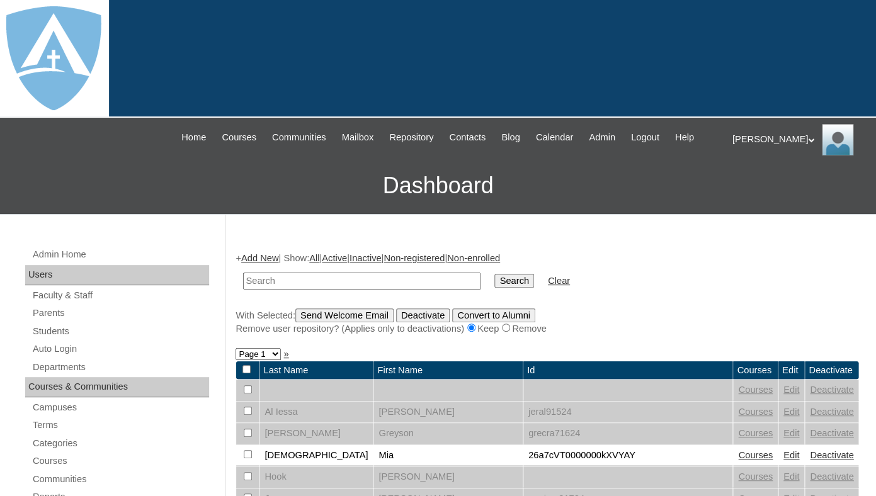
click at [294, 289] on input "text" at bounding box center [361, 281] width 237 height 17
paste input "[EMAIL_ADDRESS][DOMAIN_NAME]"
type input "[EMAIL_ADDRESS][DOMAIN_NAME]"
click at [494, 274] on input "Search" at bounding box center [513, 281] width 39 height 14
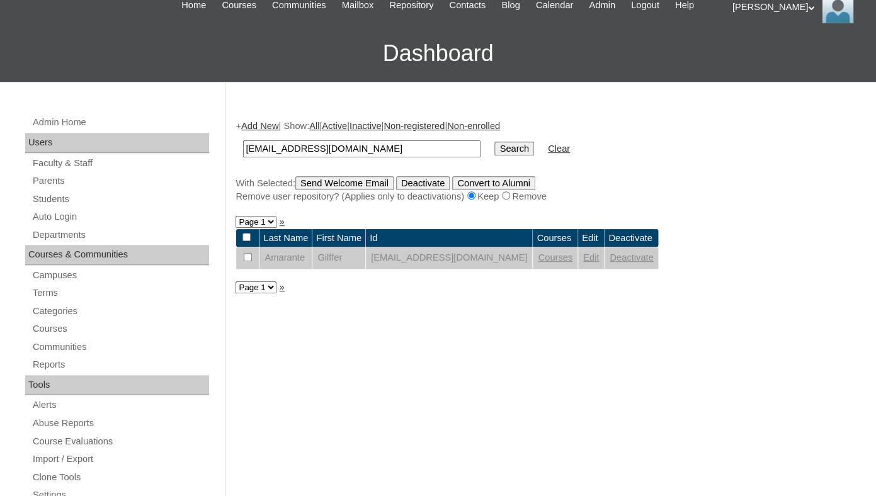
scroll to position [144, 0]
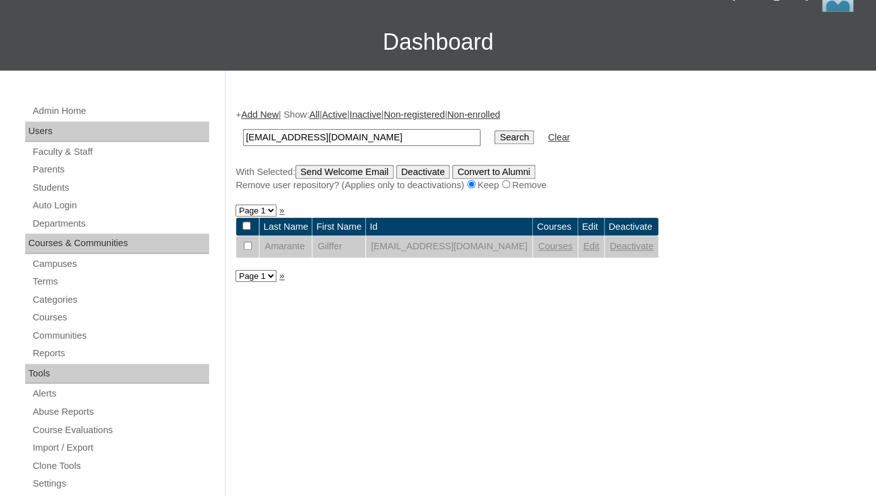
click at [389, 145] on input "[EMAIL_ADDRESS][DOMAIN_NAME]" at bounding box center [361, 137] width 237 height 17
type input "kalu"
click at [494, 130] on input "Search" at bounding box center [513, 137] width 39 height 14
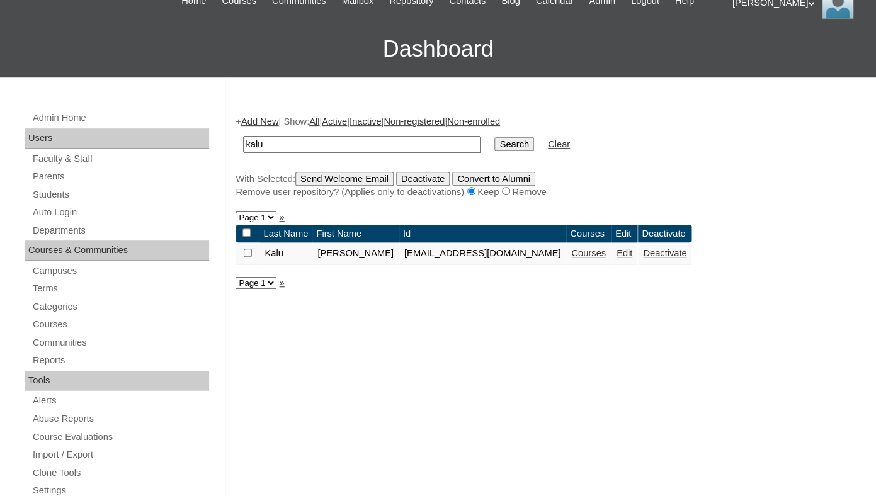
scroll to position [139, 0]
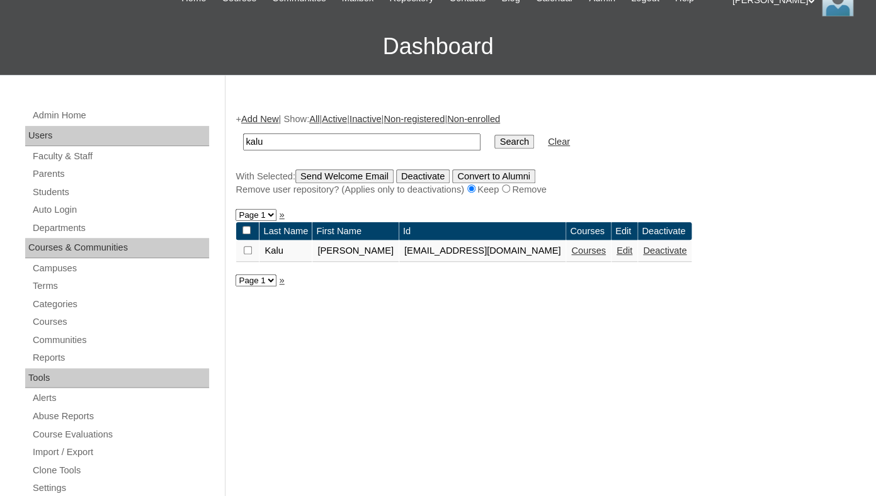
click at [632, 256] on link "Edit" at bounding box center [625, 251] width 16 height 10
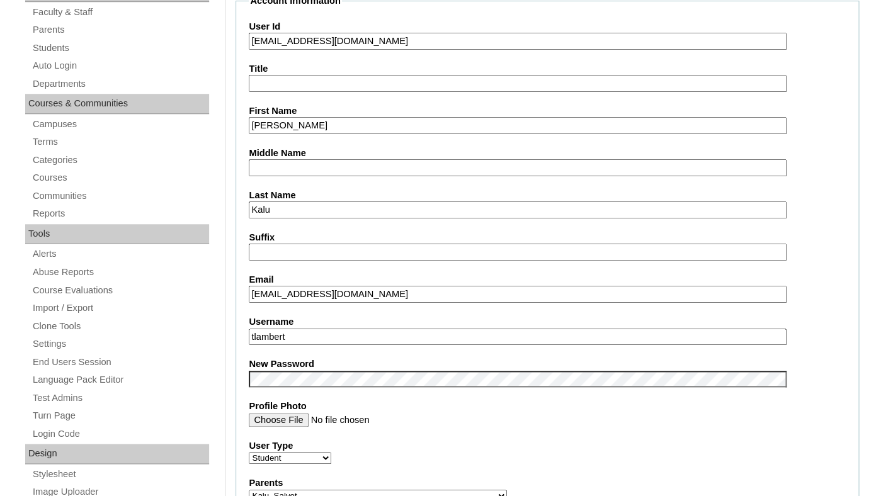
scroll to position [286, 0]
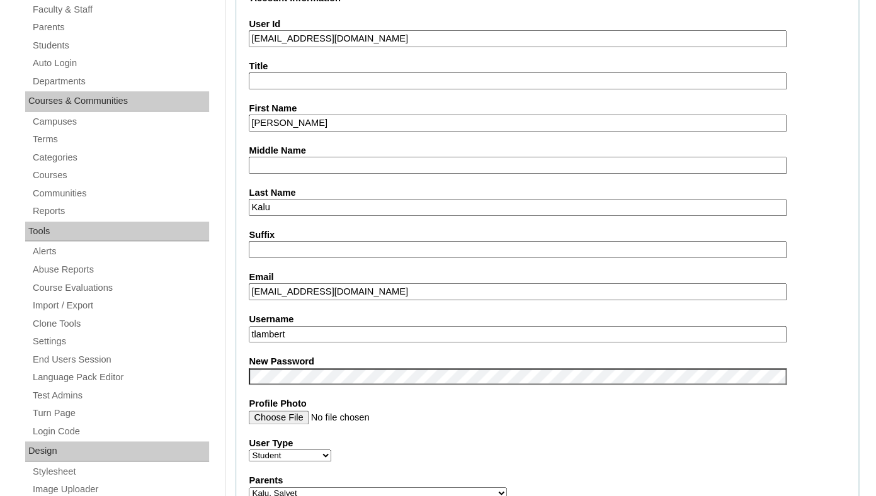
drag, startPoint x: 262, startPoint y: 50, endPoint x: 479, endPoint y: 60, distance: 217.5
click at [479, 47] on input "26michelle.kalu@enlightiumstudent.com" at bounding box center [517, 38] width 537 height 17
click at [334, 343] on input "tlambert" at bounding box center [517, 334] width 537 height 17
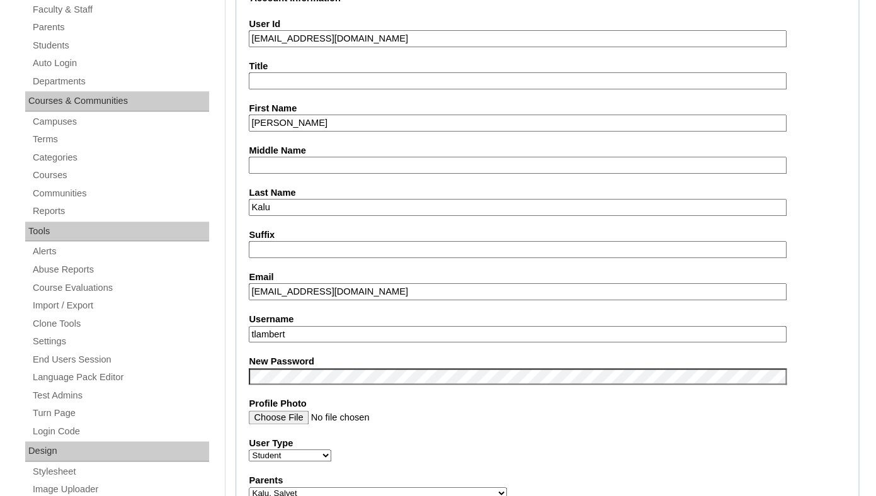
paste input "michelle.kalu@enlightiumstudent.com"
type input "michelle.kalu@enlightiumstudent.com"
click at [327, 320] on fieldset "Account Information User Id 26michelle.kalu@enlightiumstudent.com Title First N…" at bounding box center [548, 502] width 624 height 1021
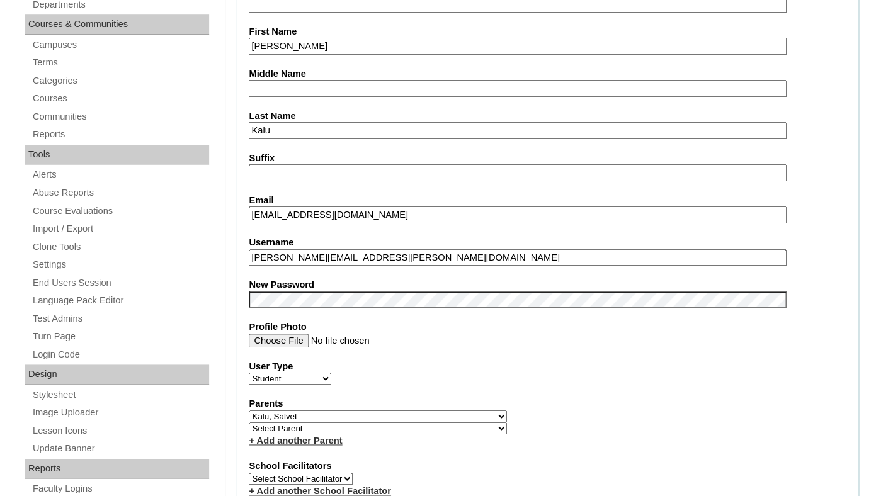
scroll to position [375, 0]
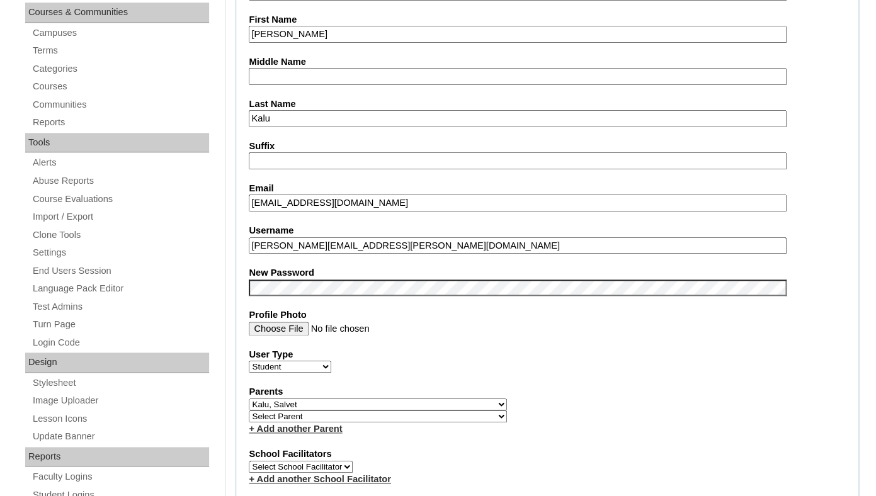
click at [317, 271] on fieldset "Account Information User Id 26michelle.kalu@enlightiumstudent.com Title First N…" at bounding box center [548, 413] width 624 height 1021
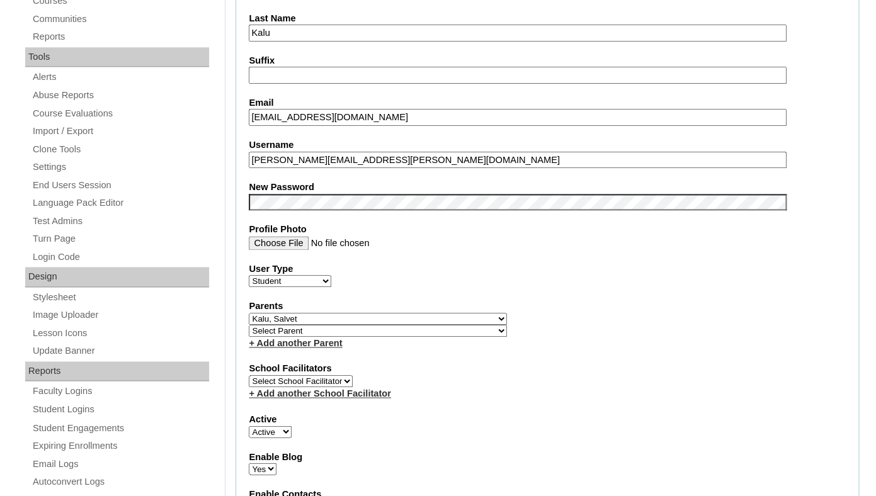
scroll to position [473, 0]
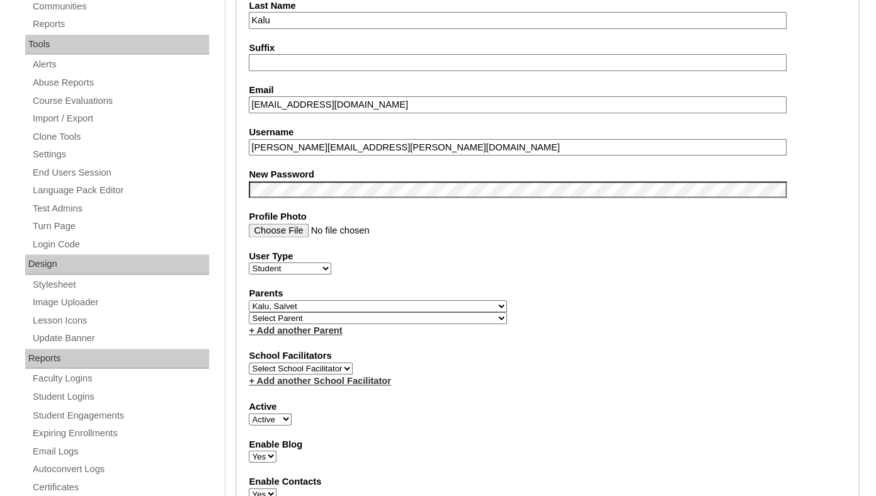
click at [249, 300] on select "Select [PERSON_NAME], [PERSON_NAME], [PERSON_NAME], [PERSON_NAME], [PERSON_NAME…" at bounding box center [378, 306] width 258 height 12
select select
click option "Select Parent" at bounding box center [0, 0] width 0 height 0
select select "0"
click option "Inactive" at bounding box center [0, 0] width 0 height 0
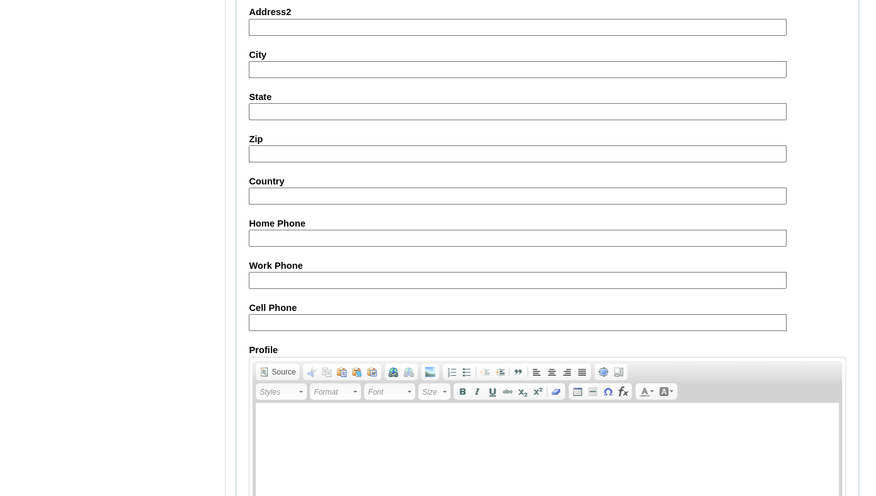
scroll to position [1524, 0]
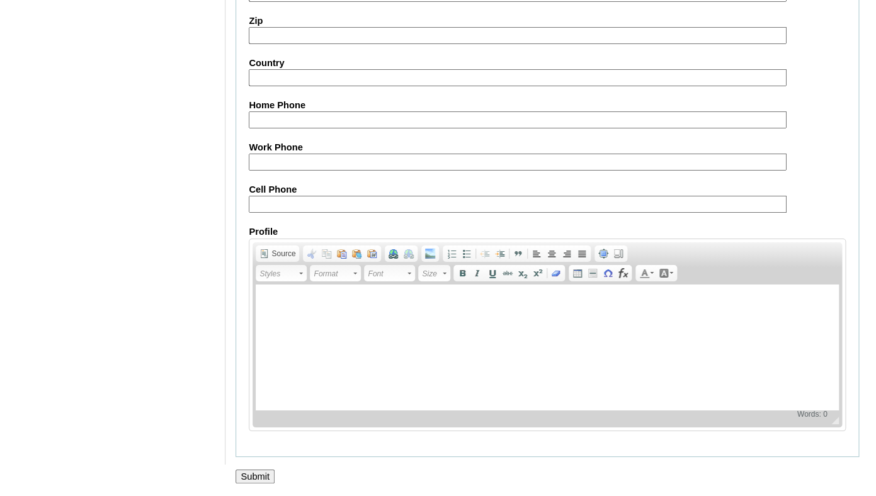
click at [259, 470] on input "Submit" at bounding box center [255, 477] width 39 height 14
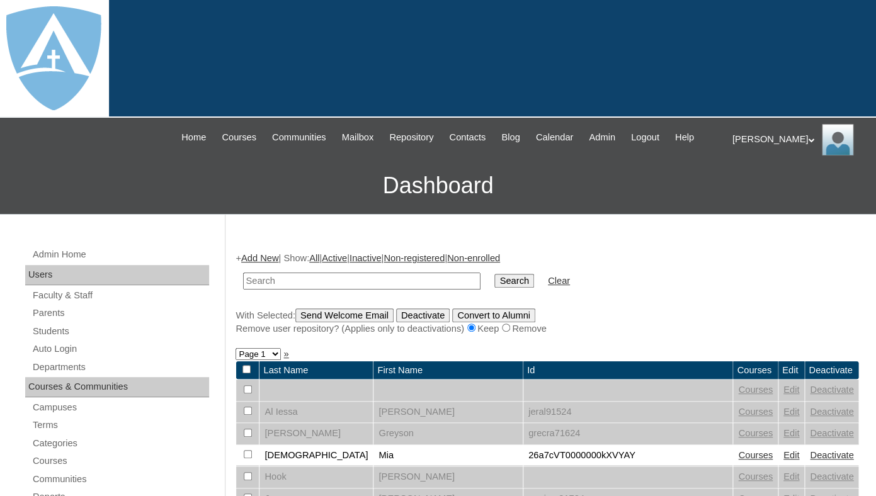
click at [344, 289] on input "text" at bounding box center [361, 281] width 237 height 17
type input "[PERSON_NAME]"
click at [494, 274] on input "Search" at bounding box center [513, 281] width 39 height 14
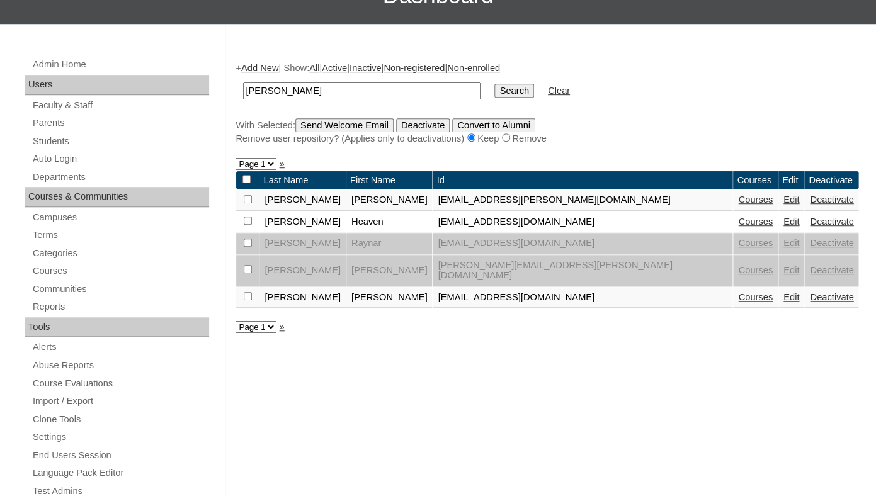
scroll to position [192, 0]
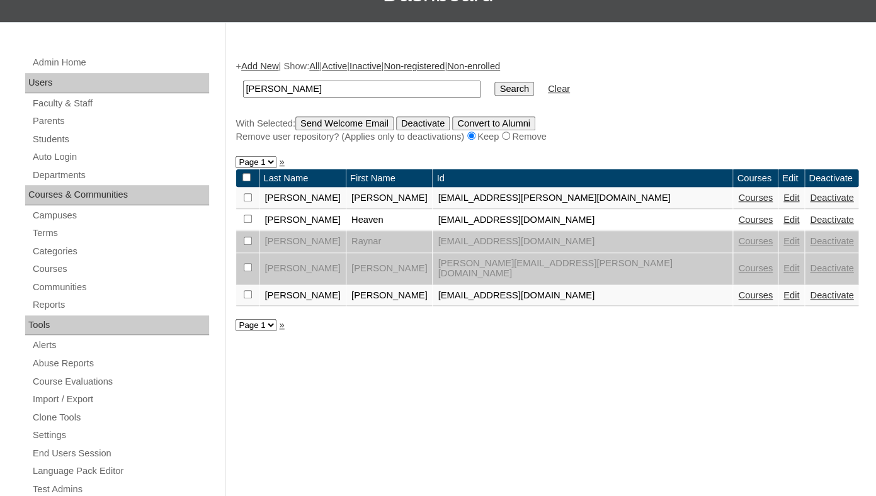
click at [783, 225] on link "Edit" at bounding box center [791, 220] width 16 height 10
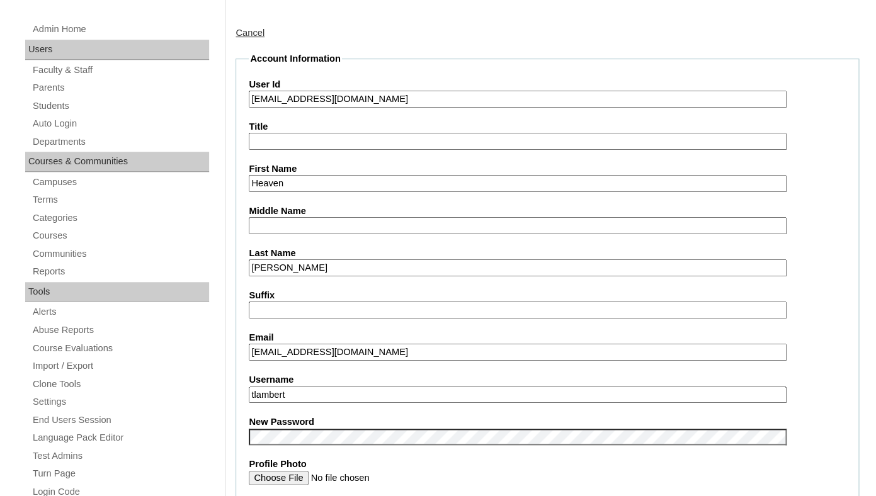
drag, startPoint x: 264, startPoint y: 113, endPoint x: 515, endPoint y: 125, distance: 250.9
click at [515, 108] on input "26heaven.drake@enlightiumstudent.com" at bounding box center [517, 99] width 537 height 17
click at [302, 402] on input "tlambert" at bounding box center [517, 395] width 537 height 17
paste input "heaven.drake@enlightiumstudent.com"
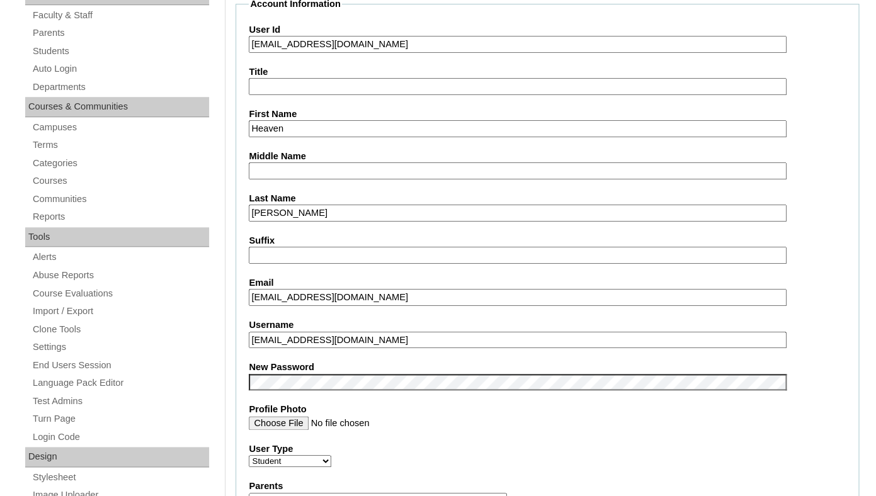
scroll to position [290, 0]
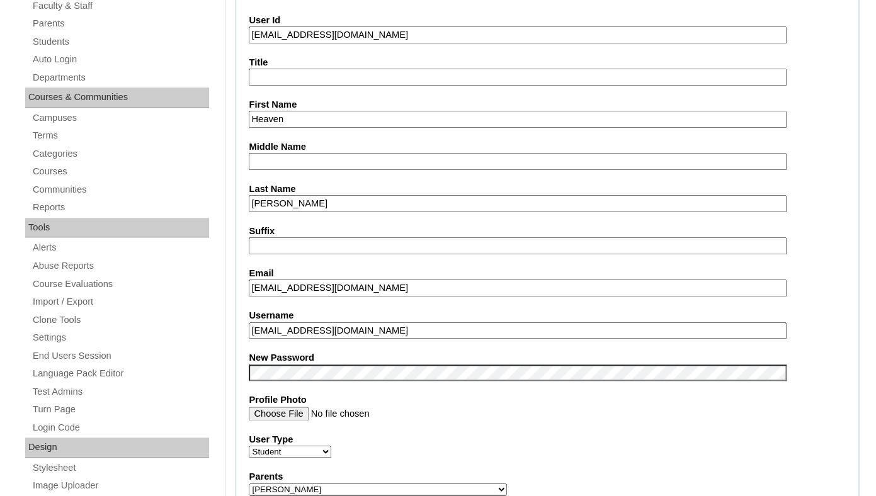
type input "heaven.drake@enlightiumstudent.com"
click at [287, 280] on label "Email" at bounding box center [547, 273] width 597 height 13
click at [287, 280] on input "taylorgirlshs@gmail.com" at bounding box center [517, 288] width 537 height 17
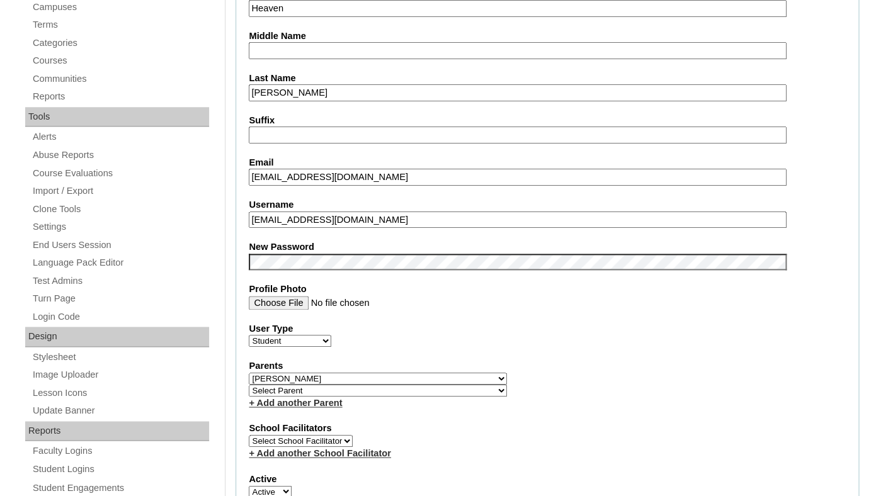
scroll to position [404, 0]
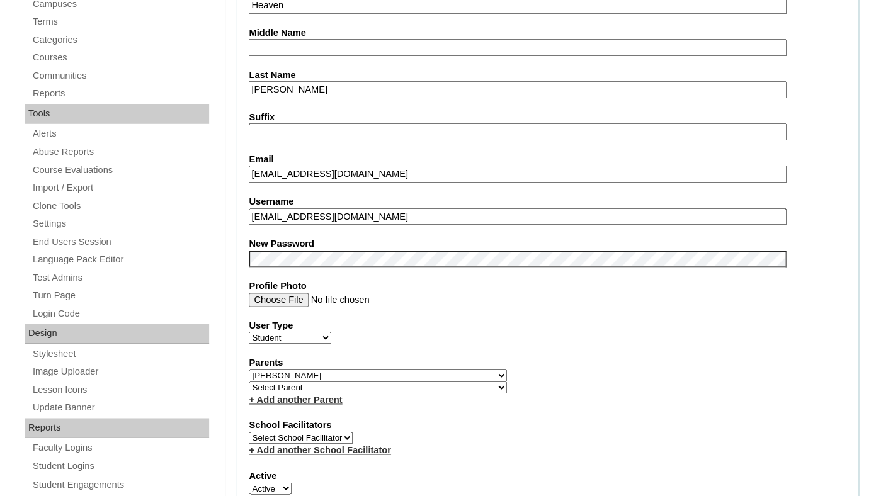
click at [249, 370] on select "Select Parent Abbas, Tahani Garcia, Rosa Kaneko, Chad Labourdette, Jessica Nich…" at bounding box center [378, 376] width 258 height 12
select select
click option "Select Parent" at bounding box center [0, 0] width 0 height 0
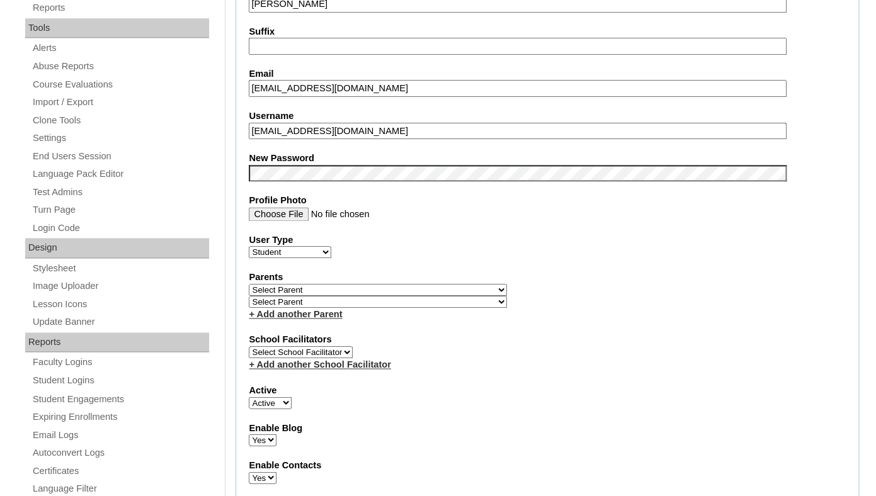
scroll to position [527, 0]
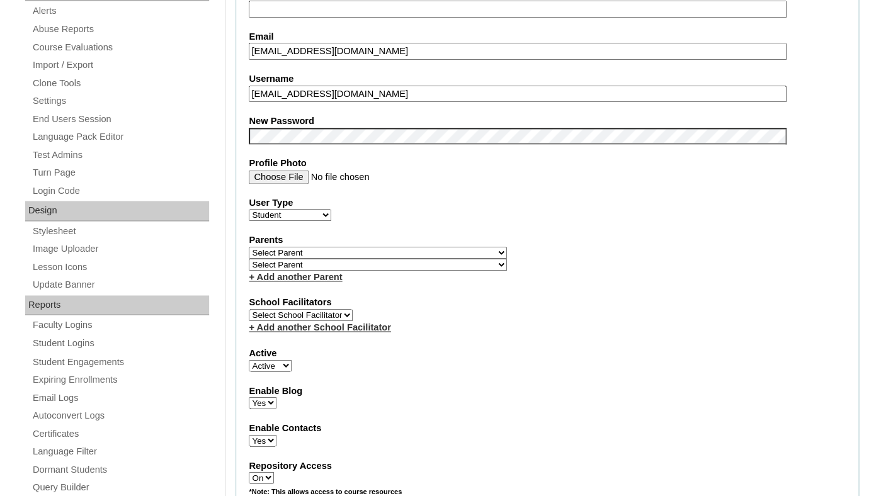
select select "0"
click option "Inactive" at bounding box center [0, 0] width 0 height 0
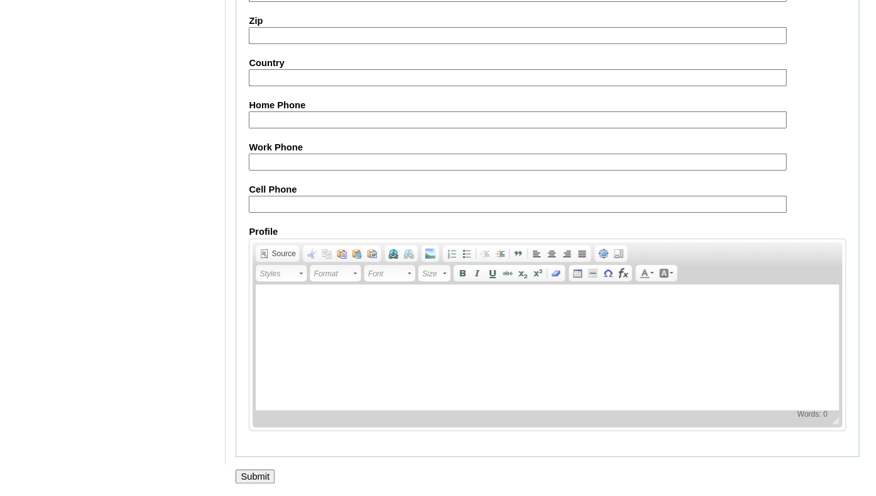
scroll to position [1524, 0]
click at [236, 477] on input "Submit" at bounding box center [255, 477] width 39 height 14
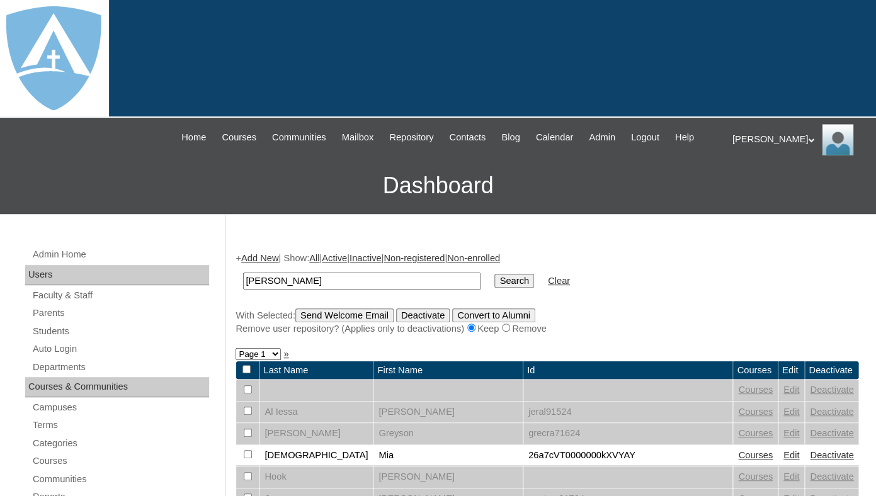
type input "[PERSON_NAME]"
click at [494, 274] on input "Search" at bounding box center [513, 281] width 39 height 14
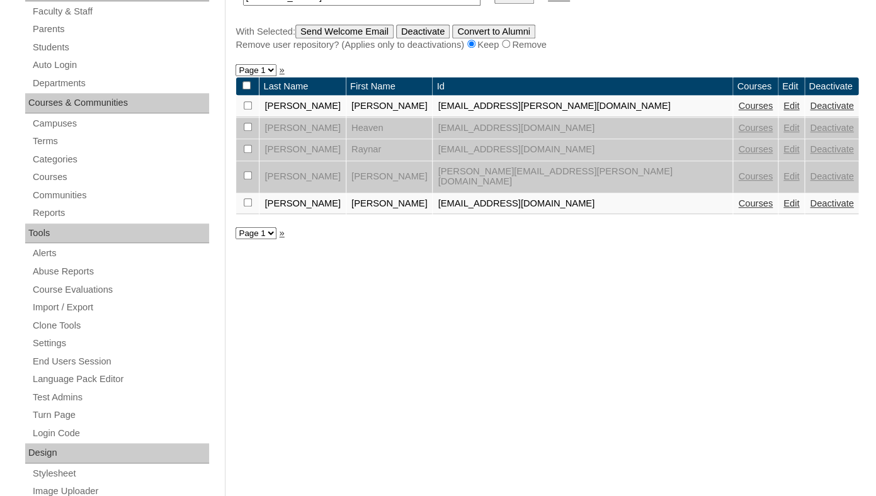
scroll to position [269, 0]
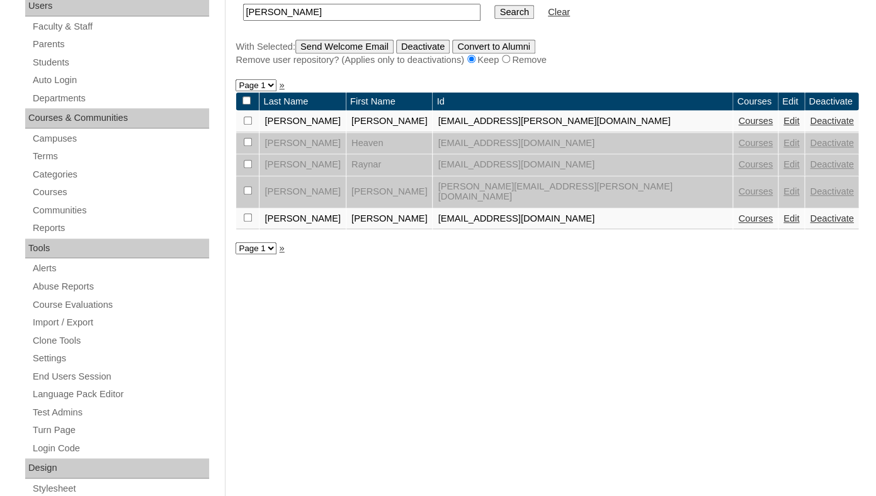
click at [783, 224] on link "Edit" at bounding box center [791, 219] width 16 height 10
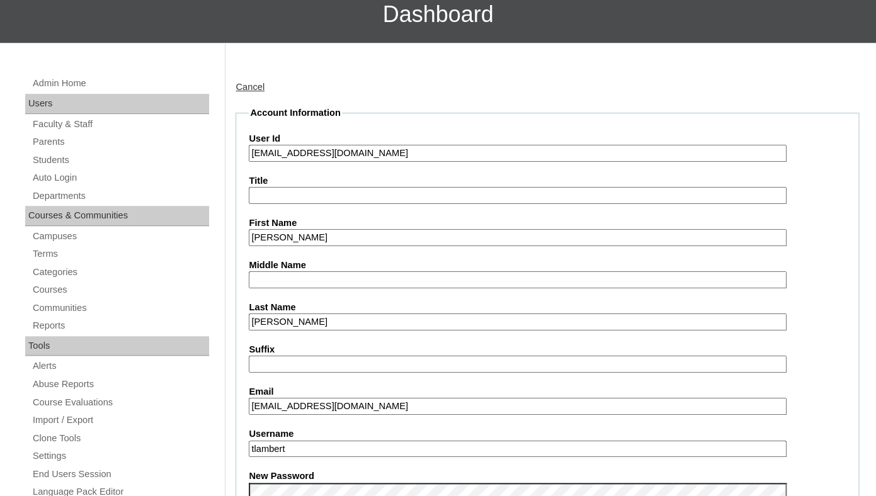
drag, startPoint x: 265, startPoint y: 167, endPoint x: 544, endPoint y: 170, distance: 279.0
click at [545, 162] on input "26azarya.draketaylor@enlightiumstudent.com" at bounding box center [517, 153] width 537 height 17
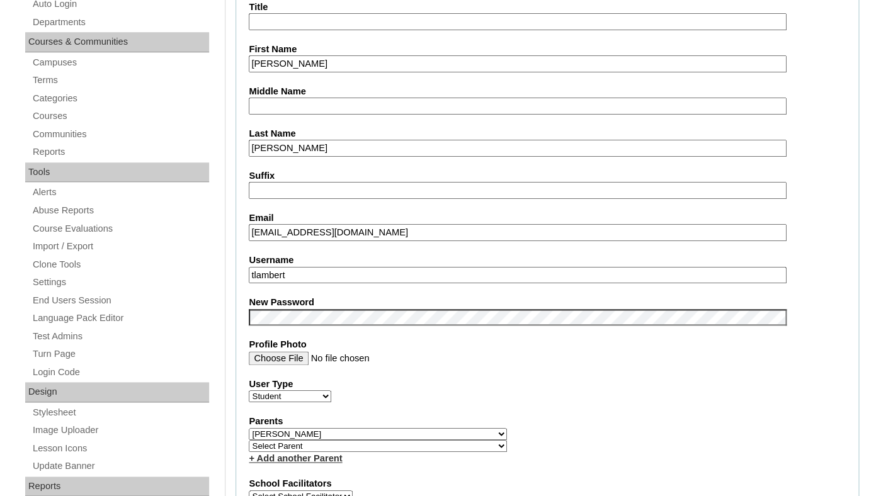
scroll to position [356, 0]
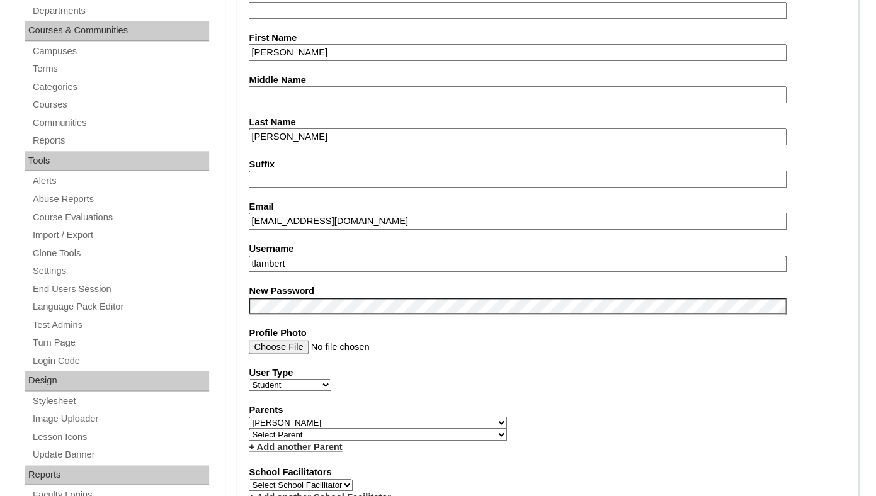
click at [314, 273] on input "tlambert" at bounding box center [517, 264] width 537 height 17
paste input "azarya.draketaylor@enlightiumstudent.com"
type input "azarya.draketaylor@enlightiumstudent.com"
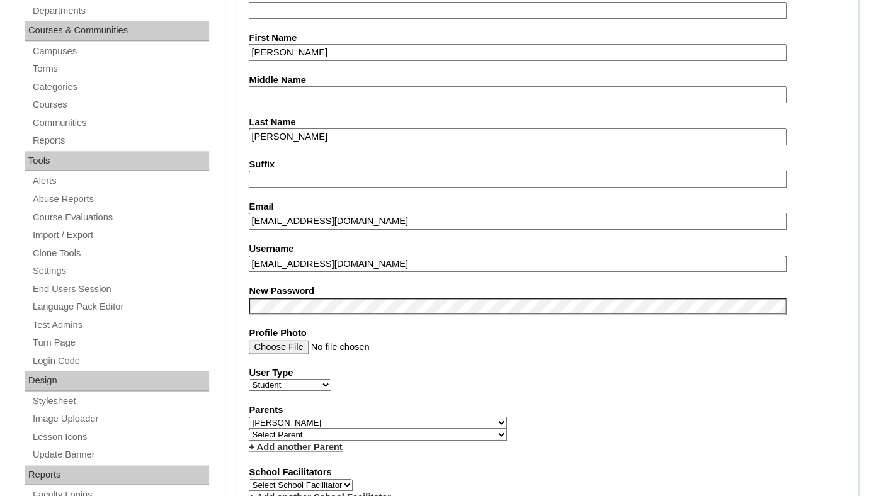
click at [290, 287] on fieldset "Account Information User Id 26azarya.draketaylor@enlightiumstudent.com Title Fi…" at bounding box center [548, 431] width 624 height 1021
click at [249, 417] on select "Select Parent Abbas, Tahani Garcia, Rosa Kaneko, Chad Labourdette, Jessica Nich…" at bounding box center [378, 423] width 258 height 12
select select
click option "Select Parent" at bounding box center [0, 0] width 0 height 0
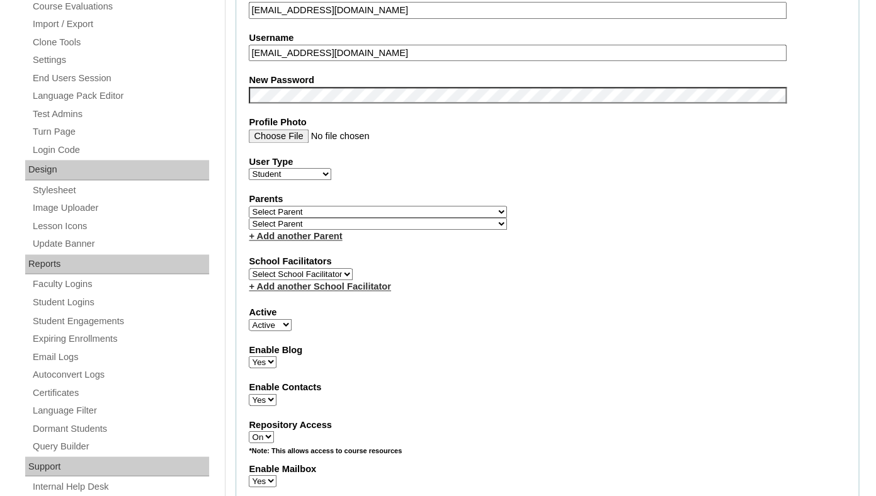
scroll to position [605, 0]
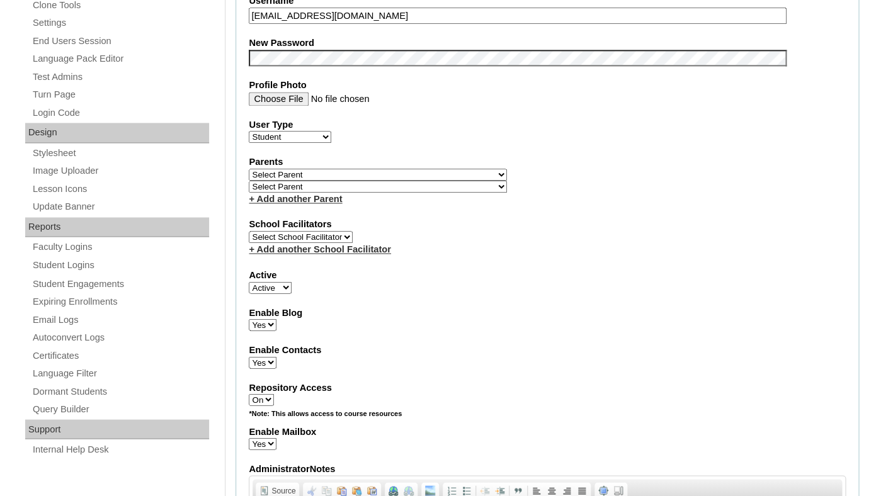
select select "0"
click option "Inactive" at bounding box center [0, 0] width 0 height 0
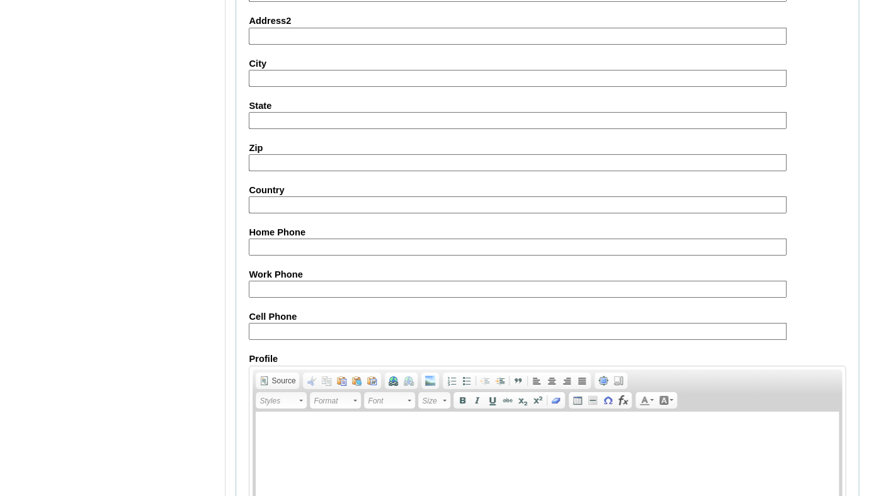
scroll to position [1524, 0]
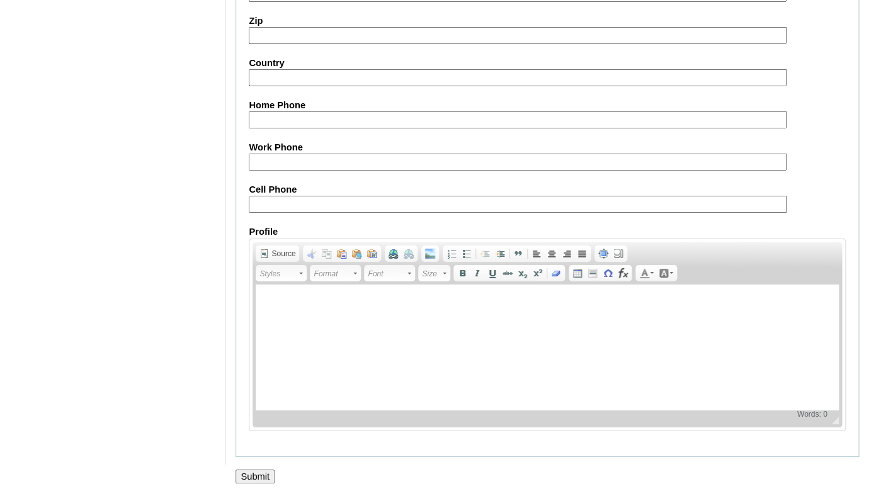
click at [251, 475] on input "Submit" at bounding box center [255, 477] width 39 height 14
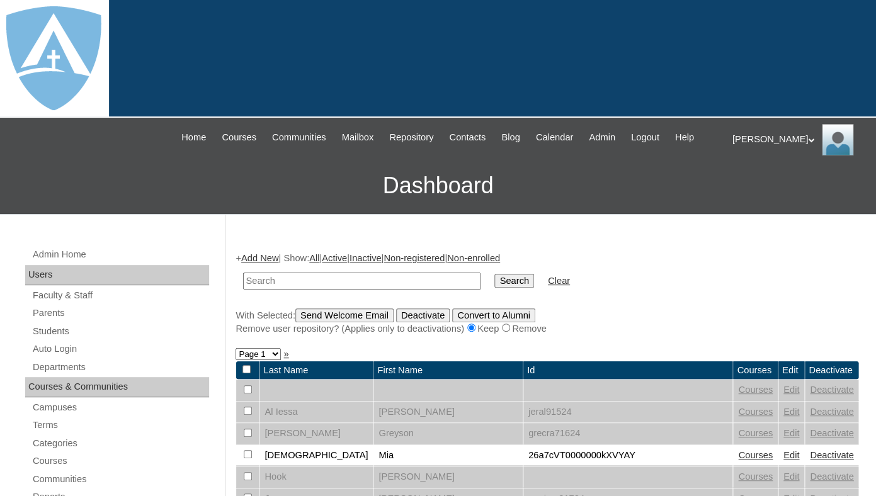
click at [298, 290] on input "text" at bounding box center [361, 281] width 237 height 17
type input "[PERSON_NAME]"
click at [494, 274] on input "Search" at bounding box center [513, 281] width 39 height 14
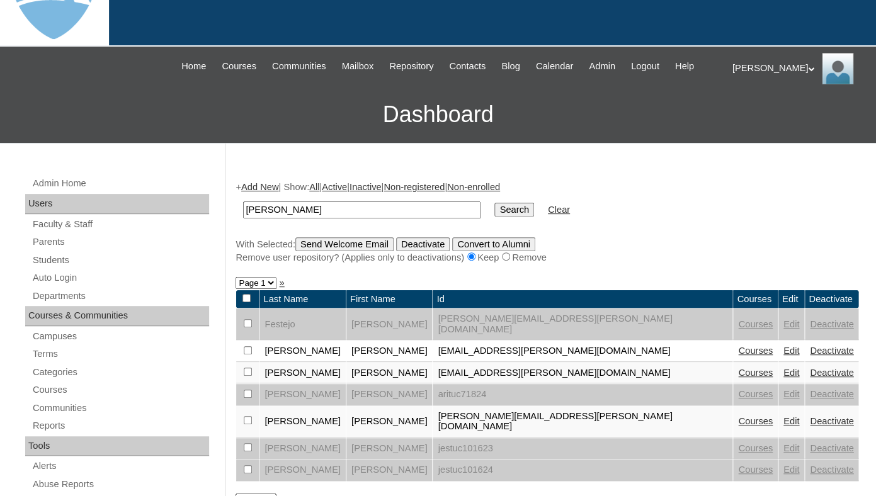
scroll to position [88, 0]
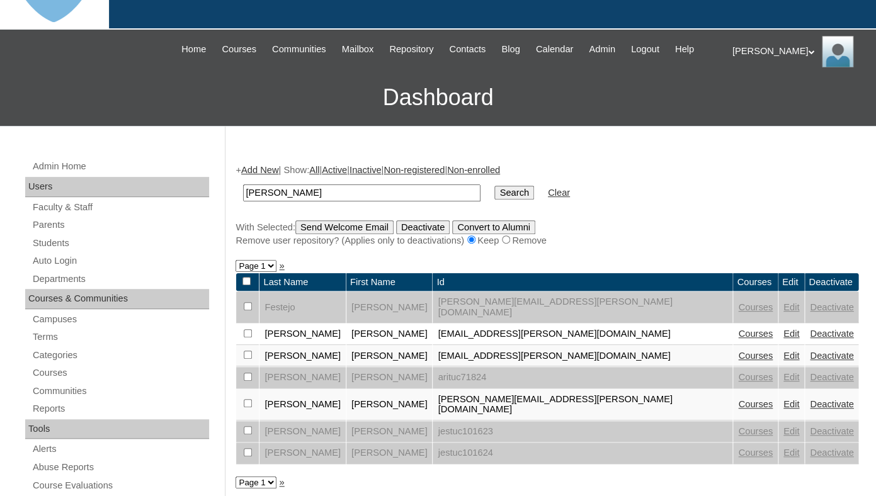
click at [783, 339] on link "Edit" at bounding box center [791, 334] width 16 height 10
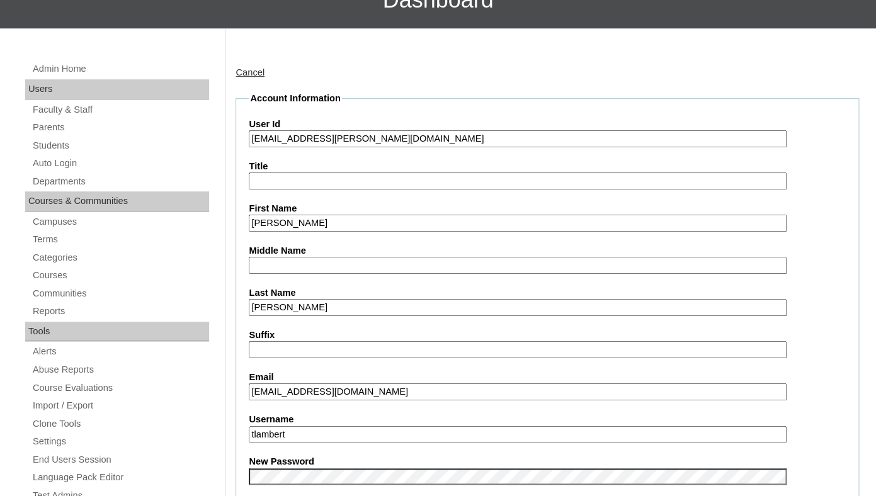
drag, startPoint x: 265, startPoint y: 151, endPoint x: 441, endPoint y: 157, distance: 177.1
click at [441, 147] on input "[EMAIL_ADDRESS][PERSON_NAME][DOMAIN_NAME]" at bounding box center [517, 138] width 537 height 17
click at [363, 258] on label "Middle Name" at bounding box center [547, 250] width 597 height 13
click at [363, 263] on input "Middle Name" at bounding box center [517, 265] width 537 height 17
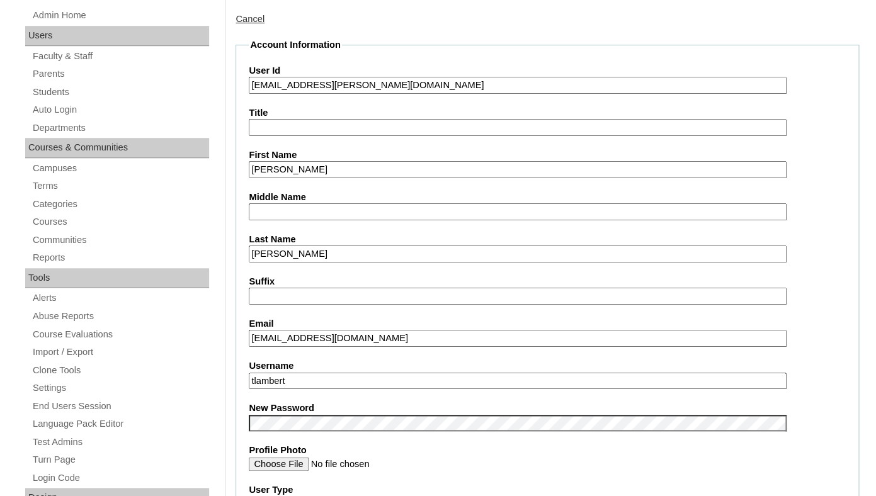
scroll to position [418, 0]
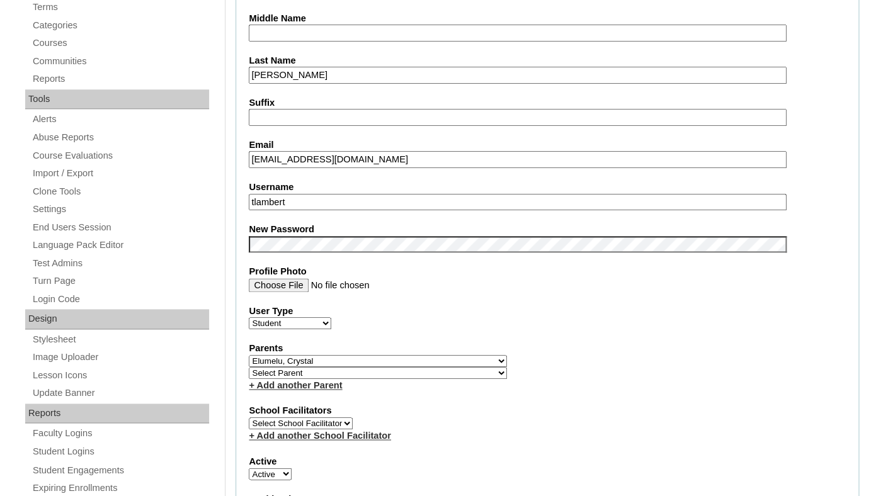
click at [324, 211] on input "tlambert" at bounding box center [517, 202] width 537 height 17
paste input "omari.scott@enlightiumstudent.com"
type input "omari.scott@enlightiumstudent.com"
click at [303, 275] on fieldset "Account Information User Id 26omari.scott@enlightiumstudent.com Title First Nam…" at bounding box center [548, 370] width 624 height 1021
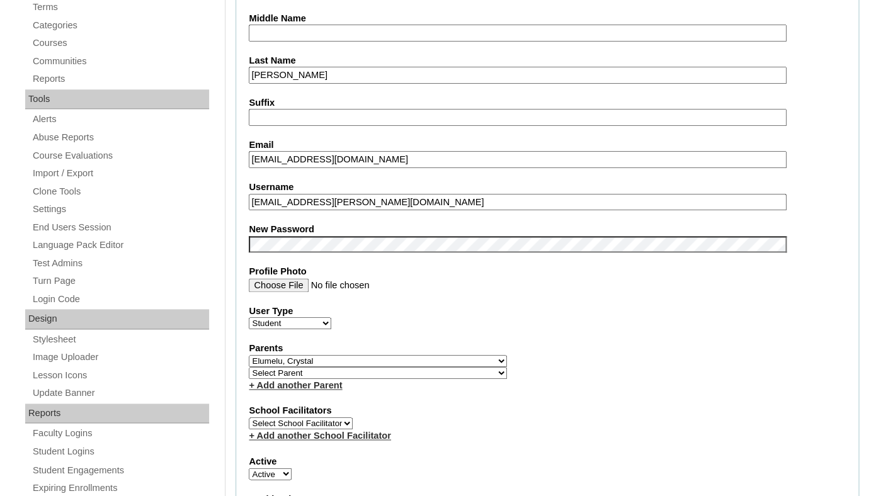
click at [308, 223] on fieldset "Account Information User Id 26omari.scott@enlightiumstudent.com Title First Nam…" at bounding box center [548, 370] width 624 height 1021
click at [249, 355] on select "Select Parent Abbas, Tahani Garcia, Rosa Kaneko, Chad Labourdette, Jessica Nich…" at bounding box center [378, 361] width 258 height 12
select select
click option "Select Parent" at bounding box center [0, 0] width 0 height 0
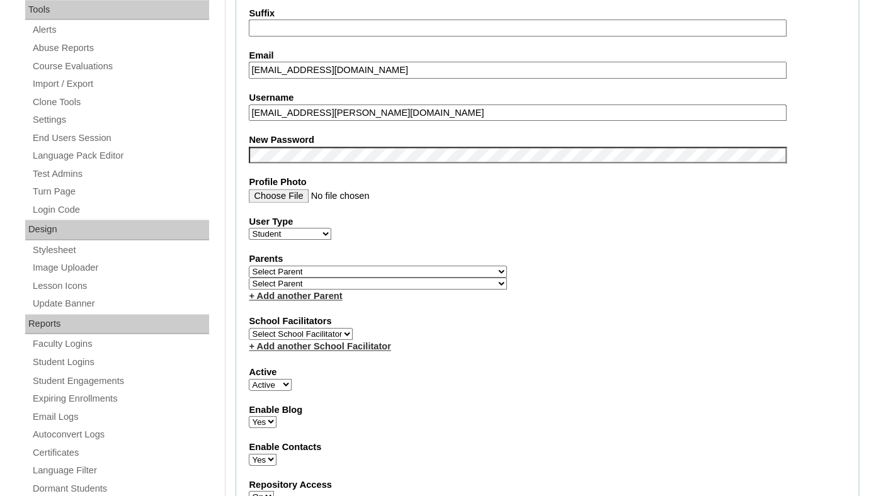
scroll to position [559, 0]
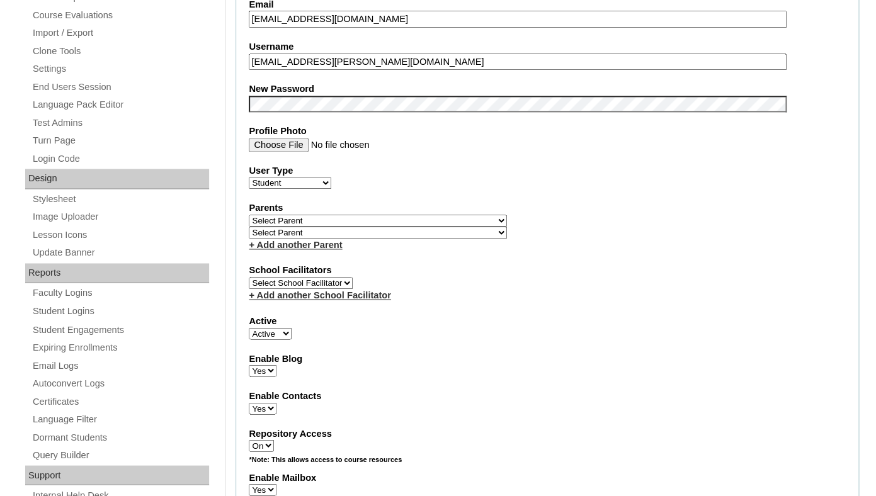
select select "0"
click option "Inactive" at bounding box center [0, 0] width 0 height 0
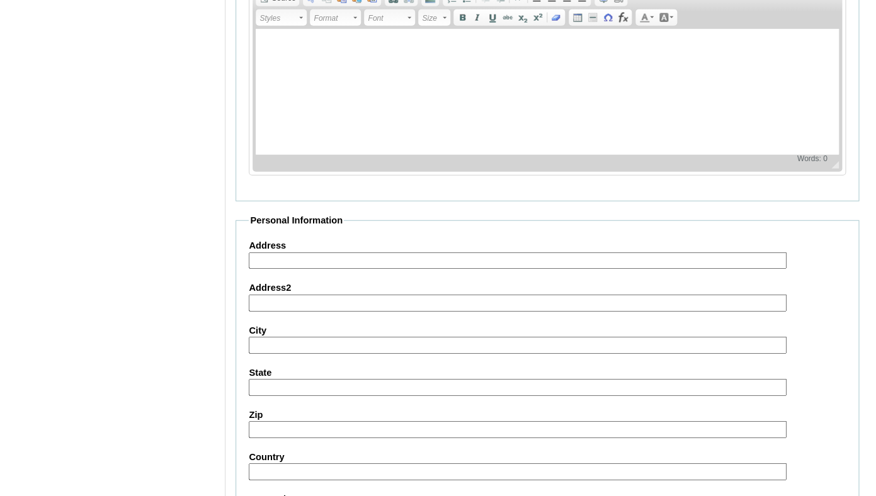
scroll to position [1524, 0]
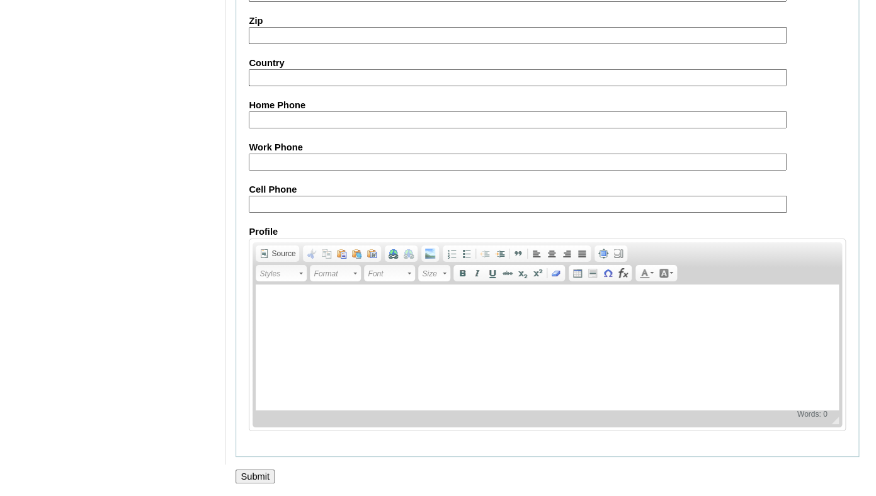
drag, startPoint x: 260, startPoint y: 467, endPoint x: 31, endPoint y: 76, distance: 453.9
click at [260, 470] on input "Submit" at bounding box center [255, 477] width 39 height 14
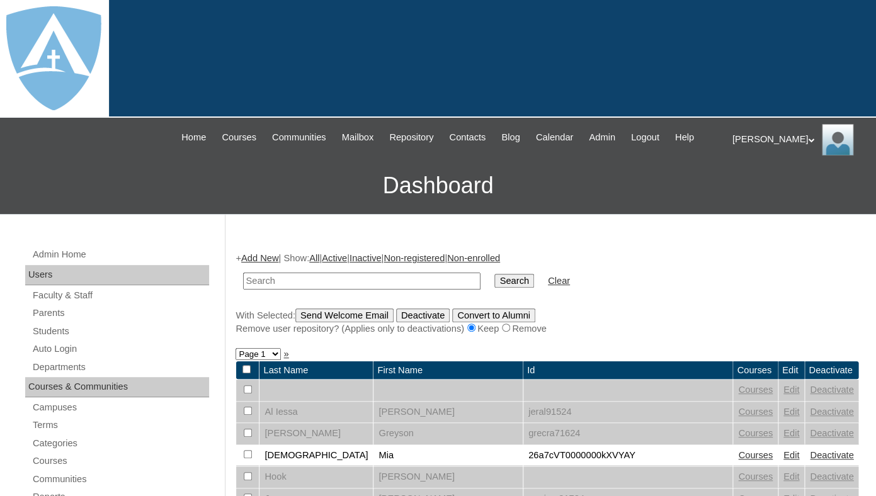
click at [297, 290] on input "text" at bounding box center [361, 281] width 237 height 17
type input "[EMAIL_ADDRESS][PERSON_NAME][DOMAIN_NAME]"
click at [494, 274] on input "Search" at bounding box center [513, 281] width 39 height 14
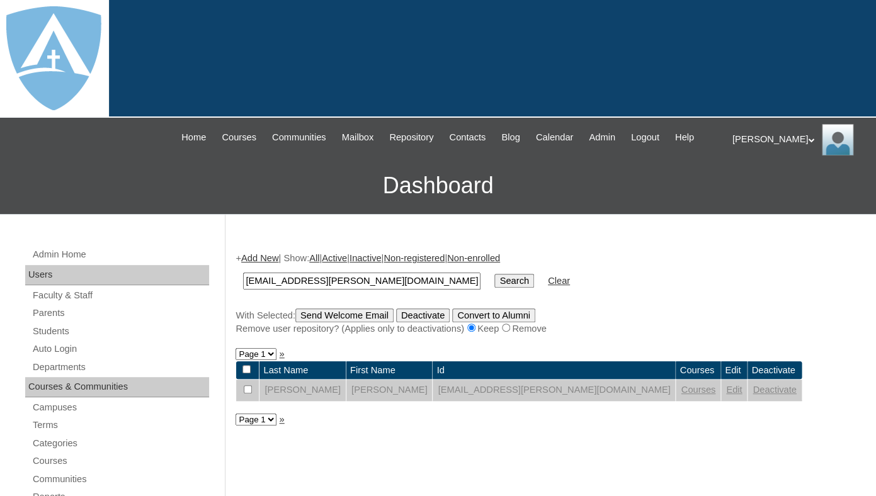
click at [280, 290] on input "omari.scott@enlightiumstudent.com" at bounding box center [361, 281] width 237 height 17
type input "Dillberg"
click at [494, 274] on input "Search" at bounding box center [513, 281] width 39 height 14
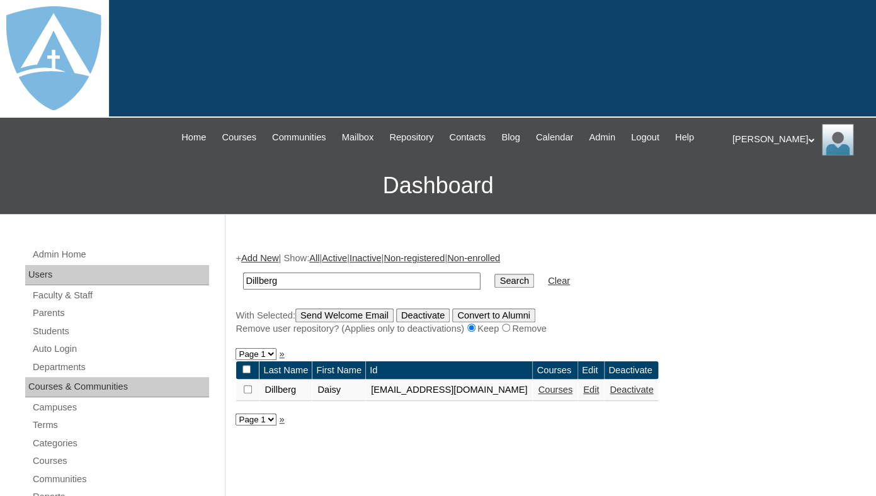
click at [599, 395] on link "Edit" at bounding box center [591, 390] width 16 height 10
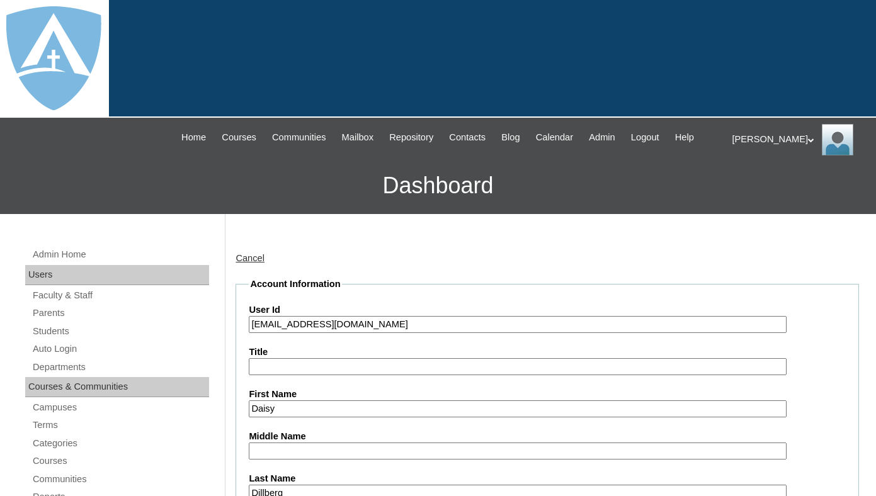
scroll to position [202, 0]
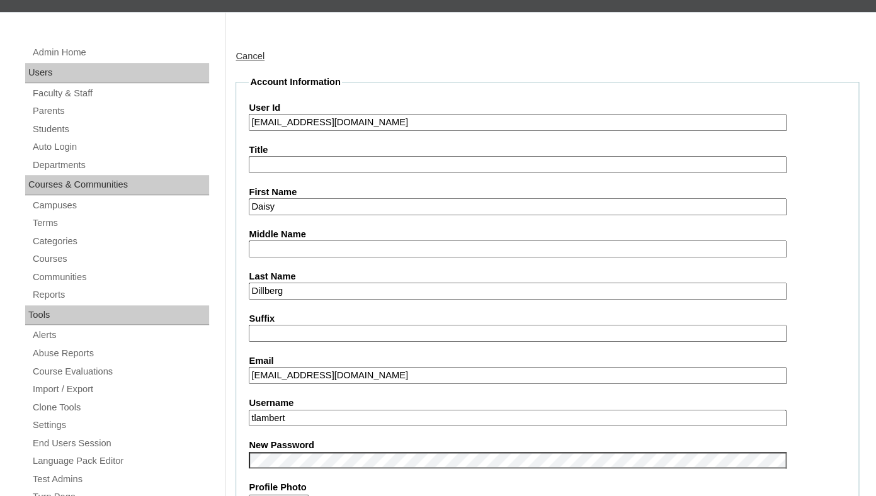
drag, startPoint x: 262, startPoint y: 138, endPoint x: 448, endPoint y: 144, distance: 185.9
click at [448, 131] on input "[EMAIL_ADDRESS][DOMAIN_NAME]" at bounding box center [517, 122] width 537 height 17
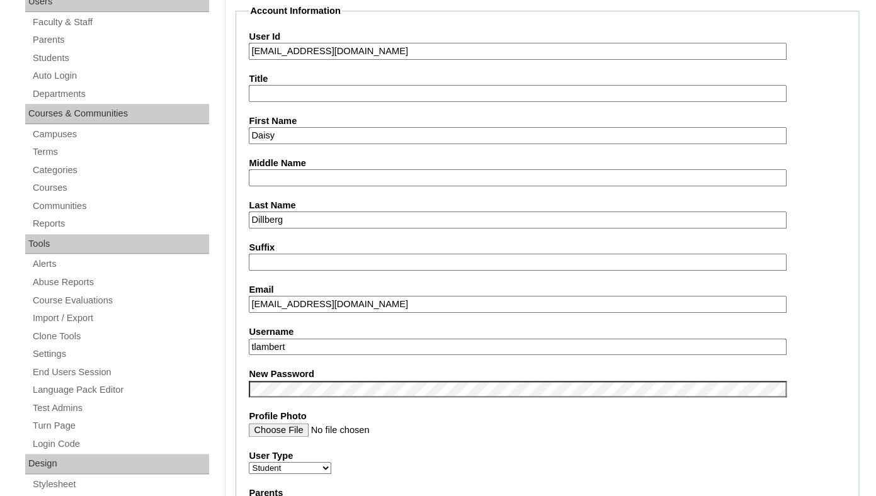
scroll to position [293, 0]
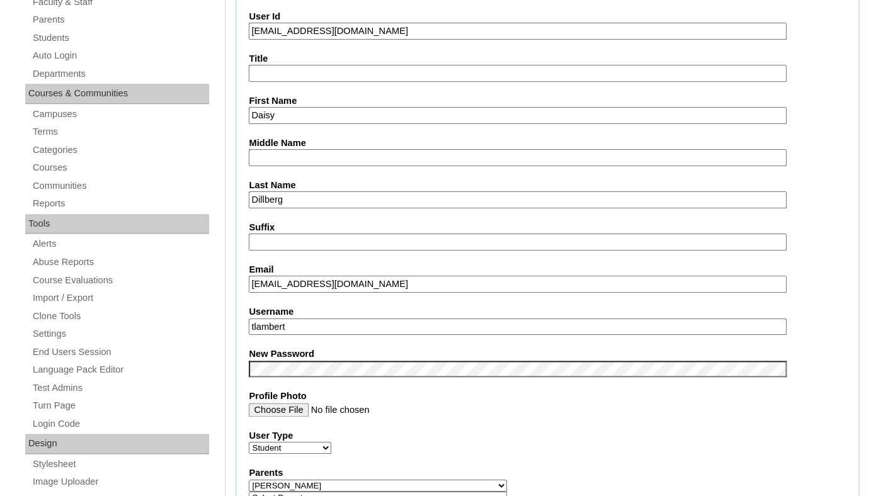
click at [357, 336] on input "tlambert" at bounding box center [517, 327] width 537 height 17
paste input "daisy.daillberg@enlightiumstudent.com"
type input "daisy.daillberg@enlightiumstudent.com"
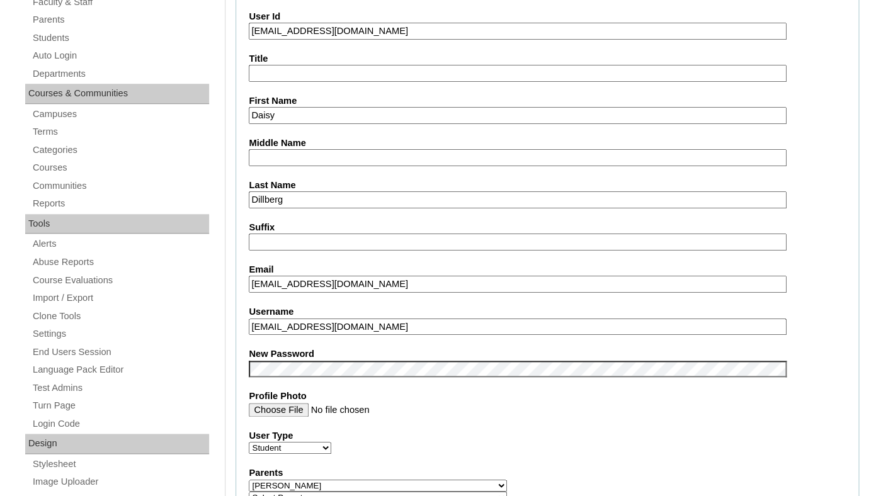
click at [343, 358] on fieldset "Account Information User Id 26daisy.daillberg@enlightiumstudent.com Title First…" at bounding box center [548, 494] width 624 height 1021
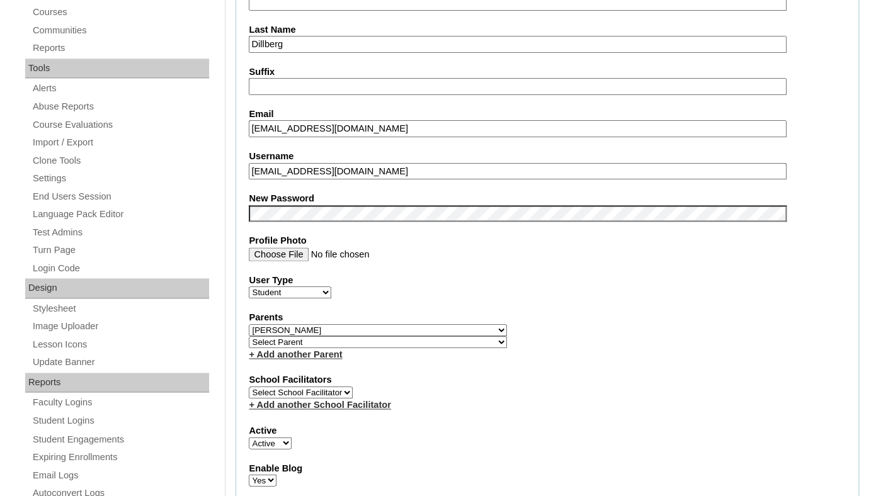
scroll to position [460, 0]
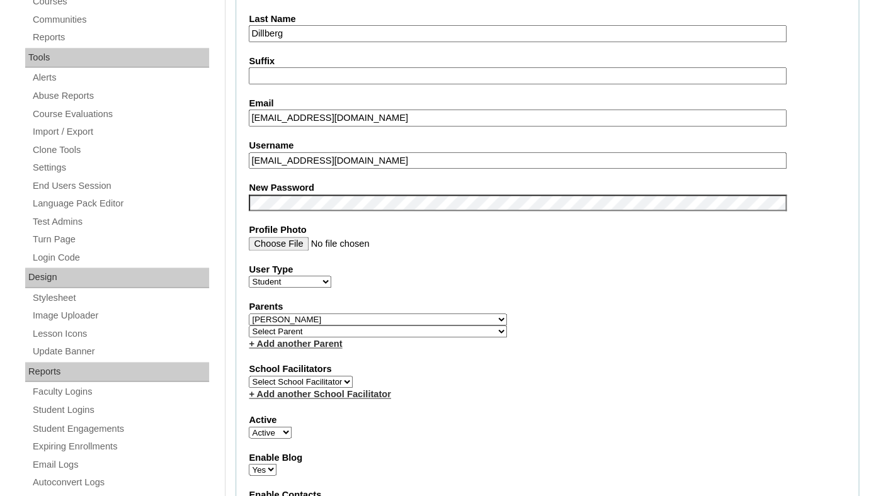
click at [249, 314] on select "Select Parent Abbas, Tahani Garcia, Rosa Kaneko, Chad Labourdette, Jessica Nich…" at bounding box center [378, 320] width 258 height 12
select select
click option "Select Parent" at bounding box center [0, 0] width 0 height 0
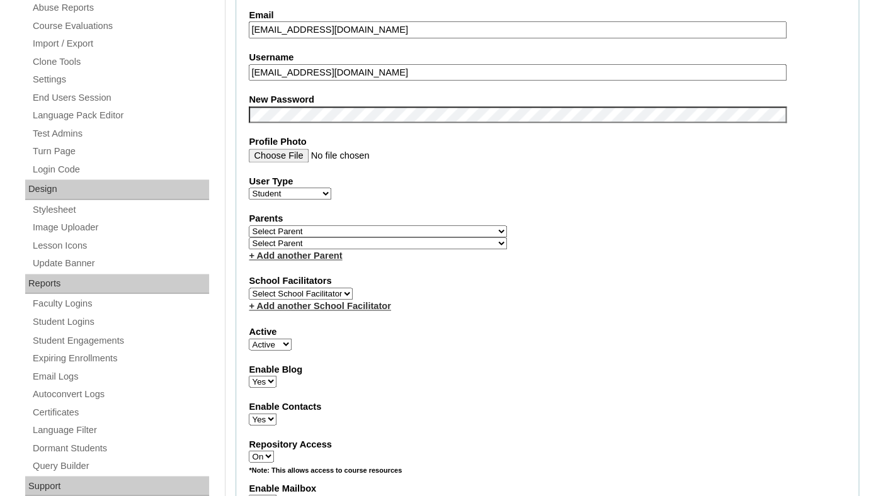
scroll to position [590, 0]
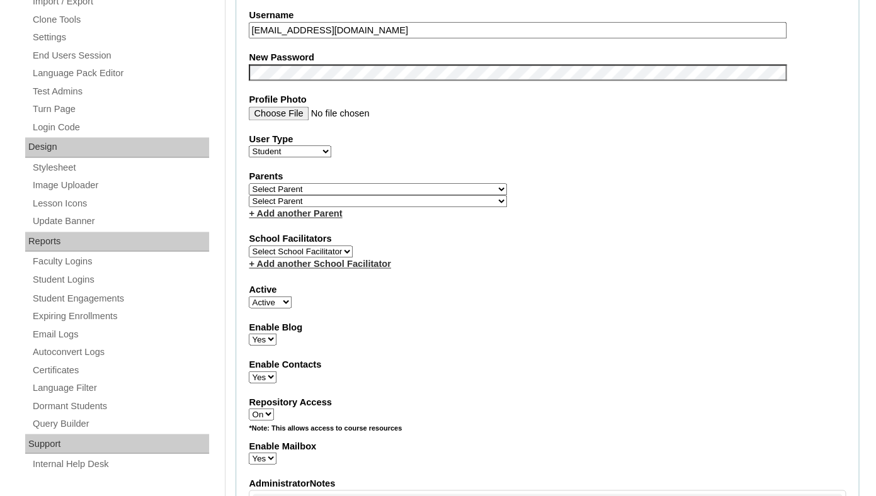
select select "0"
click option "Inactive" at bounding box center [0, 0] width 0 height 0
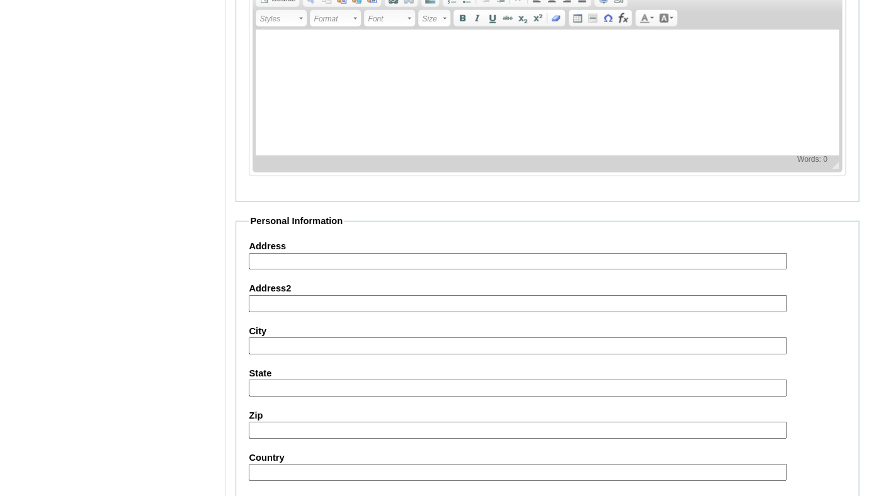
scroll to position [1524, 0]
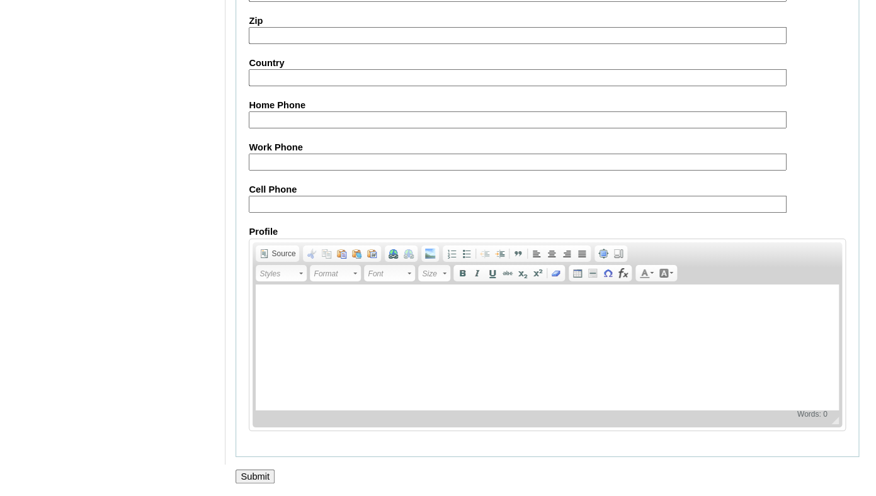
click at [251, 478] on input "Submit" at bounding box center [255, 477] width 39 height 14
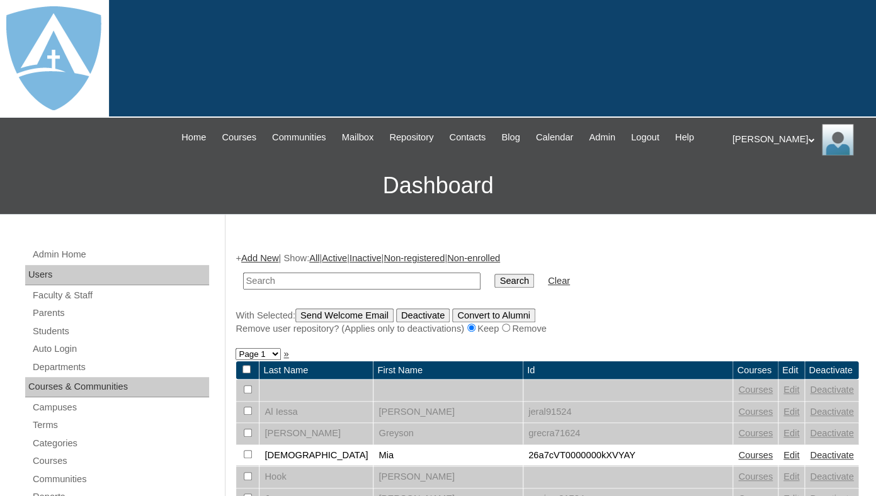
click at [293, 288] on input "text" at bounding box center [361, 281] width 237 height 17
type input "[EMAIL_ADDRESS][DOMAIN_NAME]"
click at [494, 274] on input "Search" at bounding box center [513, 281] width 39 height 14
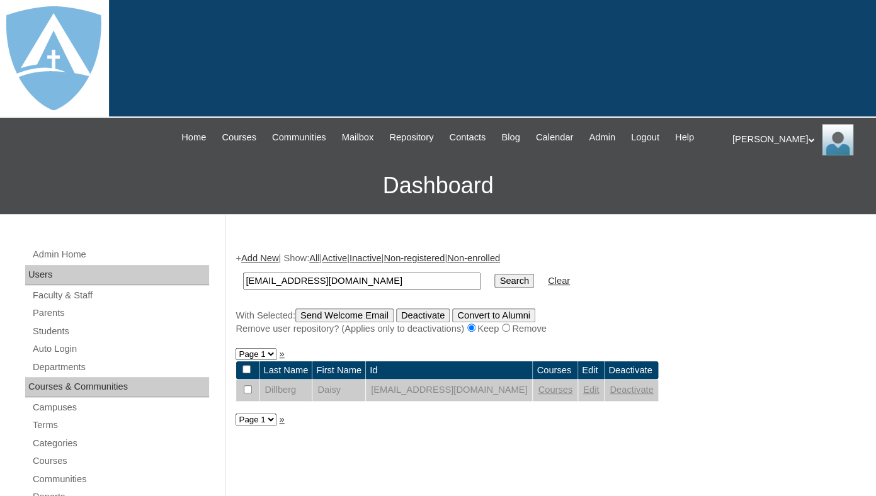
click at [304, 287] on input "[EMAIL_ADDRESS][DOMAIN_NAME]" at bounding box center [361, 281] width 237 height 17
type input "[PERSON_NAME]"
click at [494, 274] on input "Search" at bounding box center [513, 281] width 39 height 14
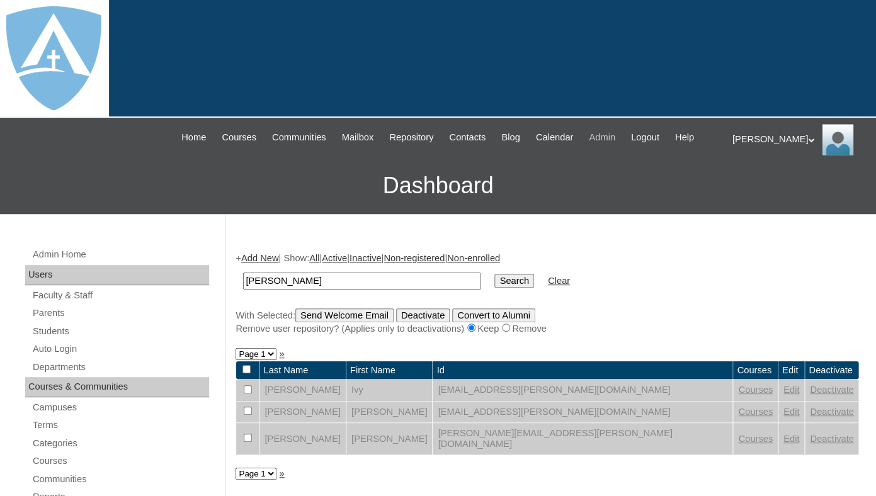
click at [615, 139] on span "Admin" at bounding box center [602, 137] width 26 height 14
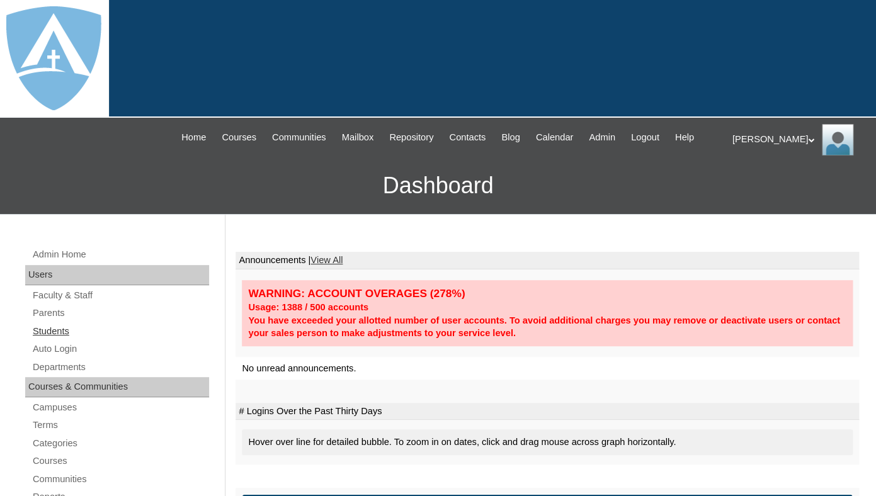
click at [38, 339] on link "Students" at bounding box center [120, 332] width 178 height 16
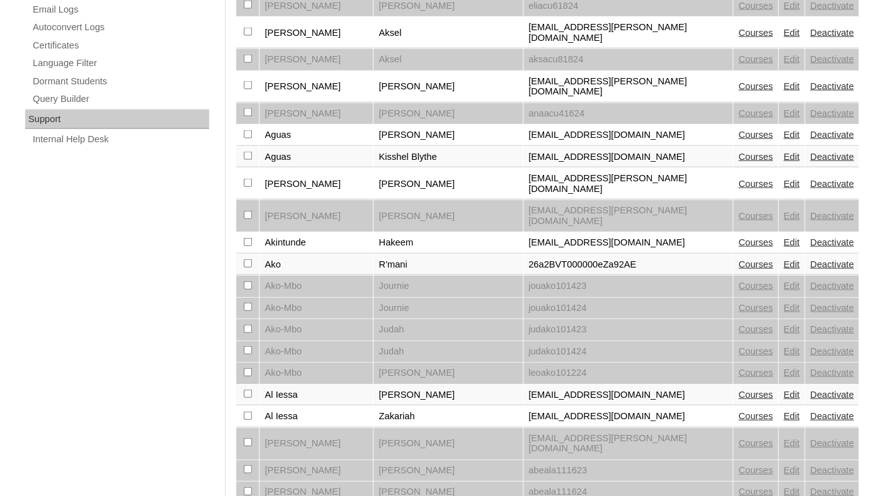
scroll to position [1040, 0]
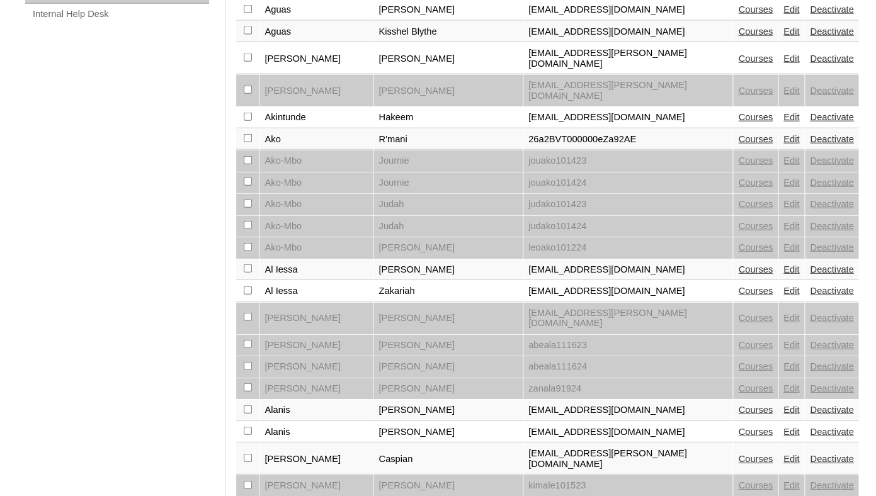
select select "admin_students.php?page=2"
click option "Page 2" at bounding box center [0, 0] width 0 height 0
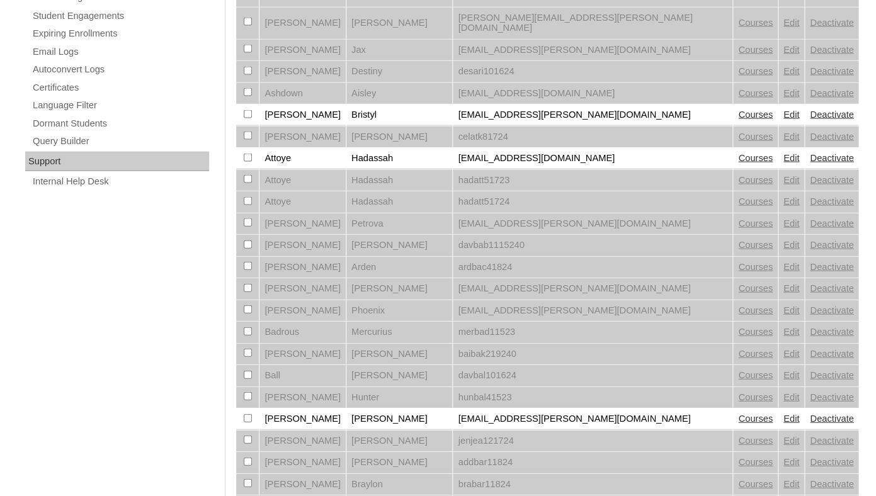
scroll to position [1040, 0]
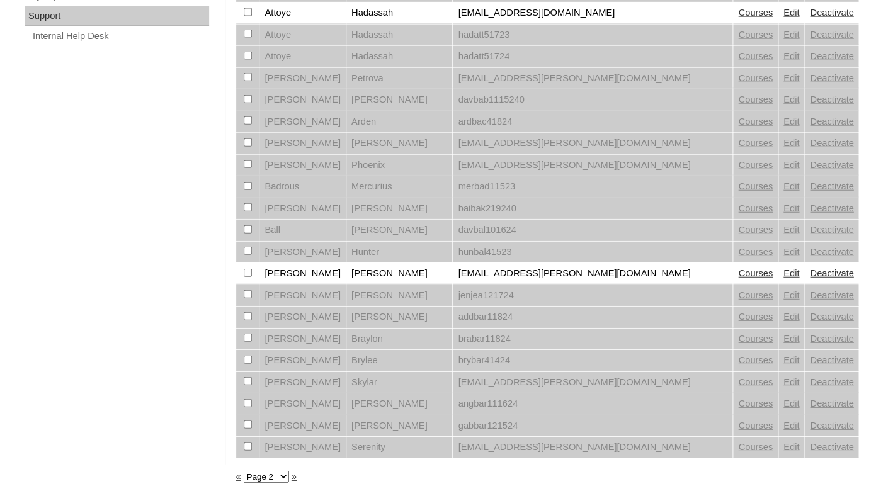
click at [297, 479] on link "»" at bounding box center [294, 477] width 5 height 10
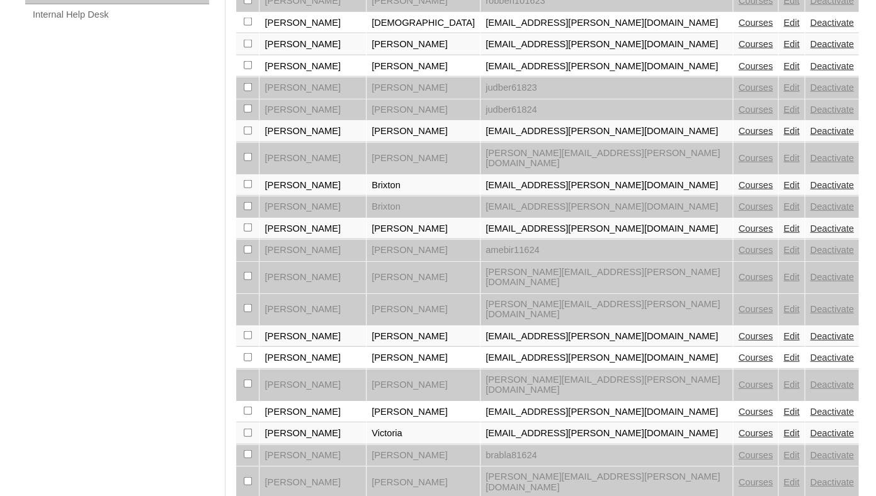
scroll to position [1040, 0]
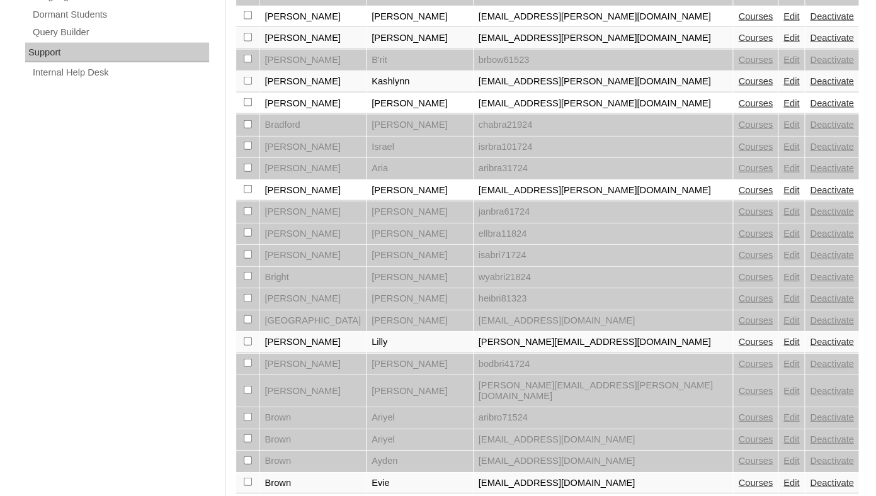
scroll to position [1040, 0]
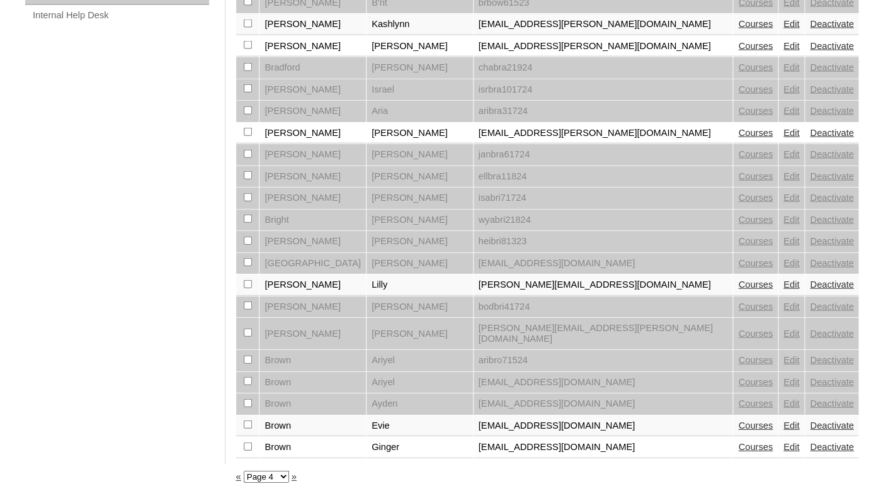
drag, startPoint x: 419, startPoint y: 293, endPoint x: 629, endPoint y: 293, distance: 209.7
click at [629, 293] on td "[PERSON_NAME][EMAIL_ADDRESS][DOMAIN_NAME]" at bounding box center [603, 285] width 259 height 21
copy td "[PERSON_NAME][EMAIL_ADDRESS][DOMAIN_NAME]"
click at [810, 290] on link "Deactivate" at bounding box center [831, 285] width 43 height 10
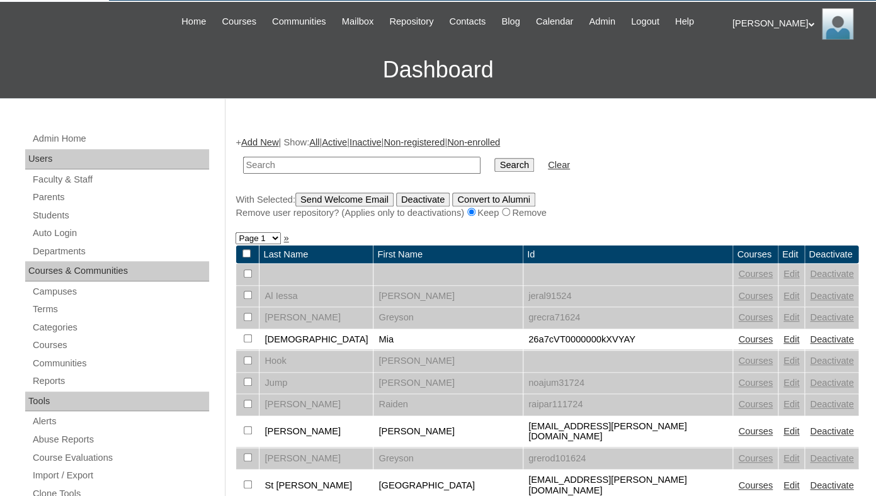
scroll to position [161, 0]
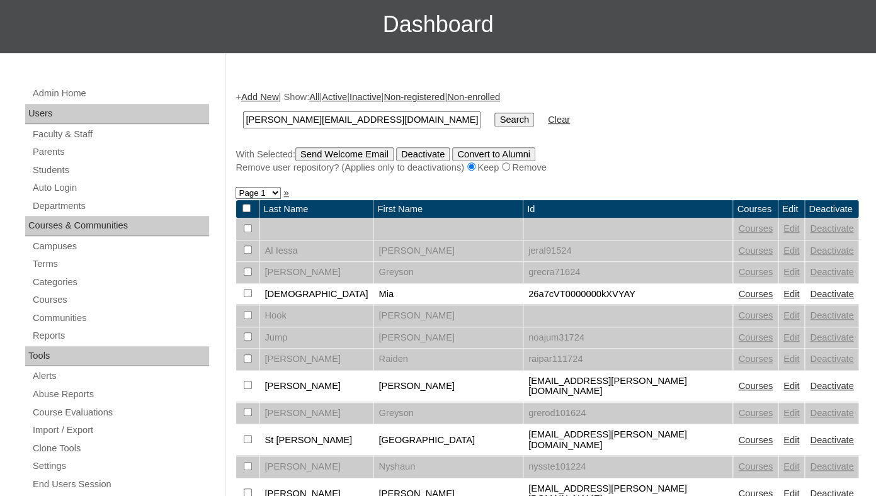
type input "[PERSON_NAME][EMAIL_ADDRESS][DOMAIN_NAME]"
click at [494, 113] on input "Search" at bounding box center [513, 120] width 39 height 14
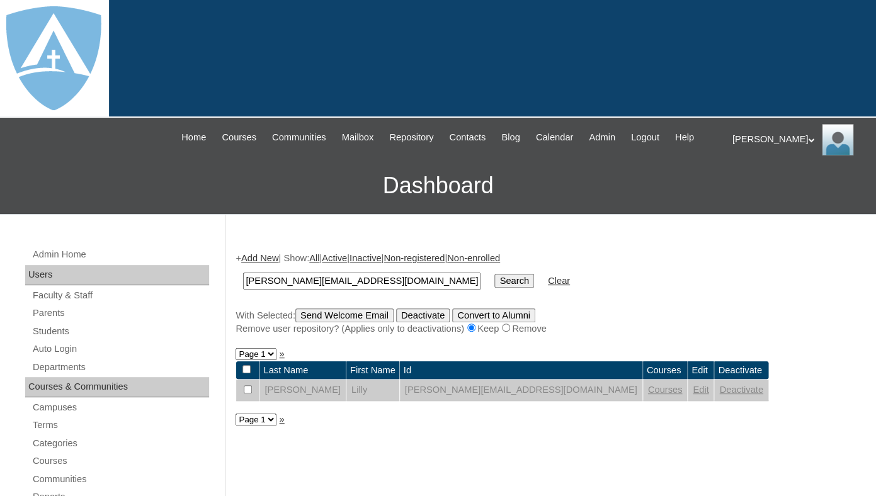
click at [698, 395] on link "Edit" at bounding box center [701, 390] width 16 height 10
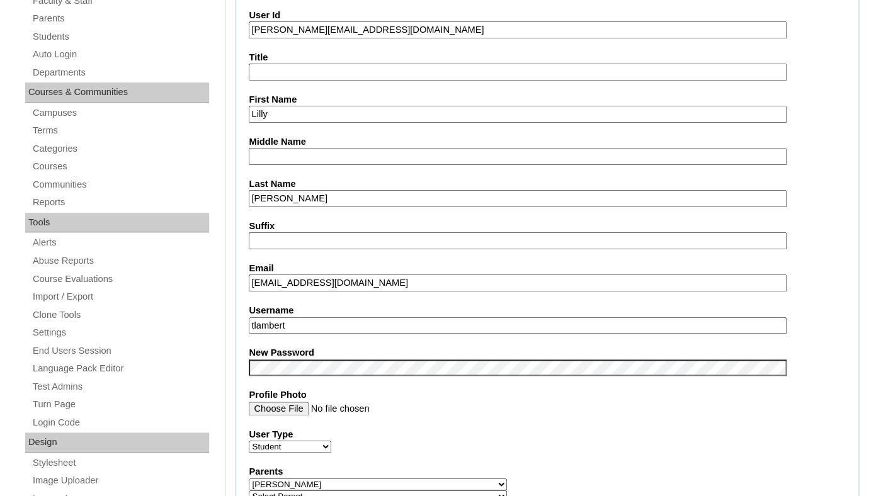
scroll to position [326, 0]
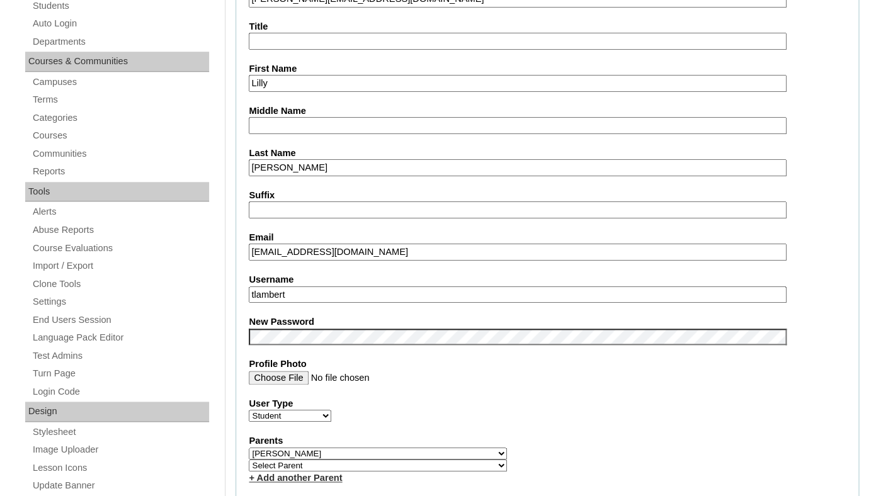
click at [335, 261] on input "rolandobrdz@icloud.com" at bounding box center [517, 252] width 537 height 17
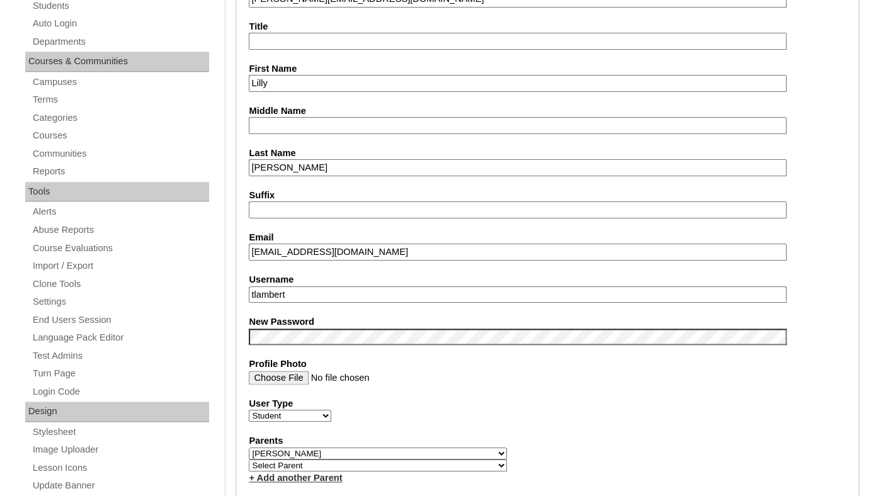
click at [404, 301] on input "tlambert" at bounding box center [517, 295] width 537 height 17
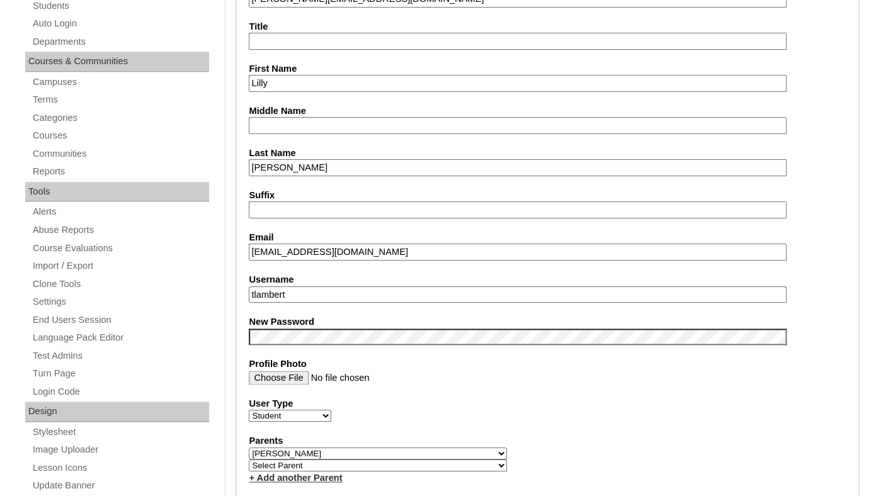
click at [404, 301] on input "tlambert" at bounding box center [517, 295] width 537 height 17
paste input "lilly.brisenorodriguez@enlightiumstudent.com"
type input "lilly.brisenorodriguez@enlightiumstudent.com"
click at [383, 317] on fieldset "Account Information User Id lilly.brisenorodriguez@enlightiumstudent.com Title …" at bounding box center [548, 462] width 624 height 1021
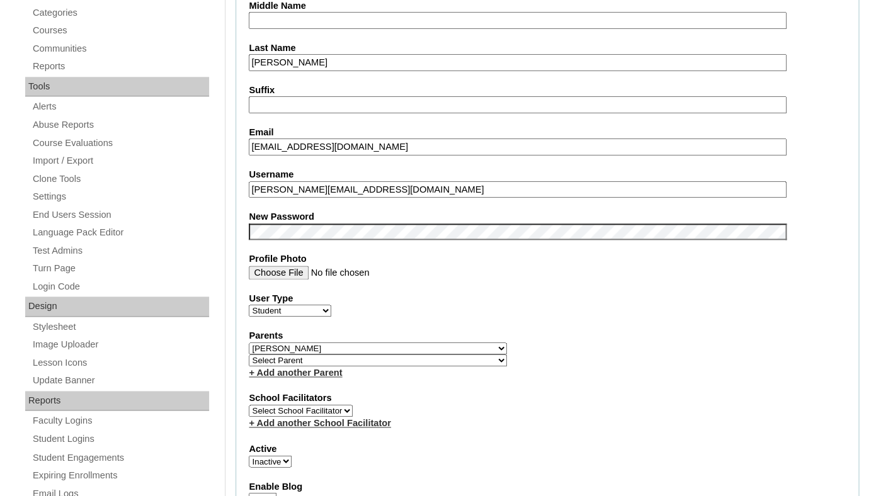
scroll to position [517, 0]
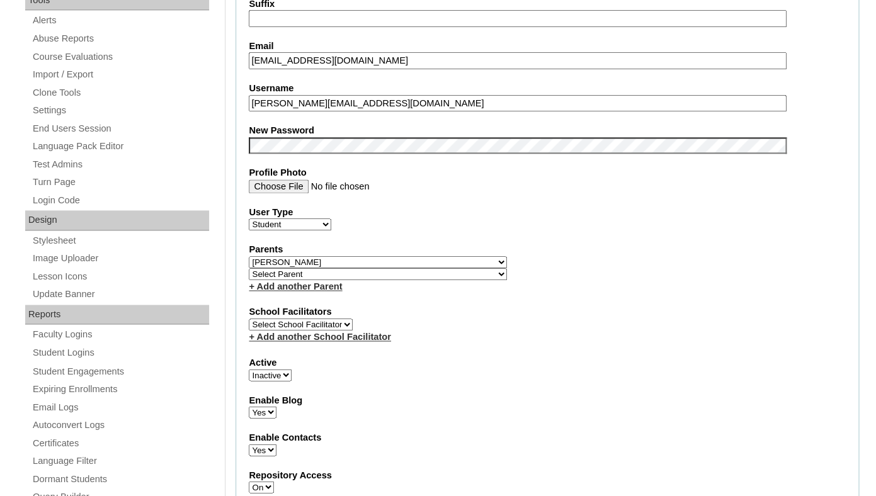
click at [249, 256] on select "Select Parent Abbas, Tahani Garcia, Rosa Kaneko, Chad Labourdette, Jessica Nich…" at bounding box center [378, 262] width 258 height 12
select select
click option "Select Parent" at bounding box center [0, 0] width 0 height 0
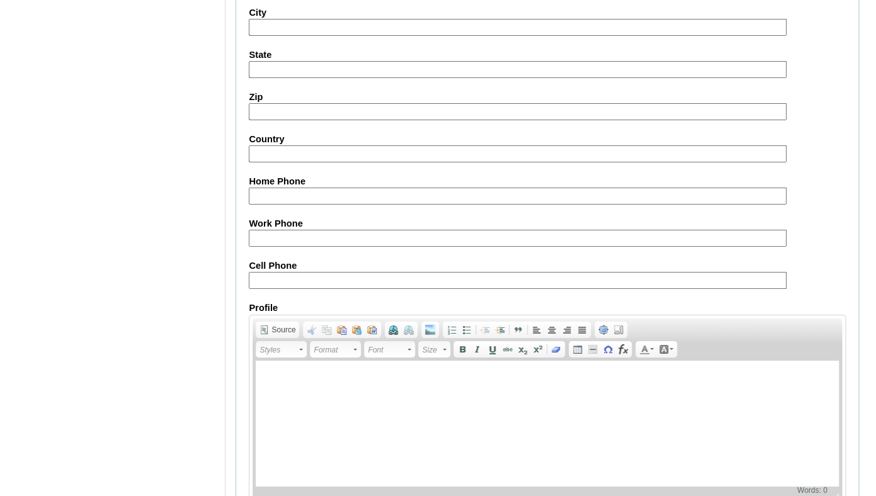
scroll to position [1524, 0]
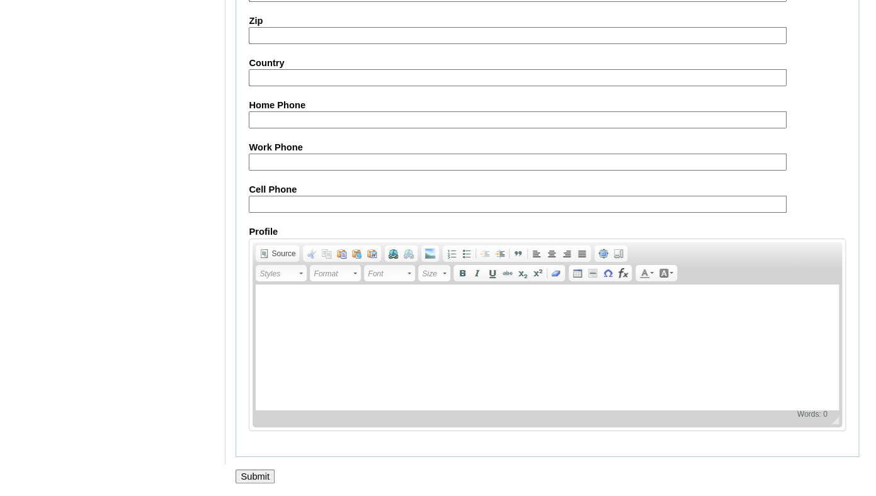
click at [251, 470] on input "Submit" at bounding box center [255, 477] width 39 height 14
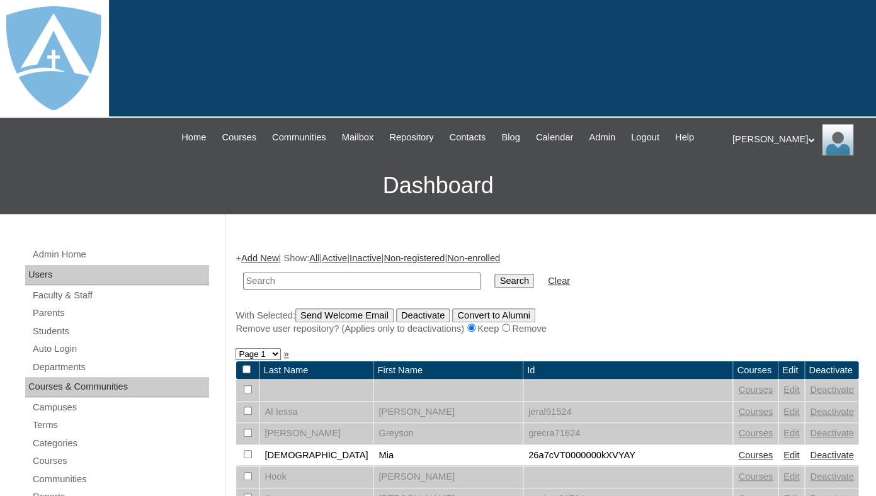
click at [331, 290] on input "text" at bounding box center [361, 281] width 237 height 17
paste input "[PERSON_NAME][EMAIL_ADDRESS][DOMAIN_NAME]"
type input "[PERSON_NAME][EMAIL_ADDRESS][DOMAIN_NAME]"
click at [494, 274] on input "Search" at bounding box center [513, 281] width 39 height 14
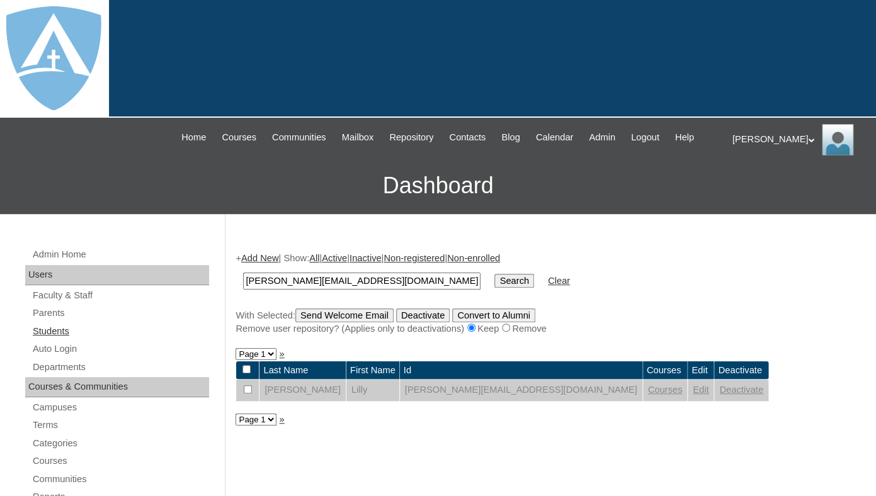
click at [76, 339] on link "Students" at bounding box center [120, 332] width 178 height 16
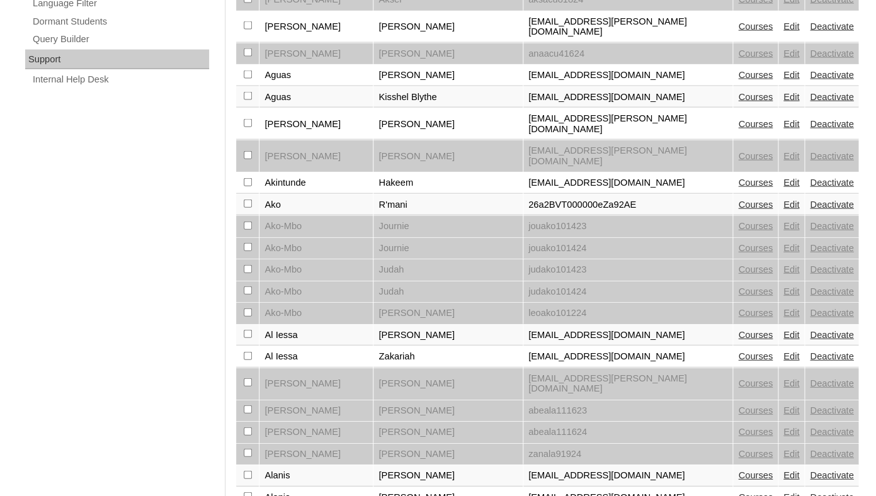
scroll to position [1040, 0]
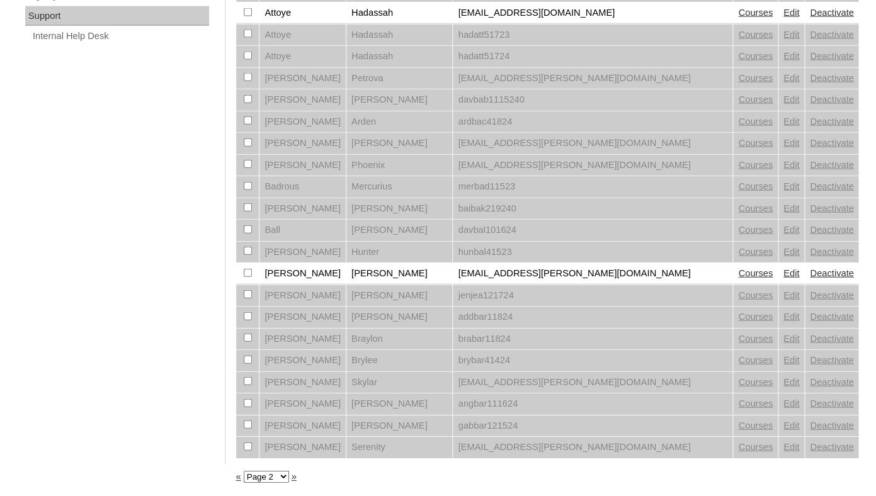
scroll to position [1040, 0]
click at [297, 479] on link "»" at bounding box center [294, 477] width 5 height 10
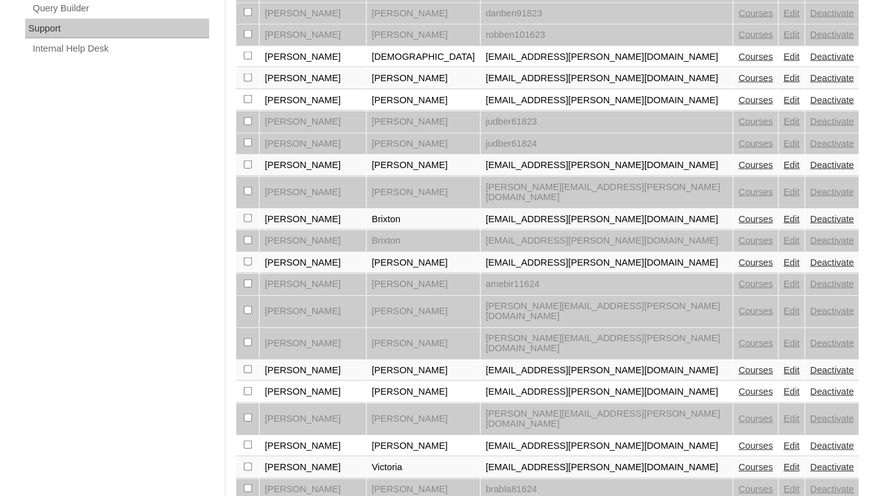
scroll to position [1040, 0]
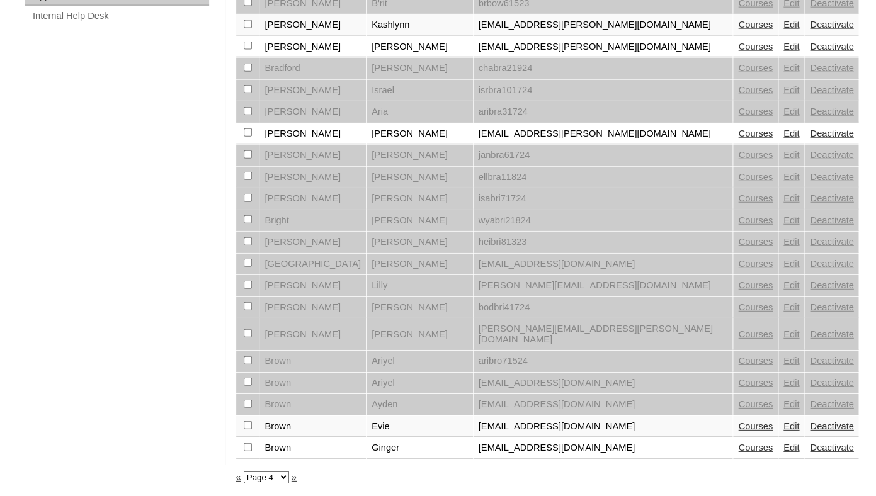
scroll to position [1040, 0]
click at [297, 480] on link "»" at bounding box center [294, 477] width 5 height 10
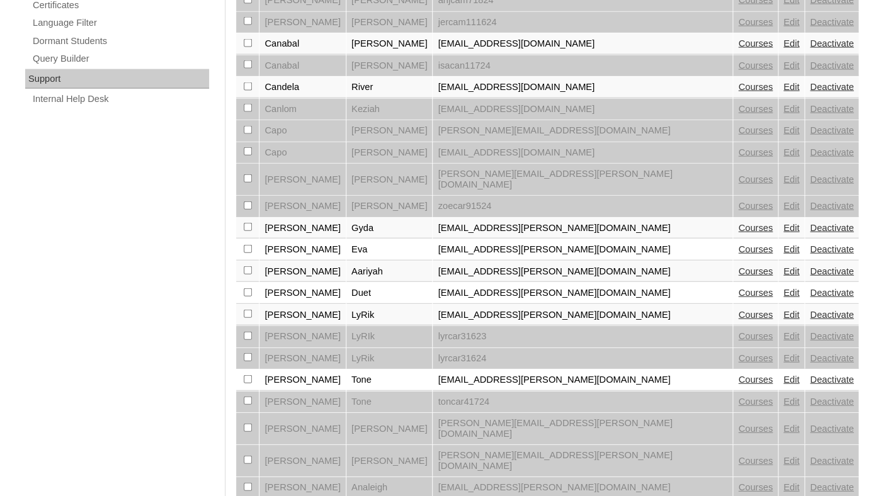
scroll to position [1040, 0]
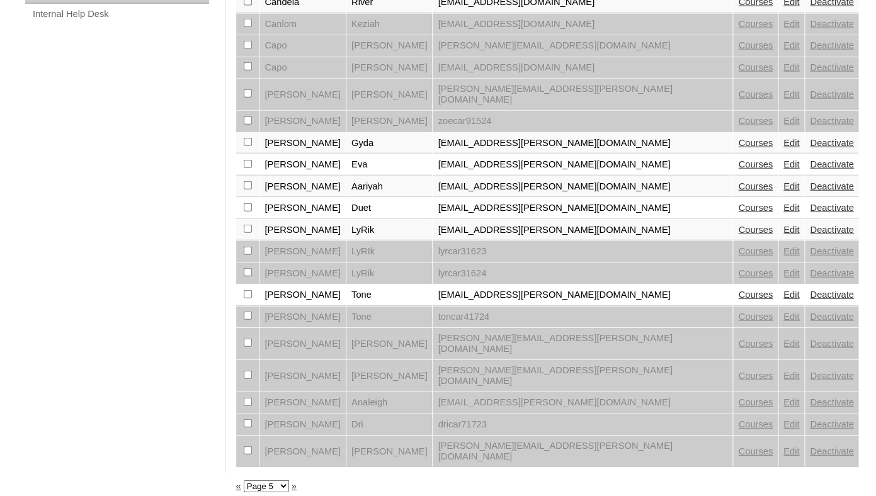
click at [297, 481] on link "»" at bounding box center [294, 486] width 5 height 10
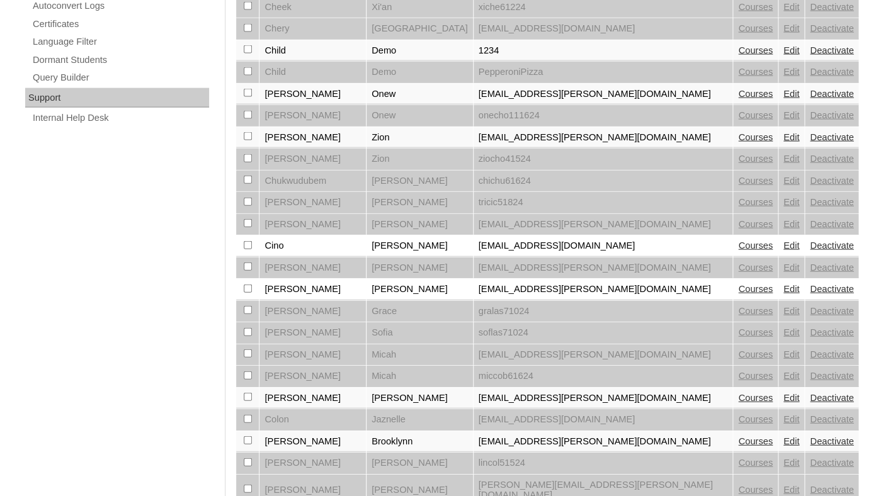
scroll to position [1040, 0]
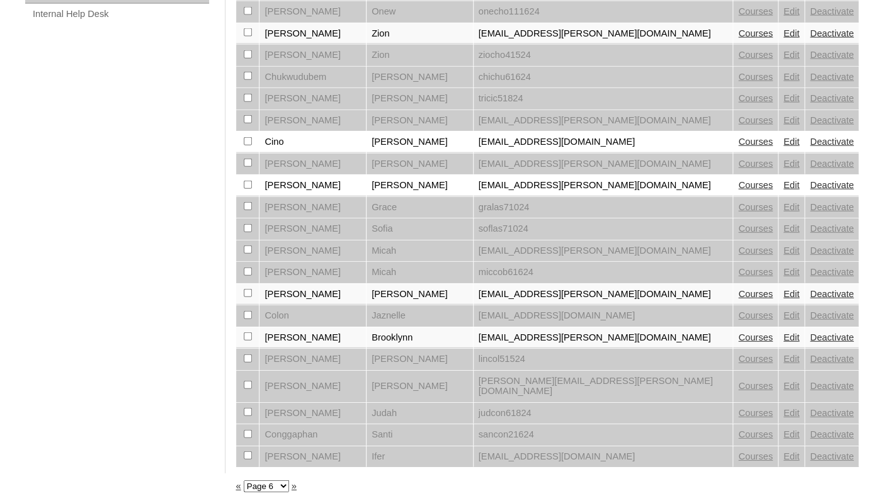
click at [297, 481] on link "»" at bounding box center [294, 486] width 5 height 10
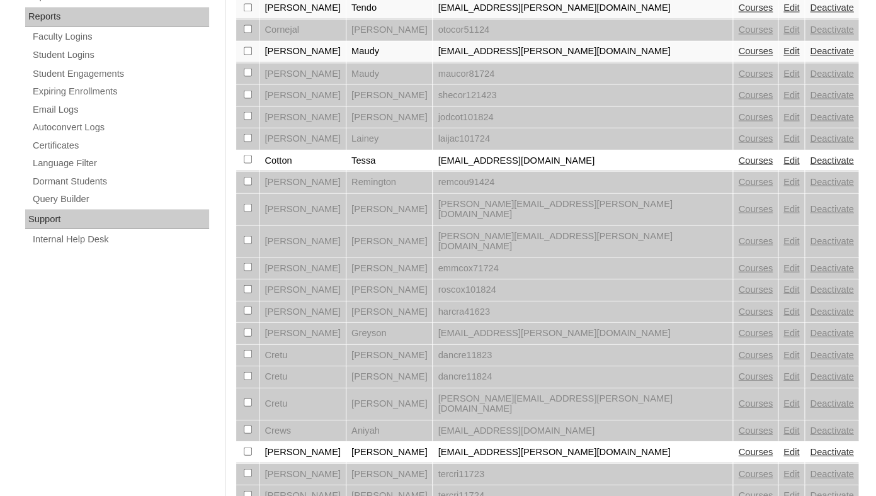
scroll to position [1040, 0]
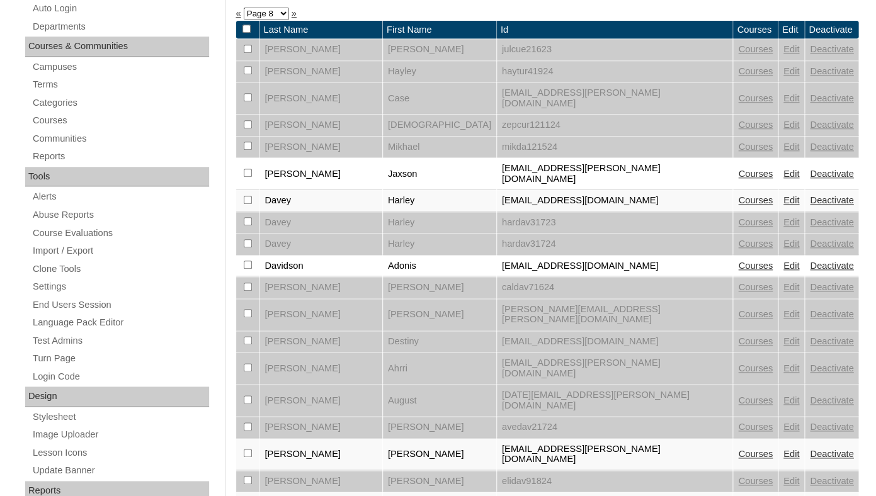
scroll to position [344, 0]
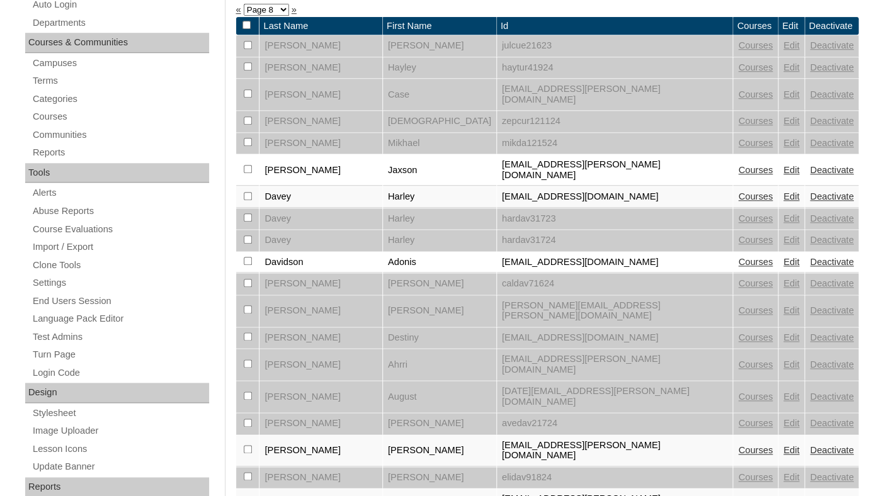
click at [810, 170] on link "Deactivate" at bounding box center [831, 170] width 43 height 10
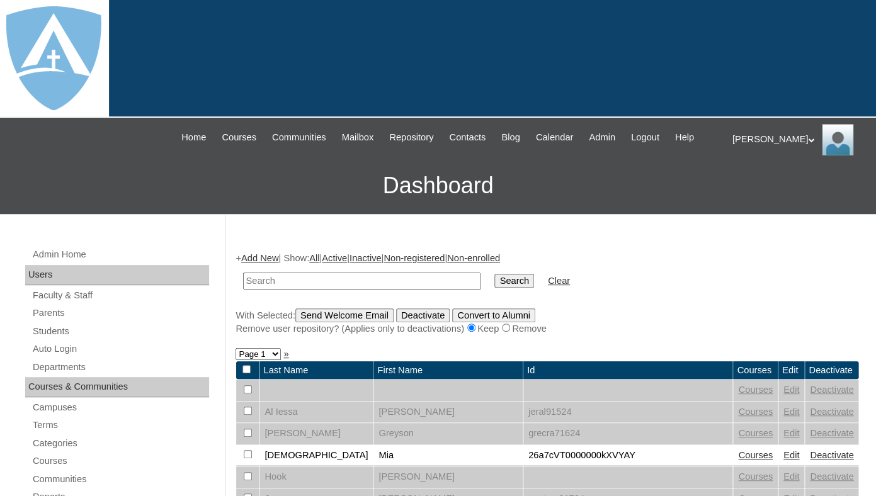
click at [236, 348] on select "Page 1 Page 2 Page 3 Page 4 Page 5 Page 6 Page 7 Page 8 Page 9 Page 10 Page 11 …" at bounding box center [258, 354] width 45 height 12
select select "admin_students.php?page=8"
click option "Page 8" at bounding box center [0, 0] width 0 height 0
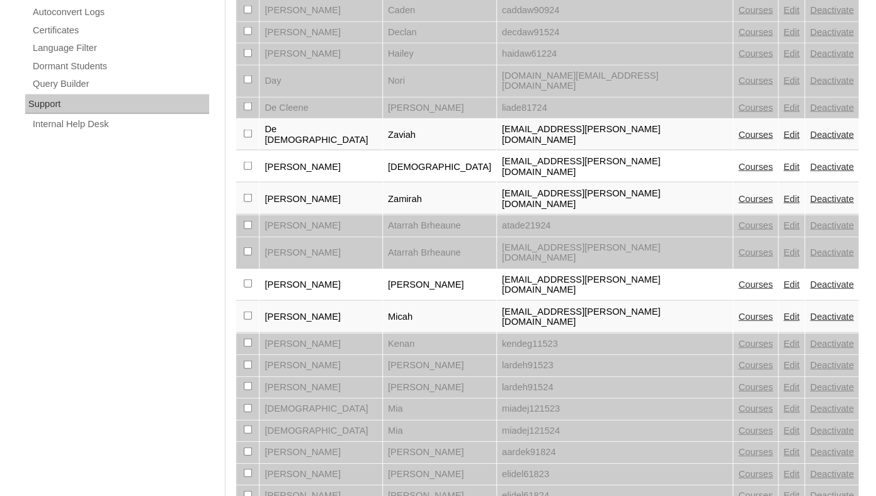
scroll to position [1040, 0]
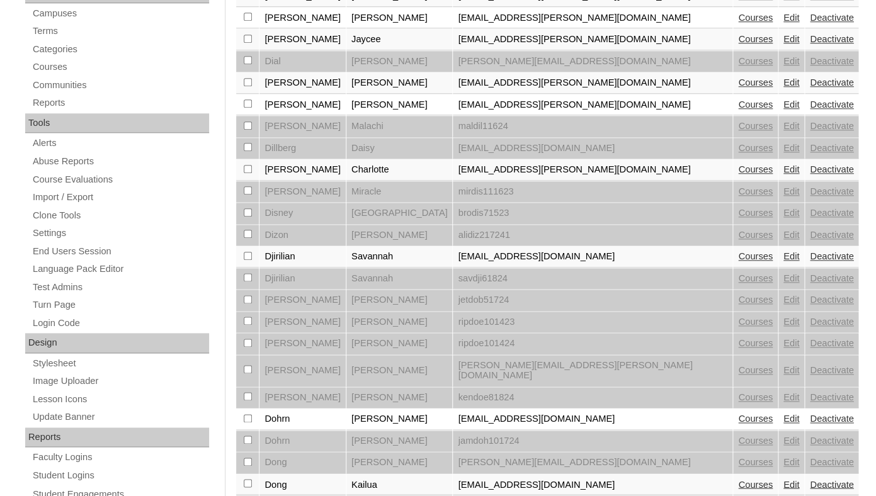
scroll to position [390, 0]
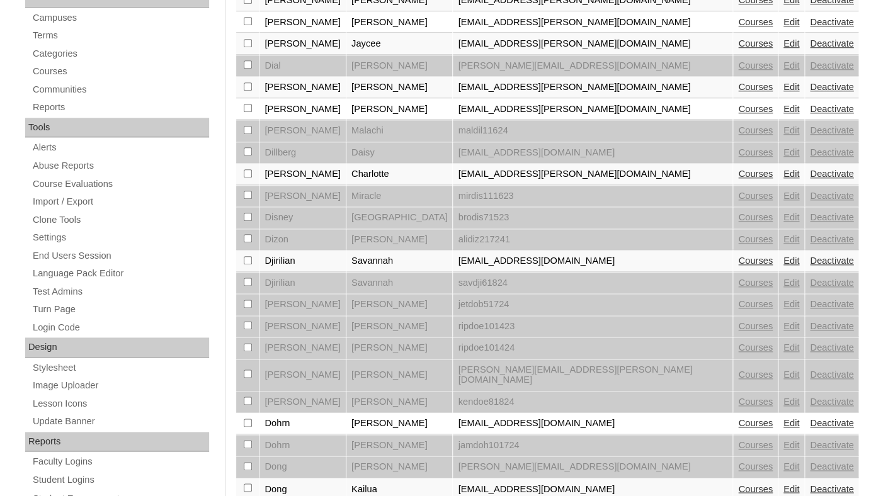
click at [810, 179] on link "Deactivate" at bounding box center [831, 174] width 43 height 10
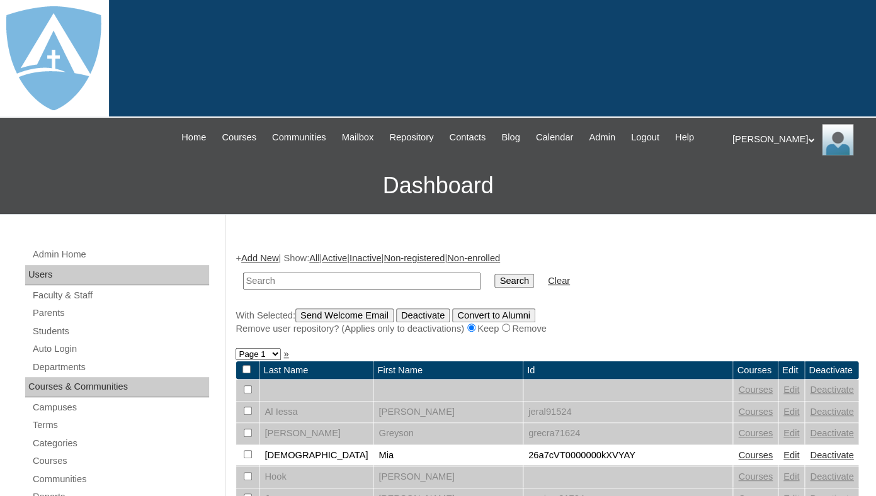
click at [236, 348] on select "Page 1 Page 2 Page 3 Page 4 Page 5 Page 6 Page 7 Page 8 Page 9 Page 10 Page 11 …" at bounding box center [258, 354] width 45 height 12
select select "admin_students.php?page=10"
click option "Page 10" at bounding box center [0, 0] width 0 height 0
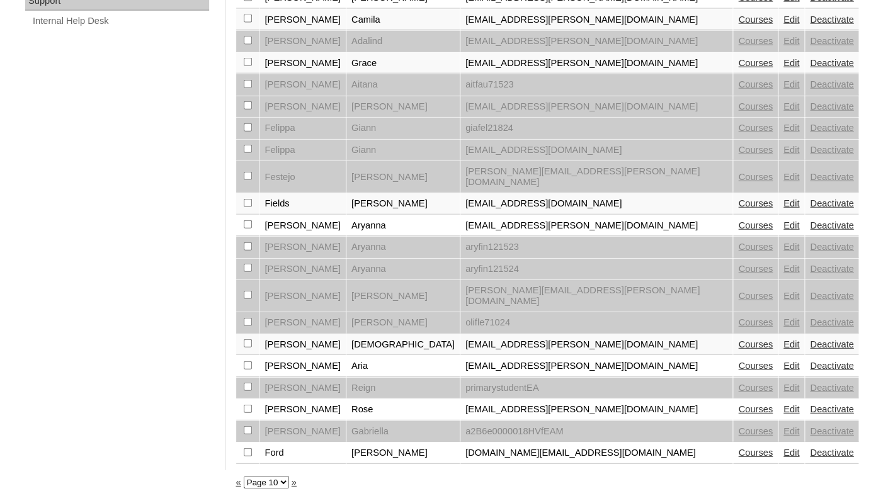
scroll to position [1040, 0]
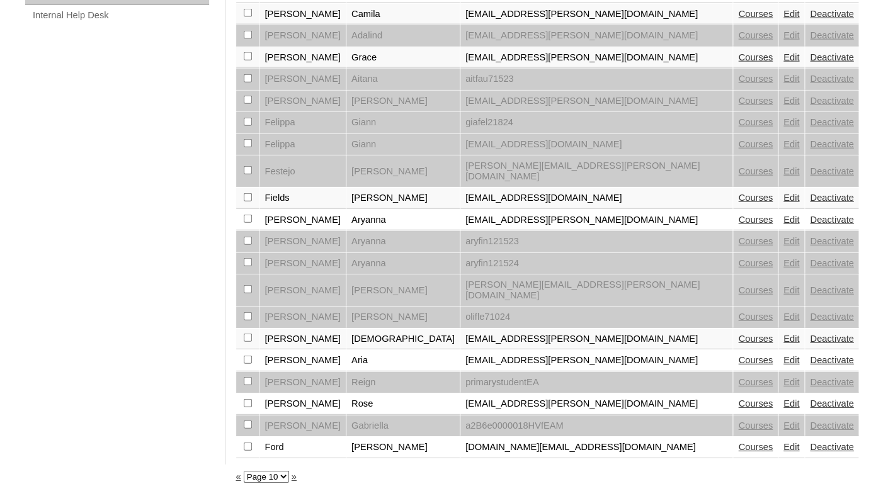
click at [297, 478] on link "»" at bounding box center [294, 477] width 5 height 10
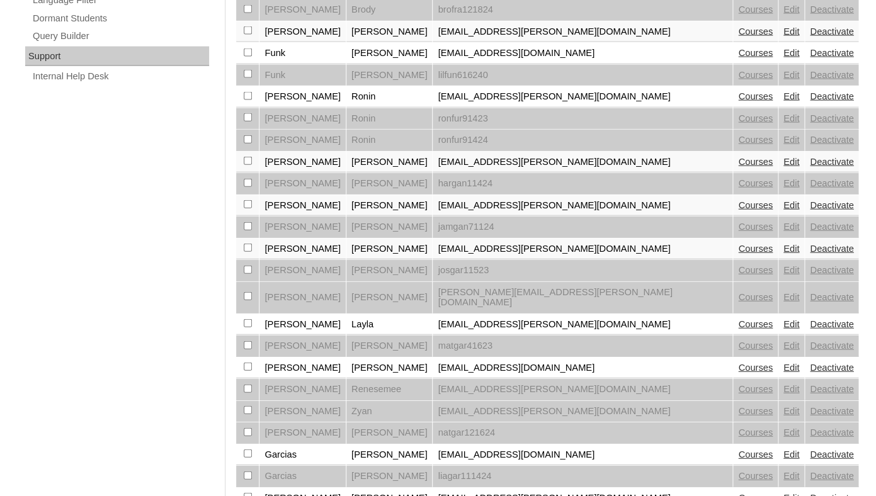
scroll to position [1040, 0]
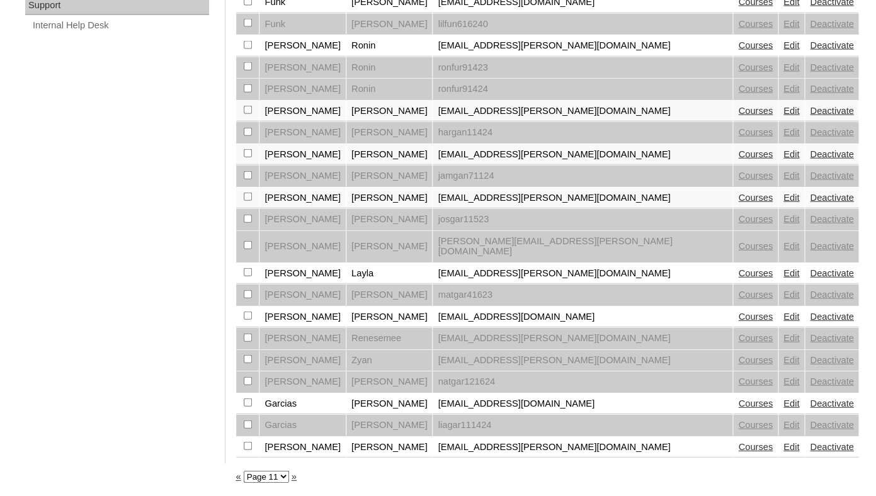
click at [297, 475] on link "»" at bounding box center [294, 477] width 5 height 10
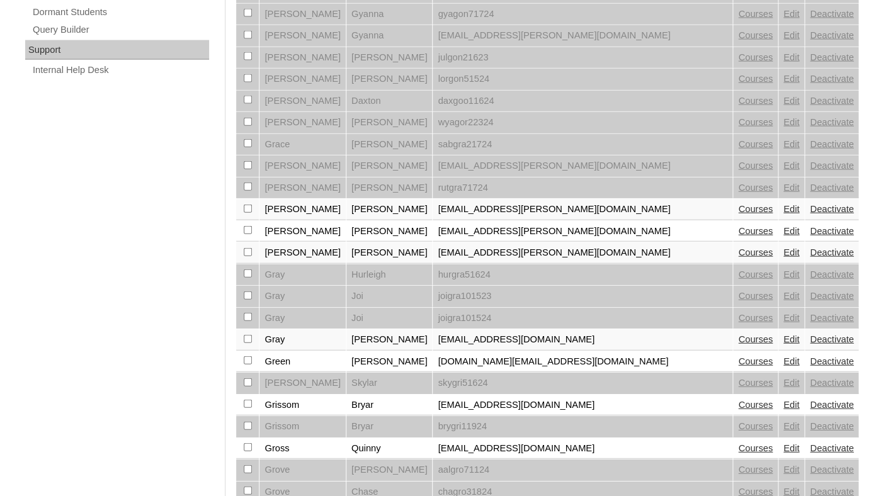
scroll to position [1040, 0]
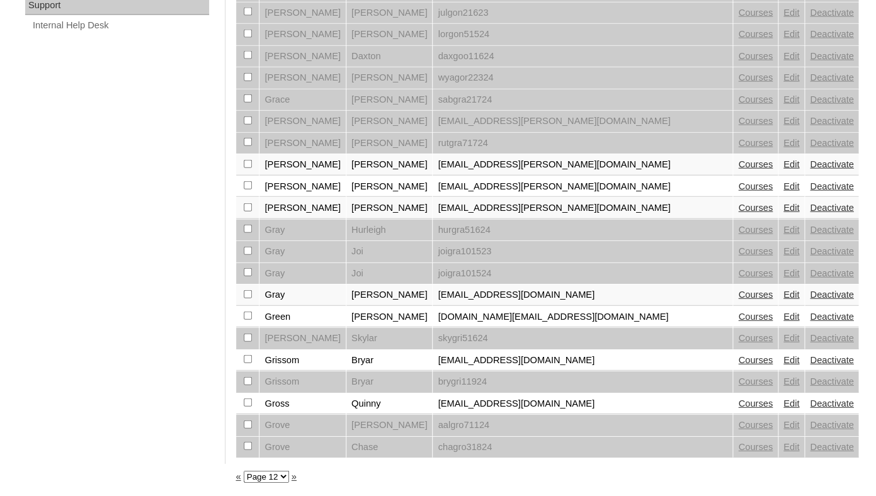
click at [297, 479] on link "»" at bounding box center [294, 477] width 5 height 10
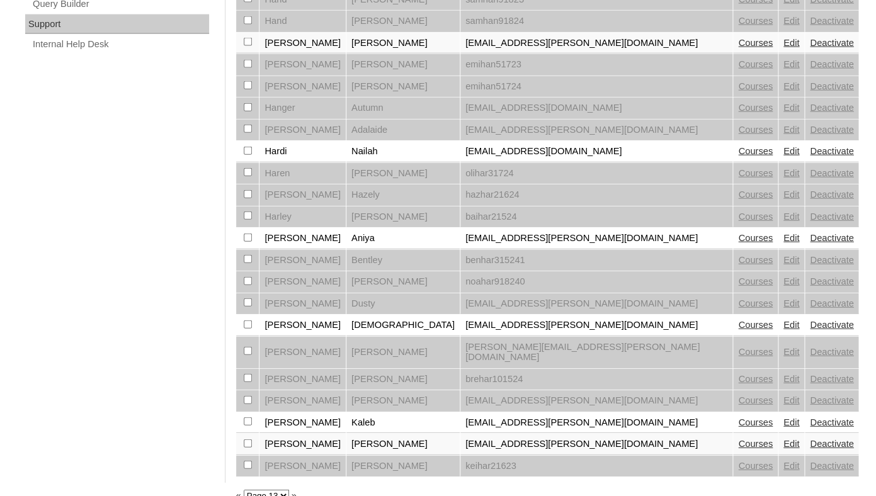
scroll to position [1040, 0]
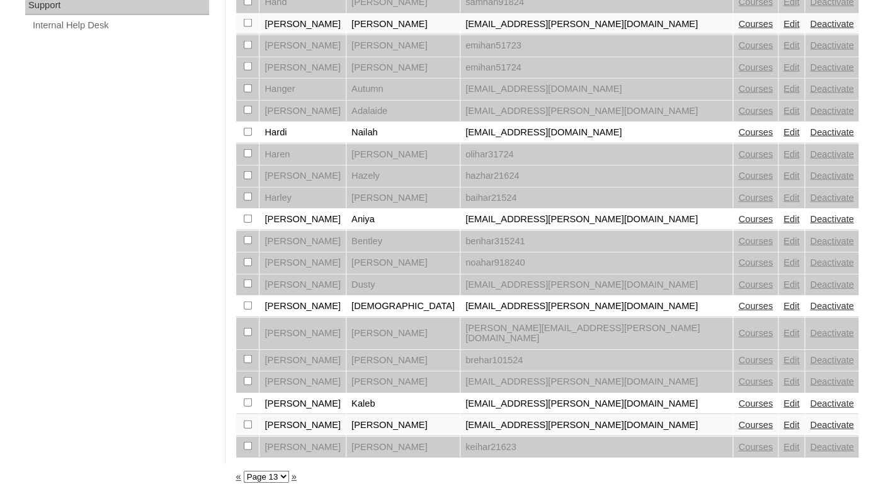
click at [297, 481] on link "»" at bounding box center [294, 477] width 5 height 10
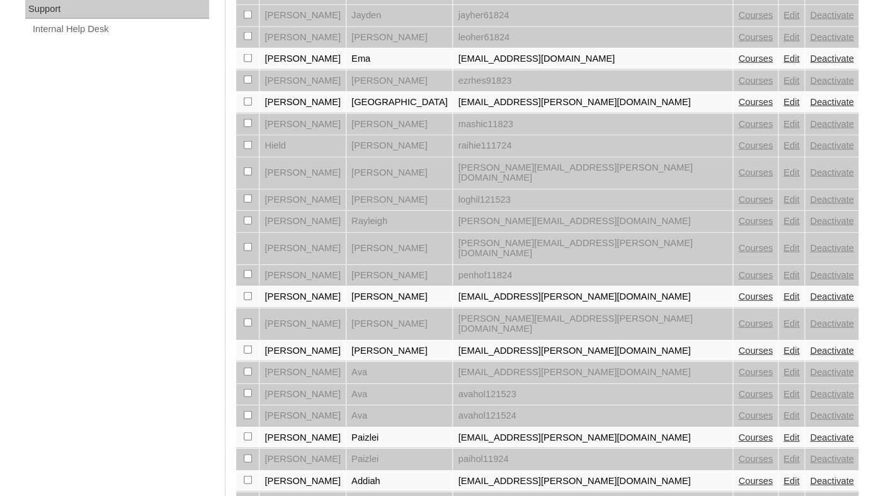
scroll to position [1040, 0]
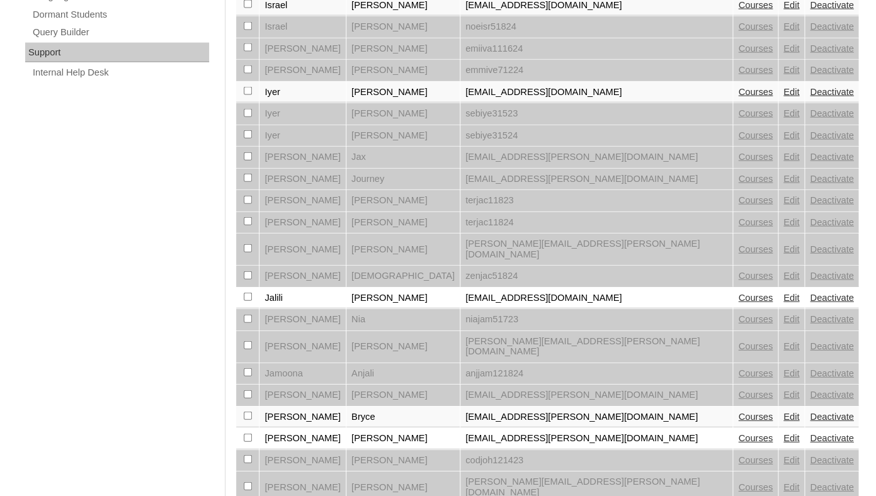
scroll to position [1040, 0]
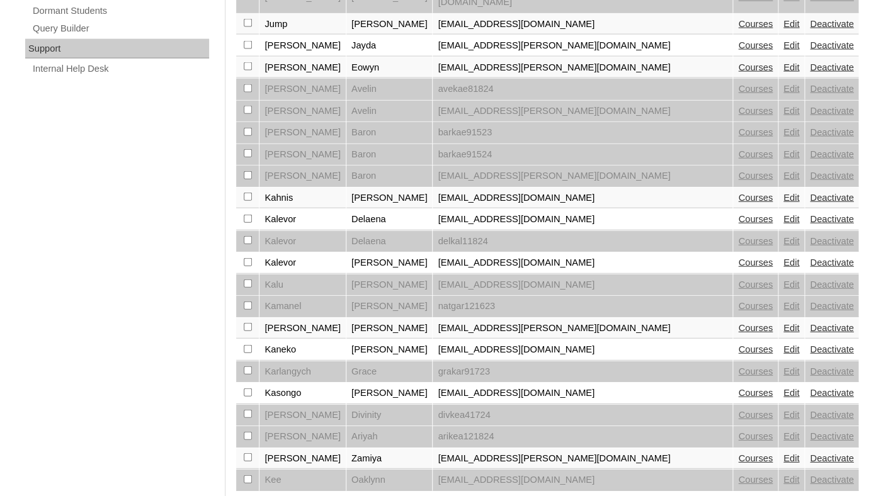
scroll to position [1040, 0]
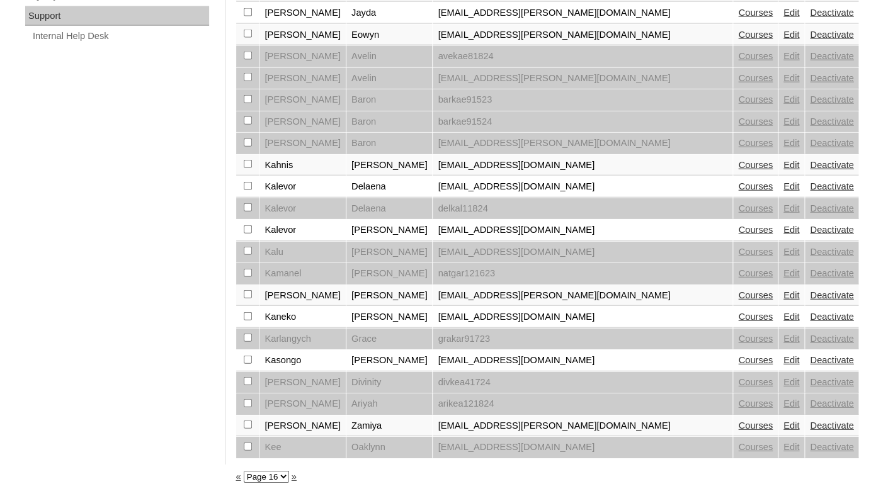
click at [297, 478] on link "»" at bounding box center [294, 477] width 5 height 10
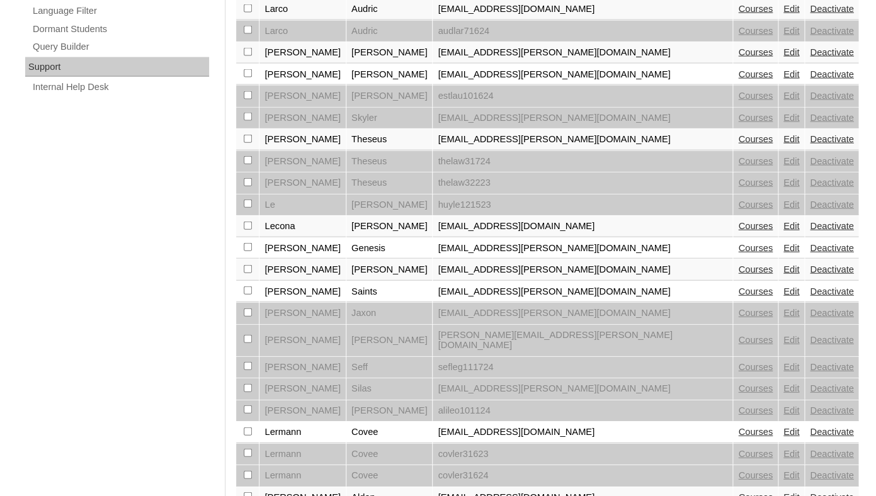
scroll to position [1040, 0]
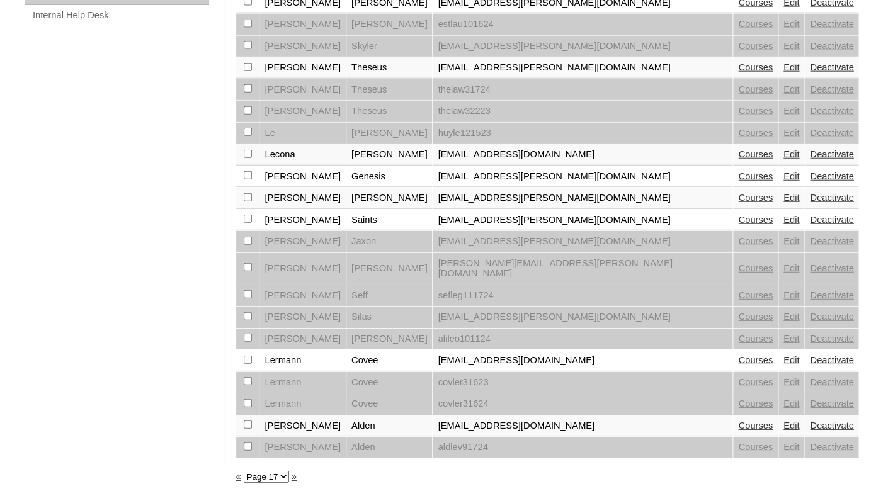
click at [297, 475] on link "»" at bounding box center [294, 477] width 5 height 10
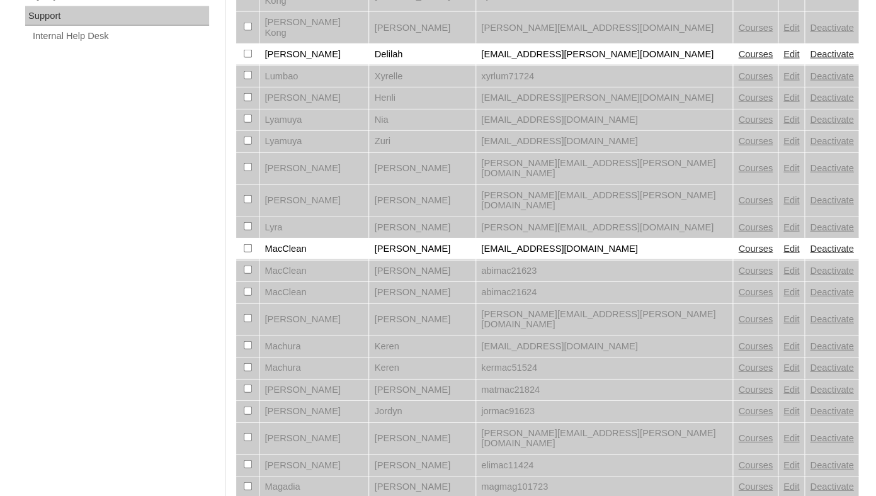
scroll to position [1040, 0]
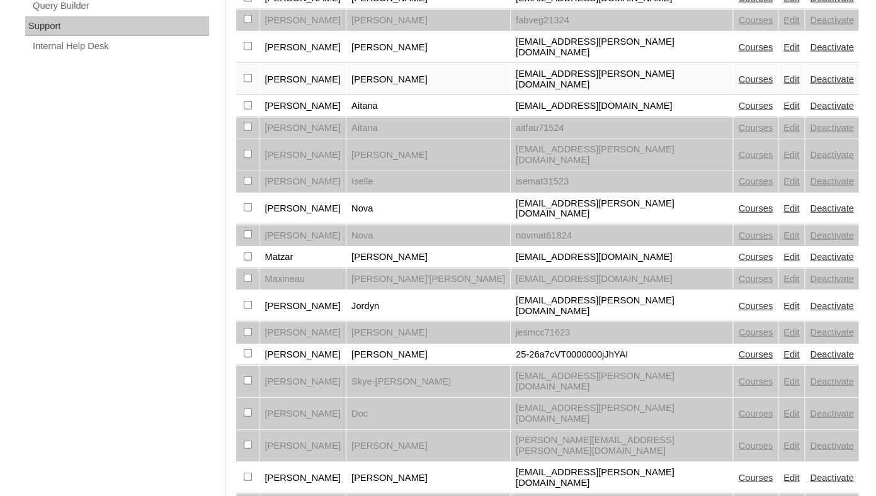
scroll to position [1040, 0]
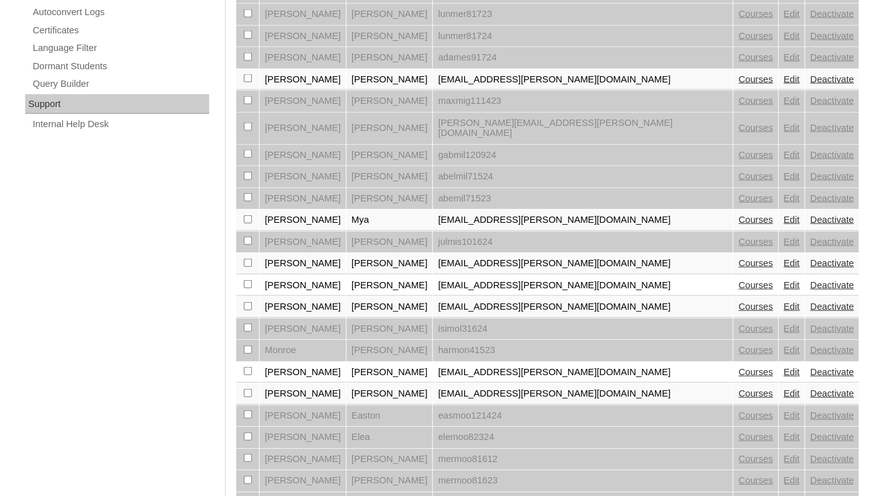
scroll to position [1040, 0]
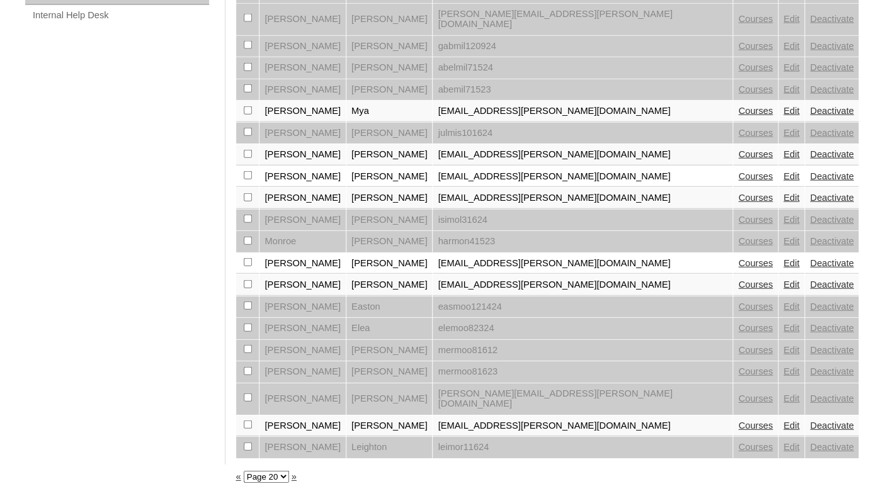
click at [297, 476] on link "»" at bounding box center [294, 477] width 5 height 10
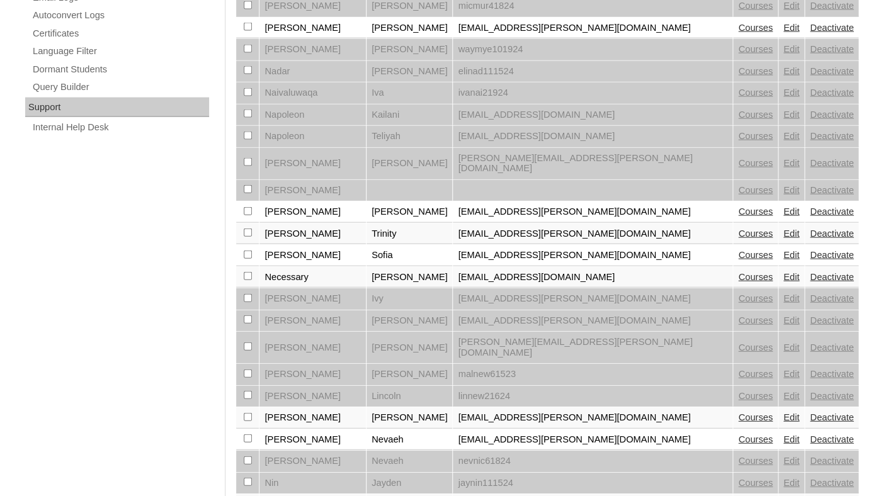
scroll to position [1040, 0]
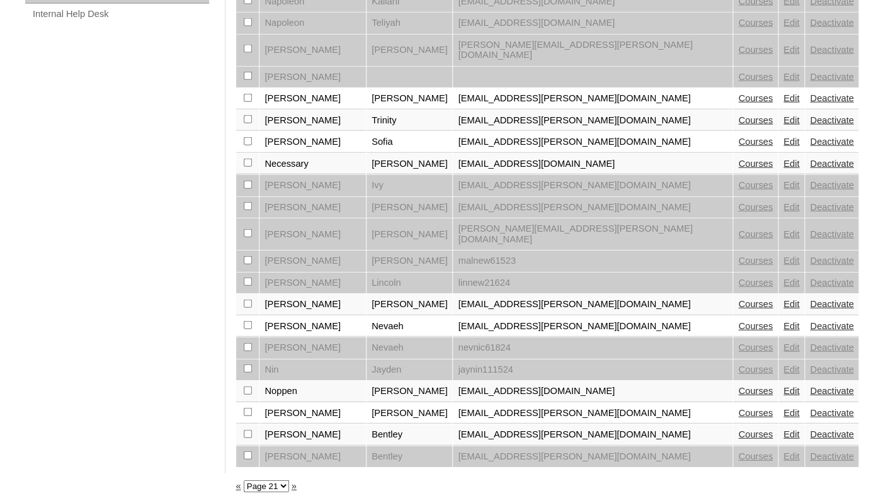
click at [297, 481] on link "»" at bounding box center [294, 486] width 5 height 10
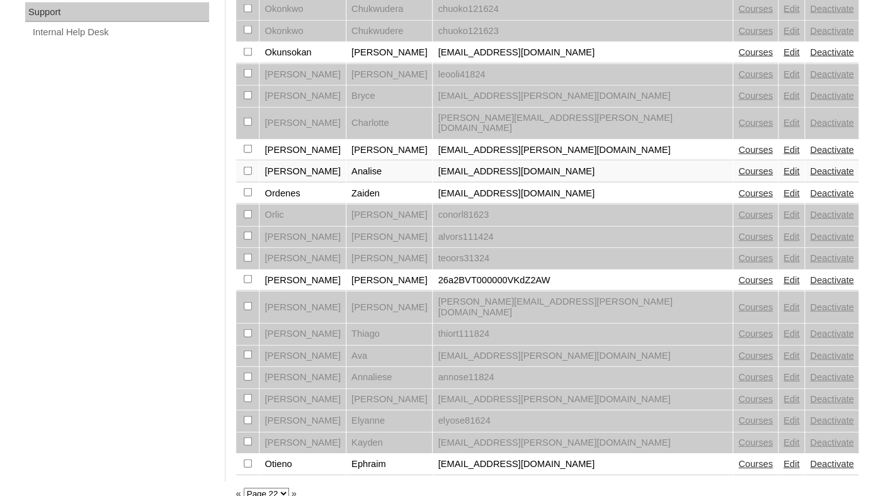
scroll to position [1040, 0]
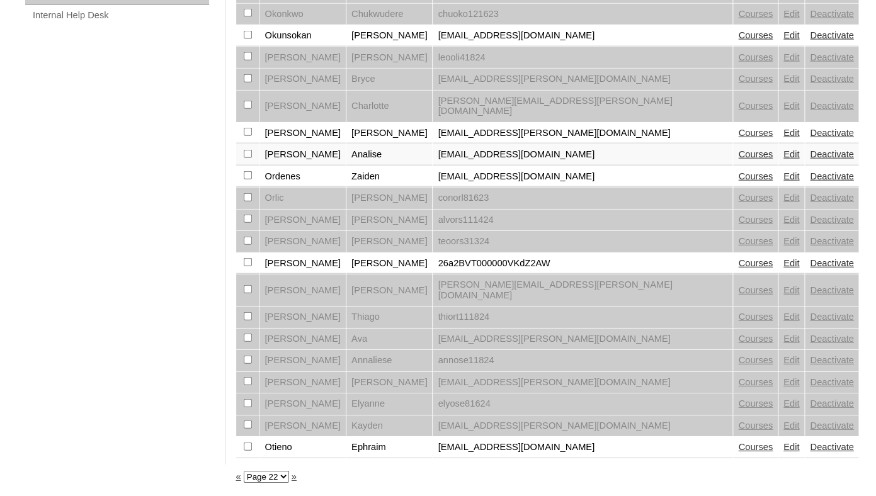
click at [297, 476] on link "»" at bounding box center [294, 477] width 5 height 10
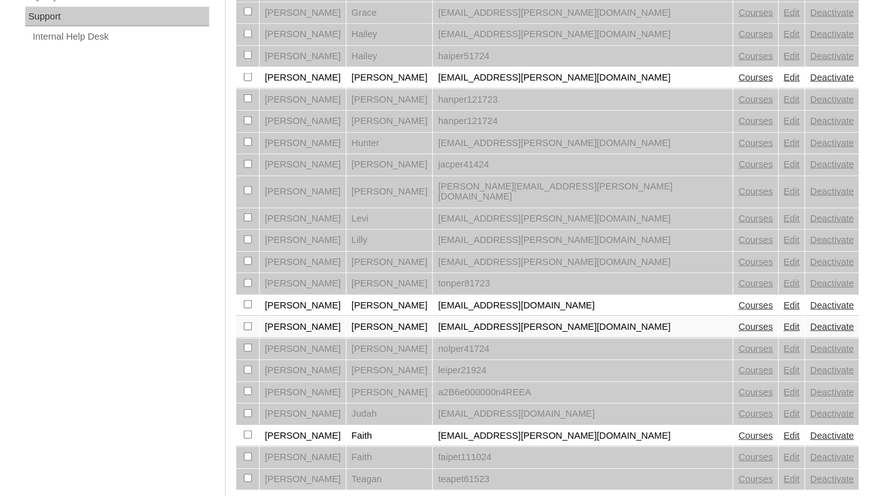
scroll to position [1040, 0]
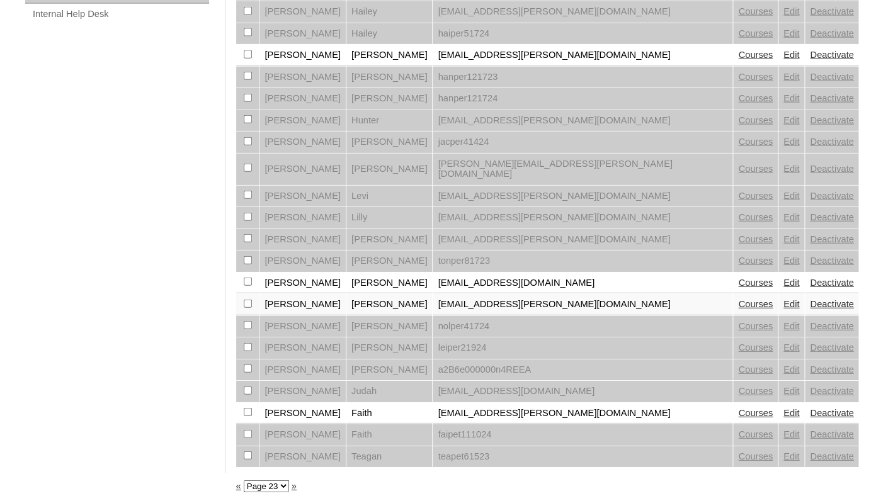
click at [297, 481] on link "»" at bounding box center [294, 486] width 5 height 10
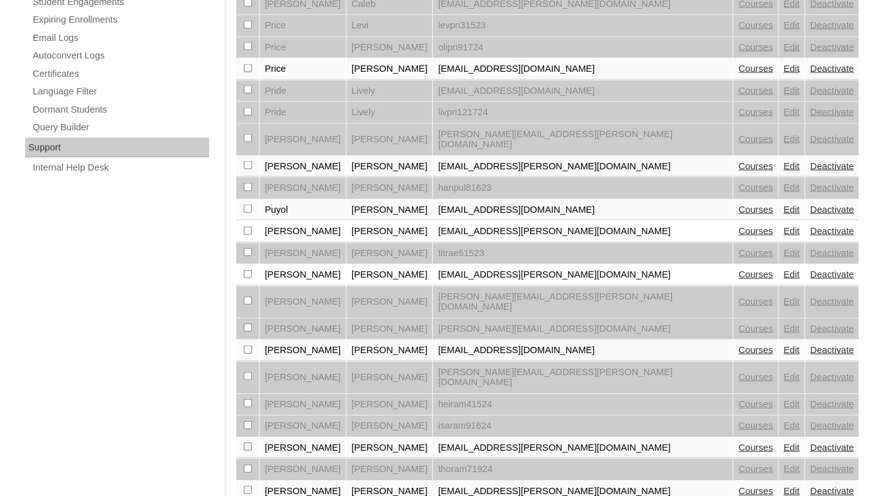
scroll to position [1040, 0]
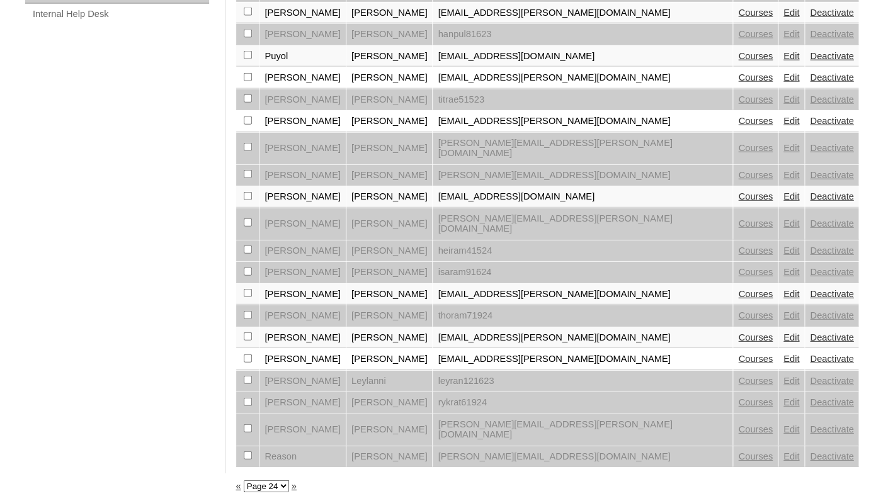
click at [297, 481] on link "»" at bounding box center [294, 486] width 5 height 10
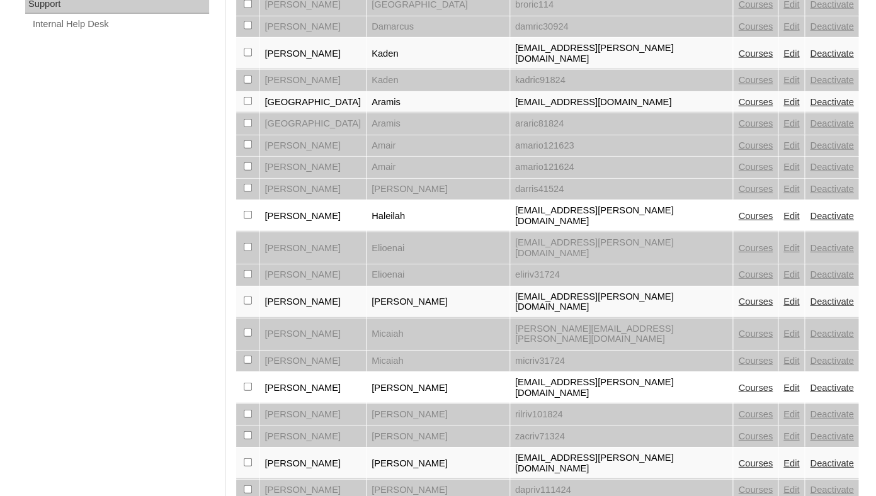
scroll to position [1040, 0]
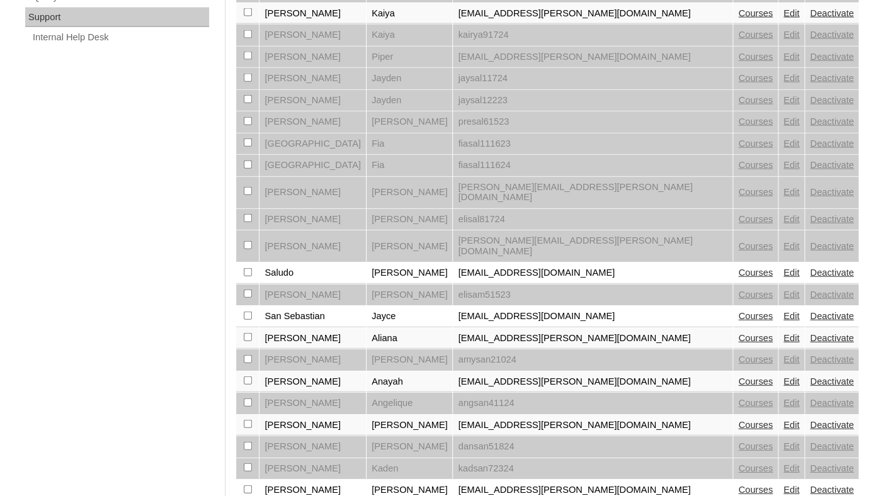
scroll to position [1040, 0]
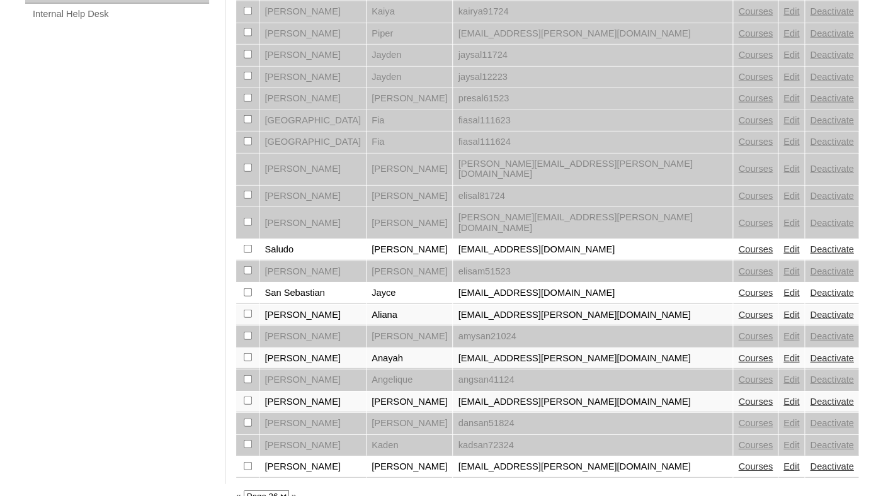
click at [297, 491] on link "»" at bounding box center [294, 496] width 5 height 10
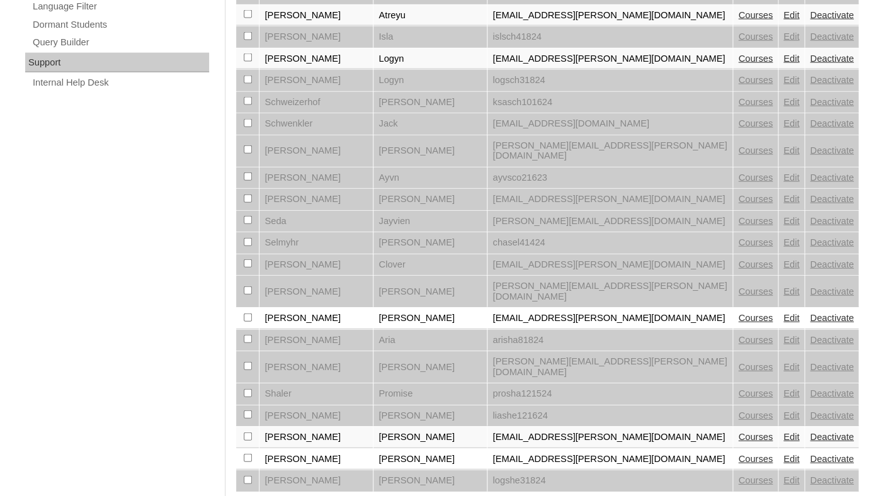
scroll to position [1040, 0]
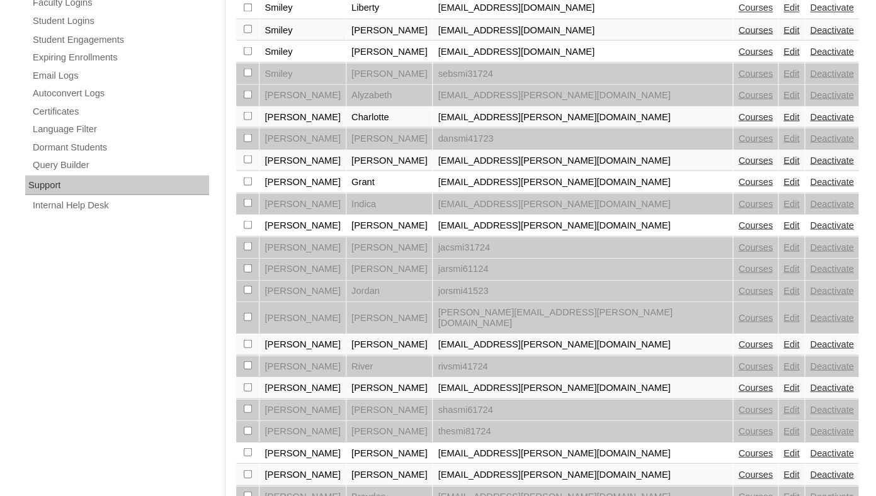
scroll to position [1040, 0]
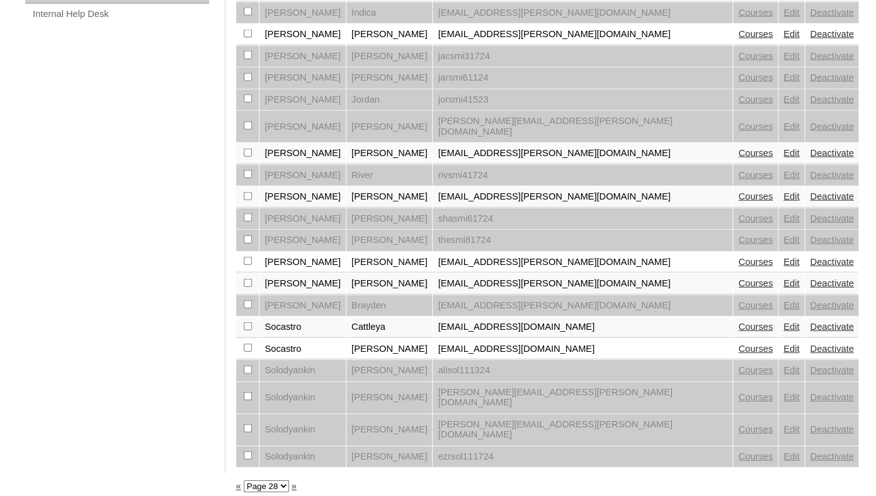
click at [297, 481] on link "»" at bounding box center [294, 486] width 5 height 10
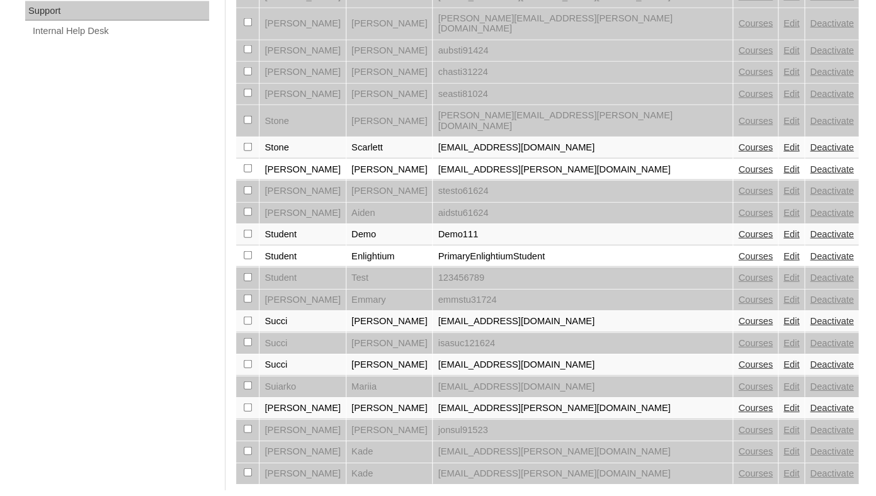
scroll to position [1040, 0]
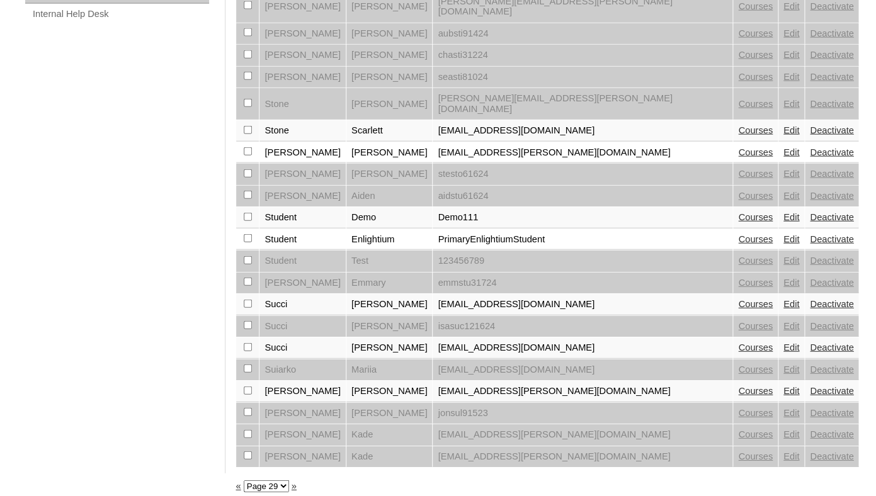
click at [297, 481] on link "»" at bounding box center [294, 486] width 5 height 10
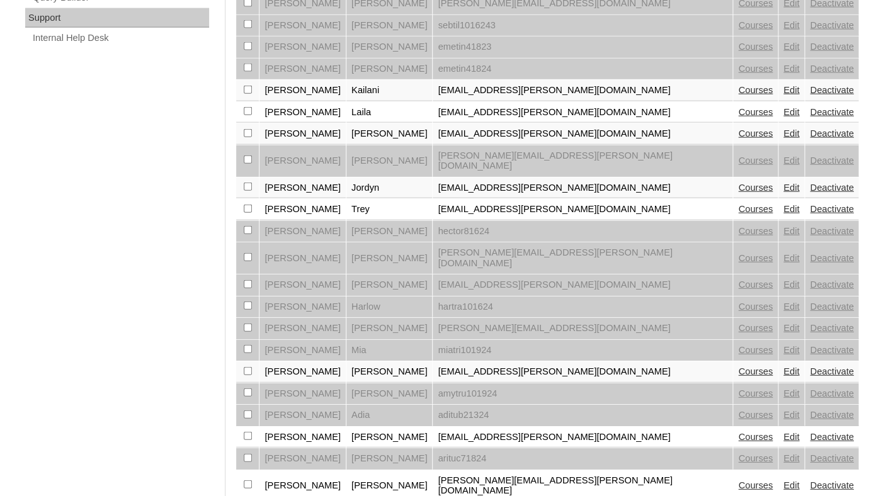
scroll to position [1040, 0]
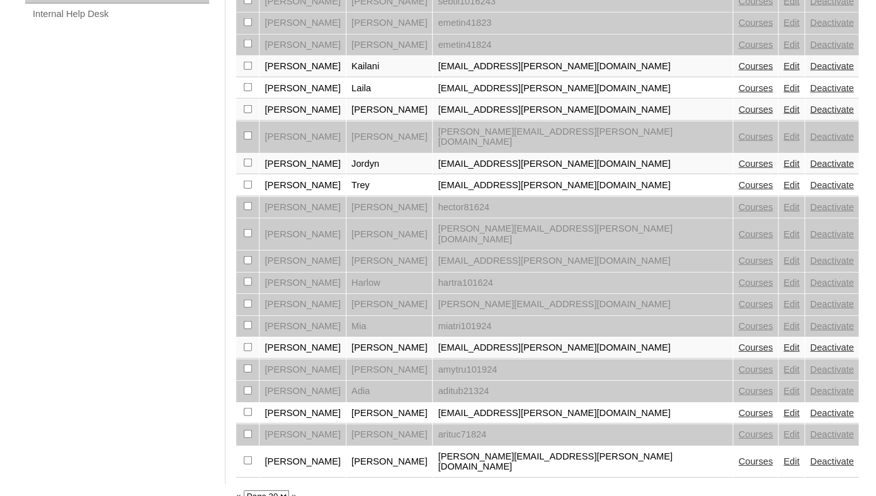
click at [297, 491] on link "»" at bounding box center [294, 496] width 5 height 10
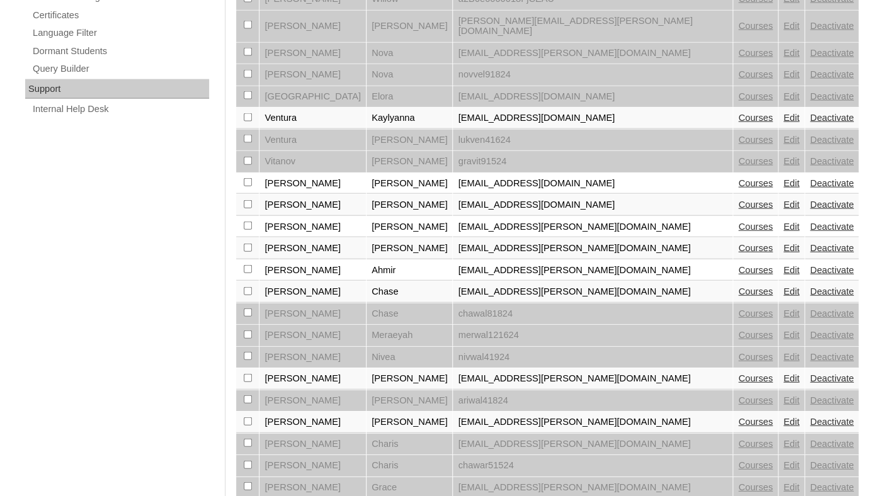
scroll to position [1040, 0]
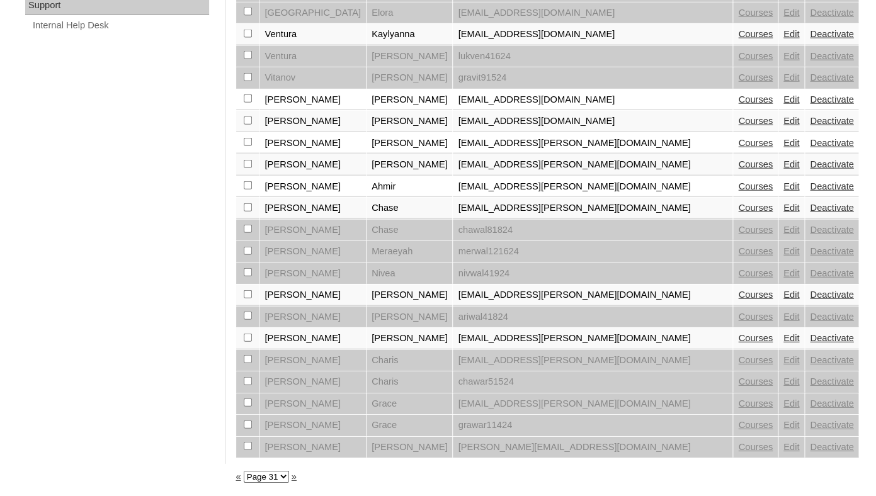
click at [297, 475] on link "»" at bounding box center [294, 477] width 5 height 10
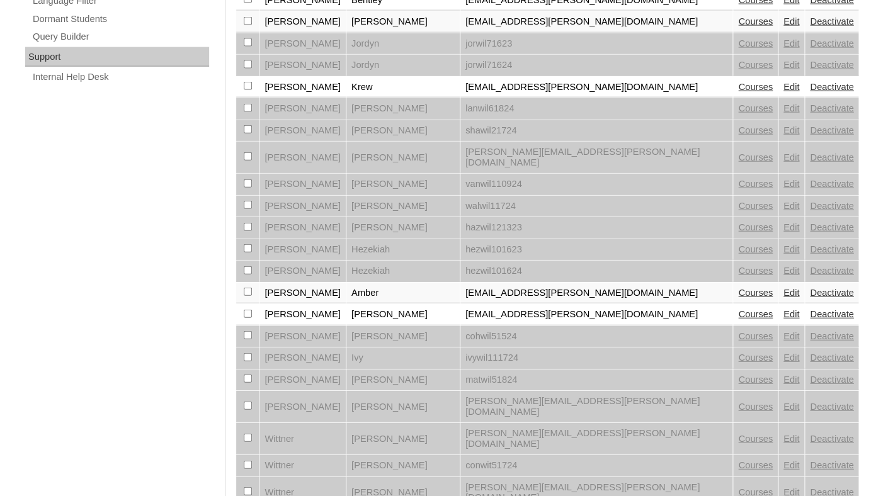
scroll to position [1040, 0]
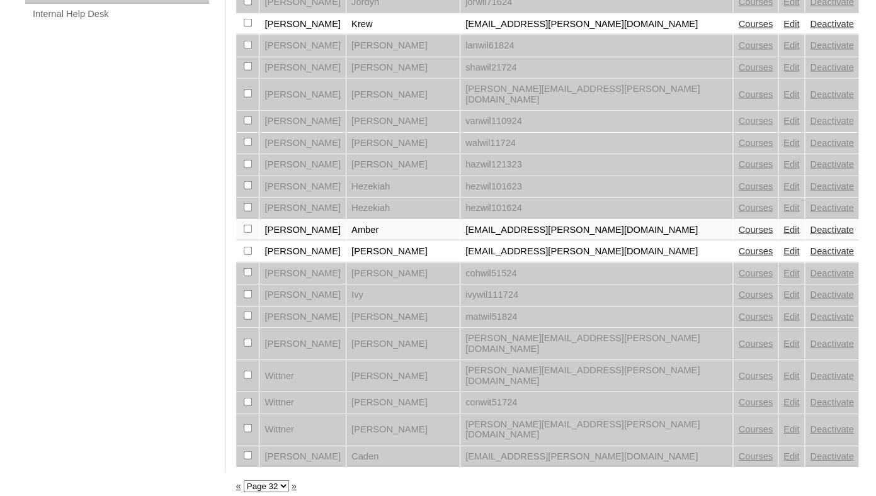
click at [297, 481] on link "»" at bounding box center [294, 486] width 5 height 10
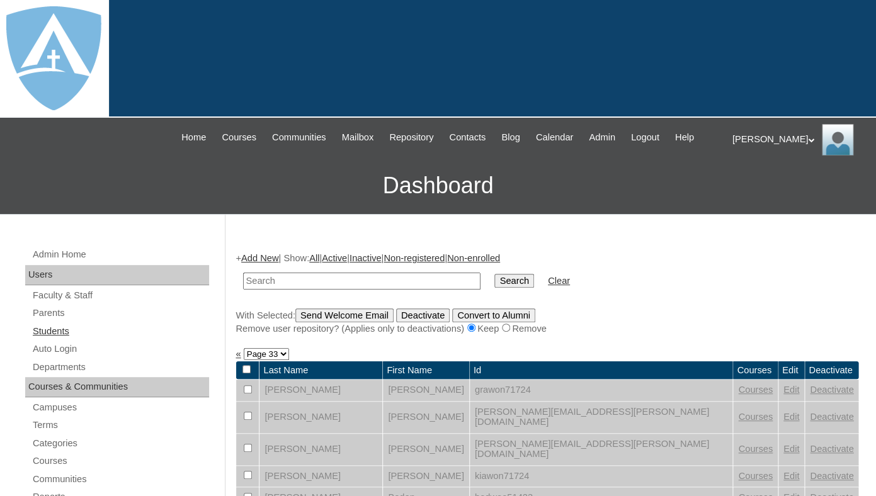
click at [52, 339] on link "Students" at bounding box center [120, 332] width 178 height 16
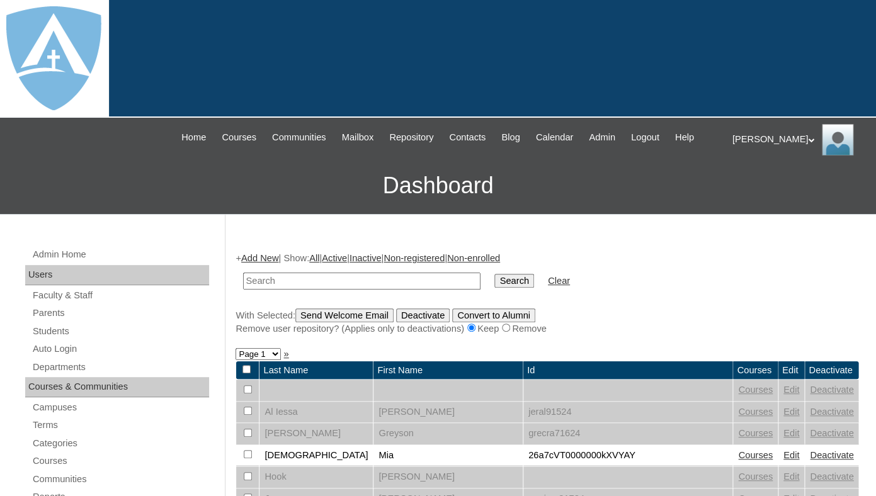
click at [347, 263] on link "Active" at bounding box center [334, 258] width 25 height 10
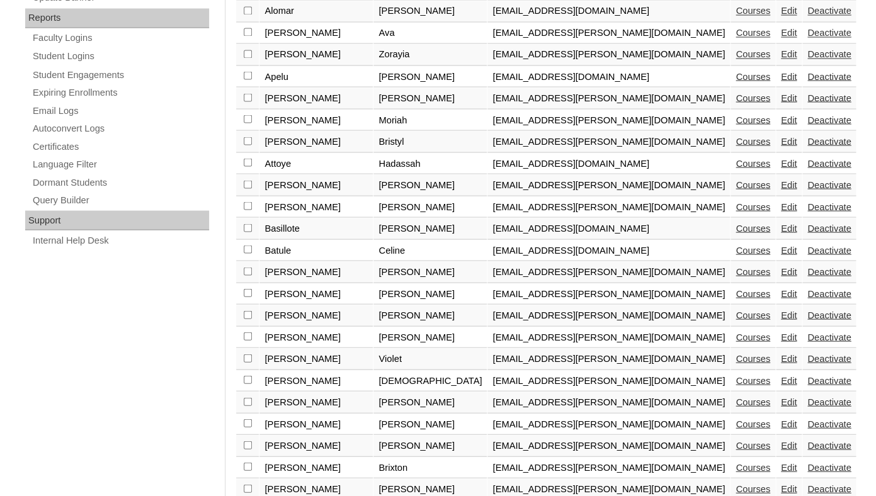
scroll to position [1040, 0]
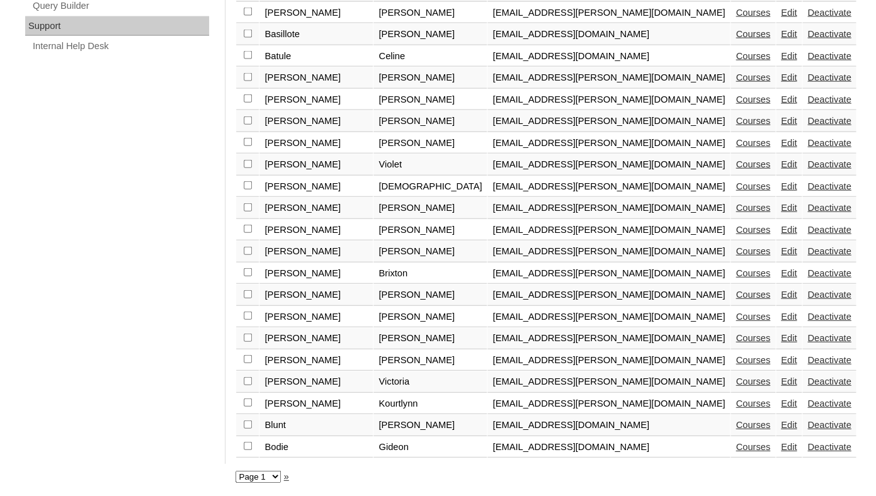
click at [236, 471] on select "Page 1 Page 2 Page 3 Page 4 Page 5 Page 6 Page 7 Page 8 Page 9 Page 10" at bounding box center [258, 477] width 45 height 12
select select "admin_students.php?view=active&page=10"
click option "Page 10" at bounding box center [0, 0] width 0 height 0
